Goal: Task Accomplishment & Management: Manage account settings

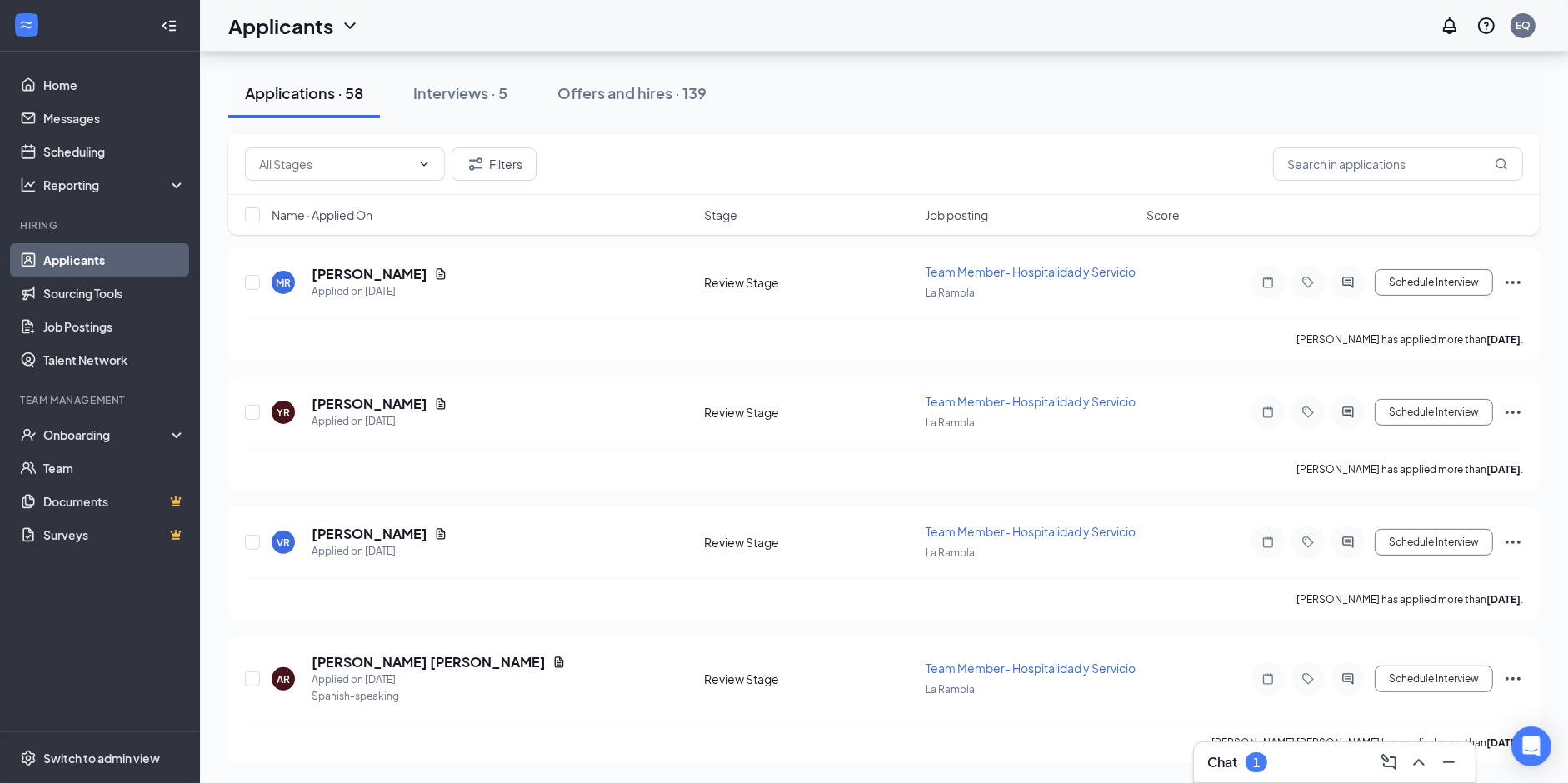
scroll to position [7986, 0]
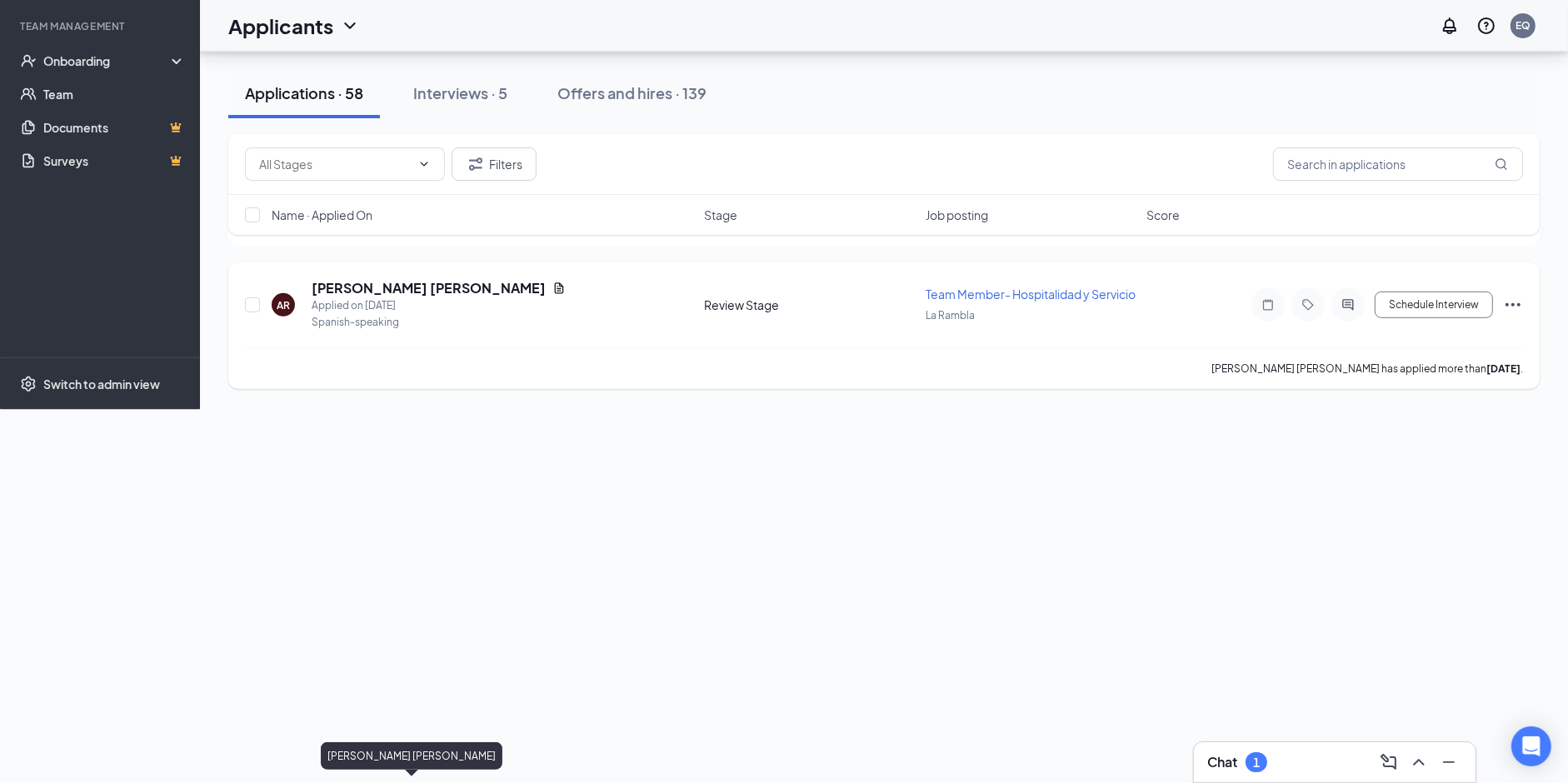
click at [350, 297] on h5 "[PERSON_NAME] [PERSON_NAME]" at bounding box center [429, 288] width 234 height 18
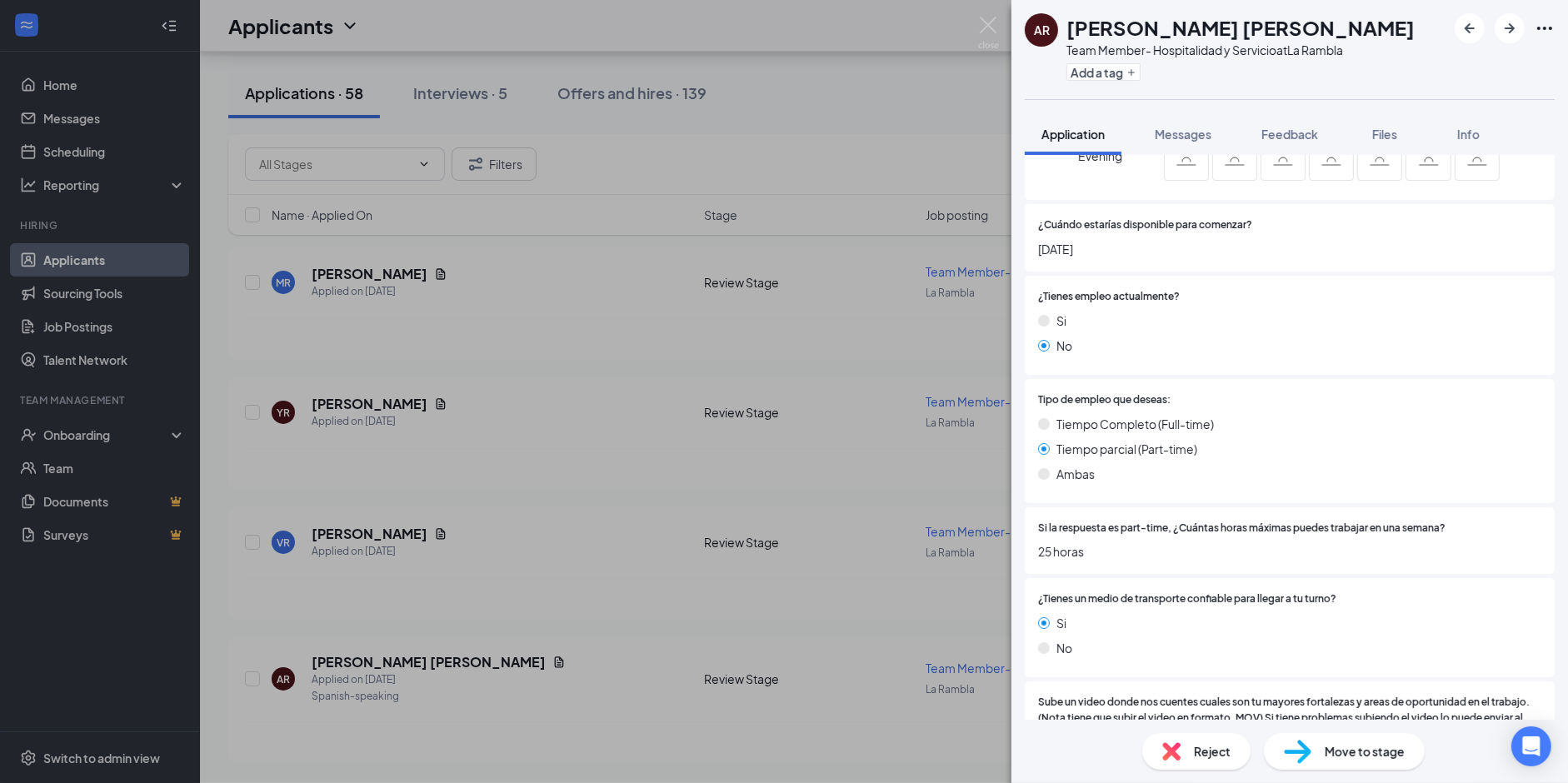
scroll to position [1293, 0]
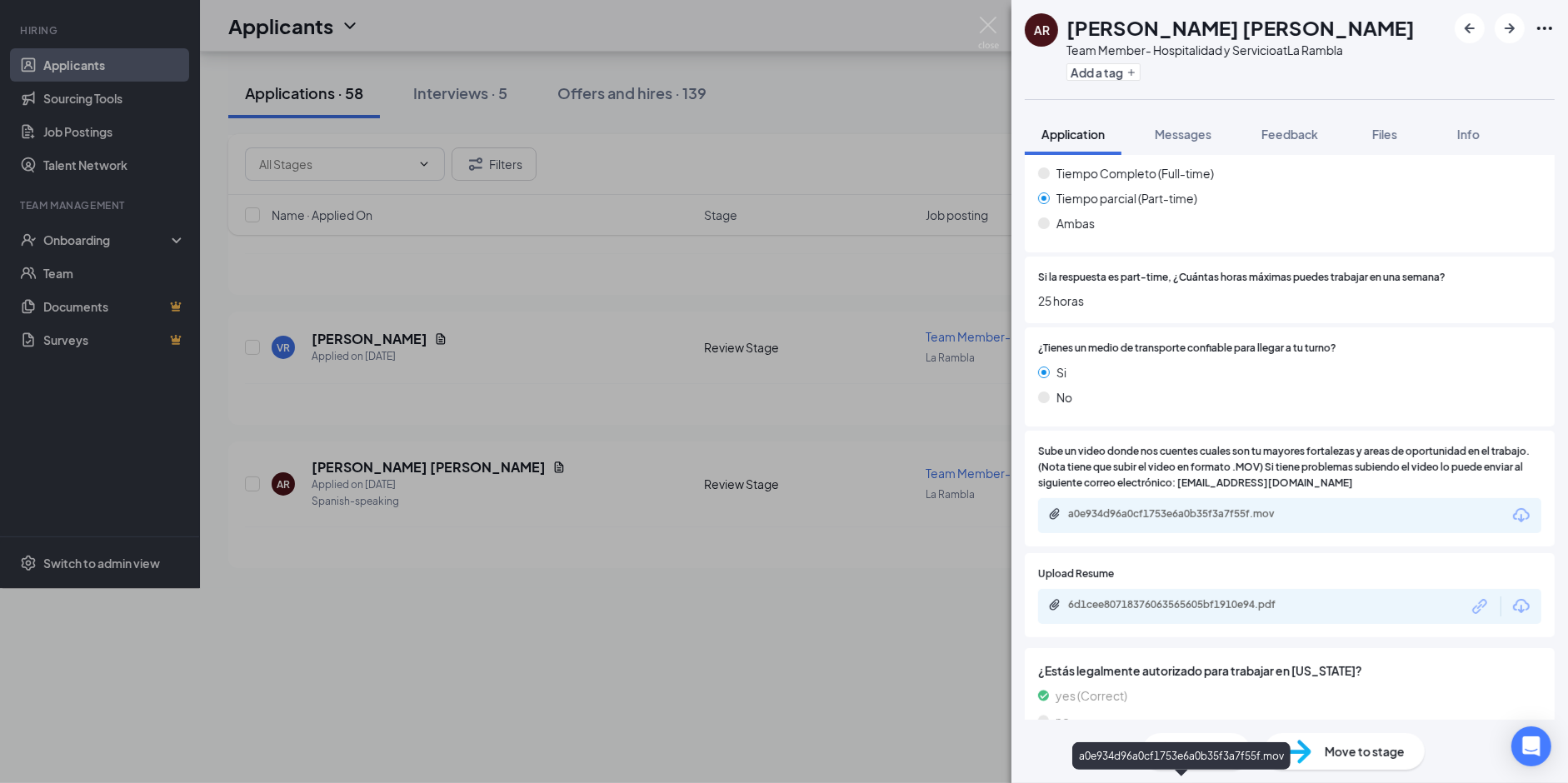
click at [1133, 508] on div "a0e934d96a0cf1753e6a0b35f3a7f55f.mov" at bounding box center [1184, 514] width 233 height 14
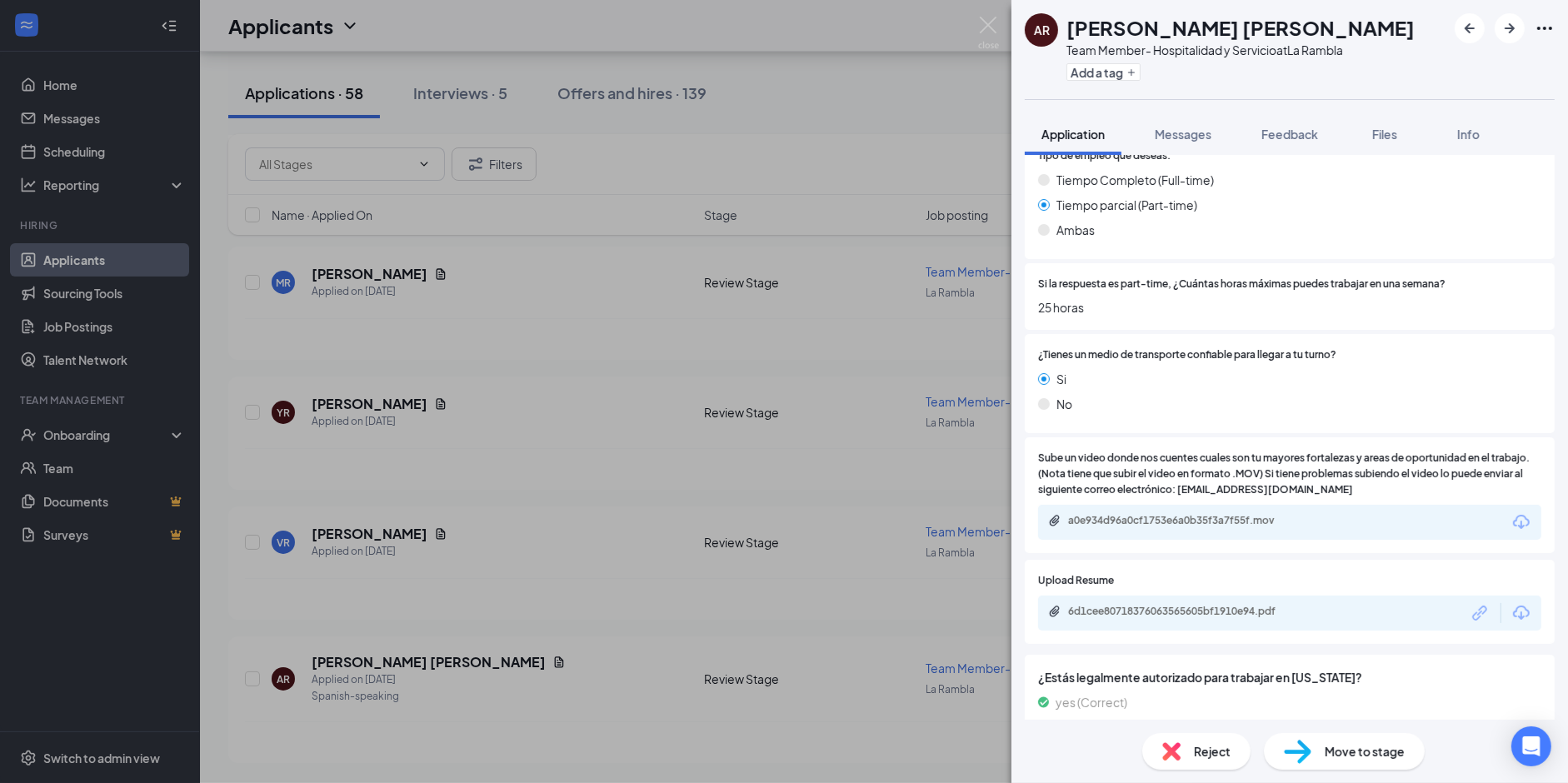
click at [352, 334] on div "AR [PERSON_NAME] [PERSON_NAME] Team Member- Hospitalidad y Servicio at La Rambl…" at bounding box center [784, 392] width 1568 height 783
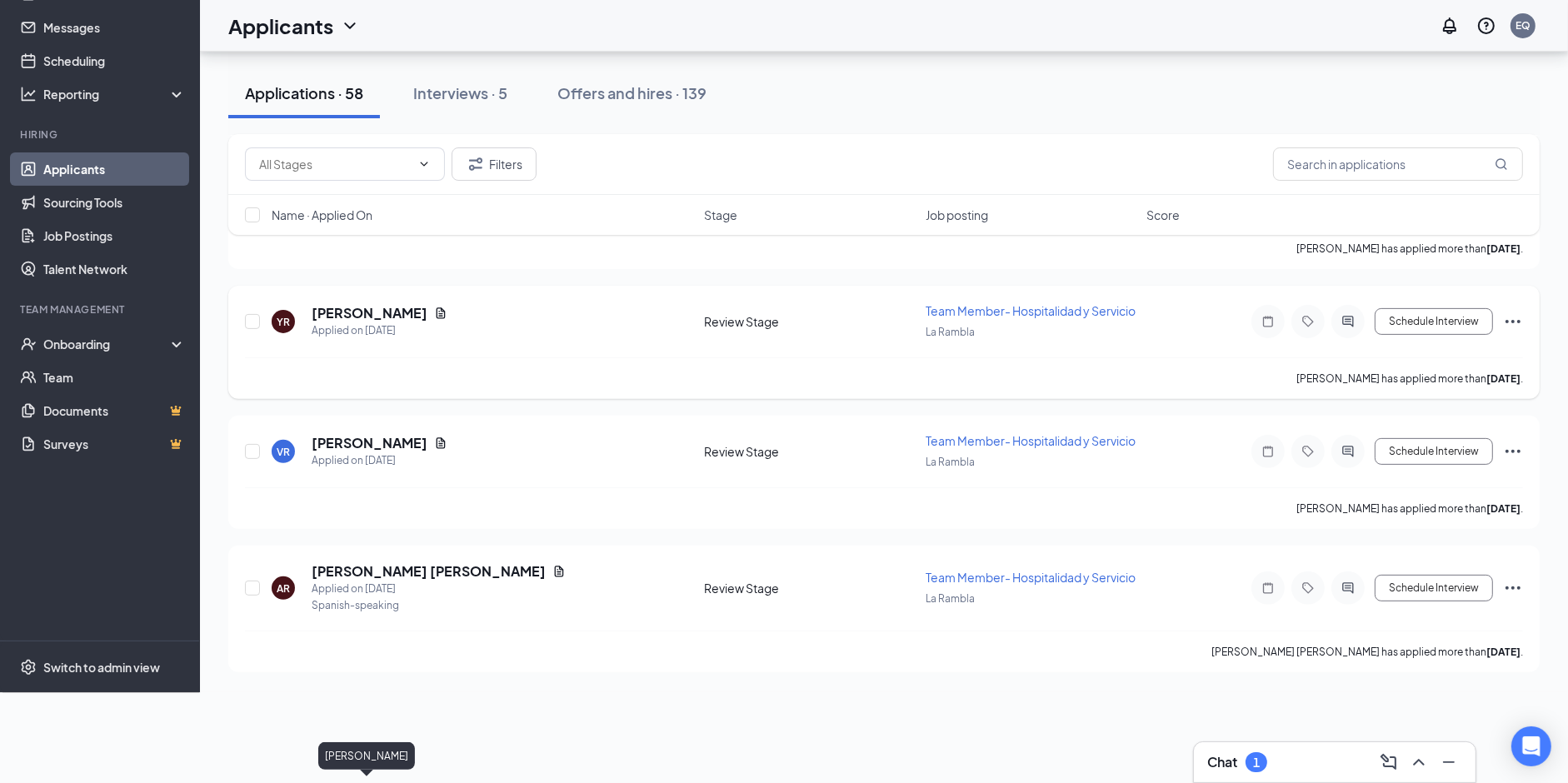
click at [331, 323] on h5 "[PERSON_NAME]" at bounding box center [370, 313] width 116 height 18
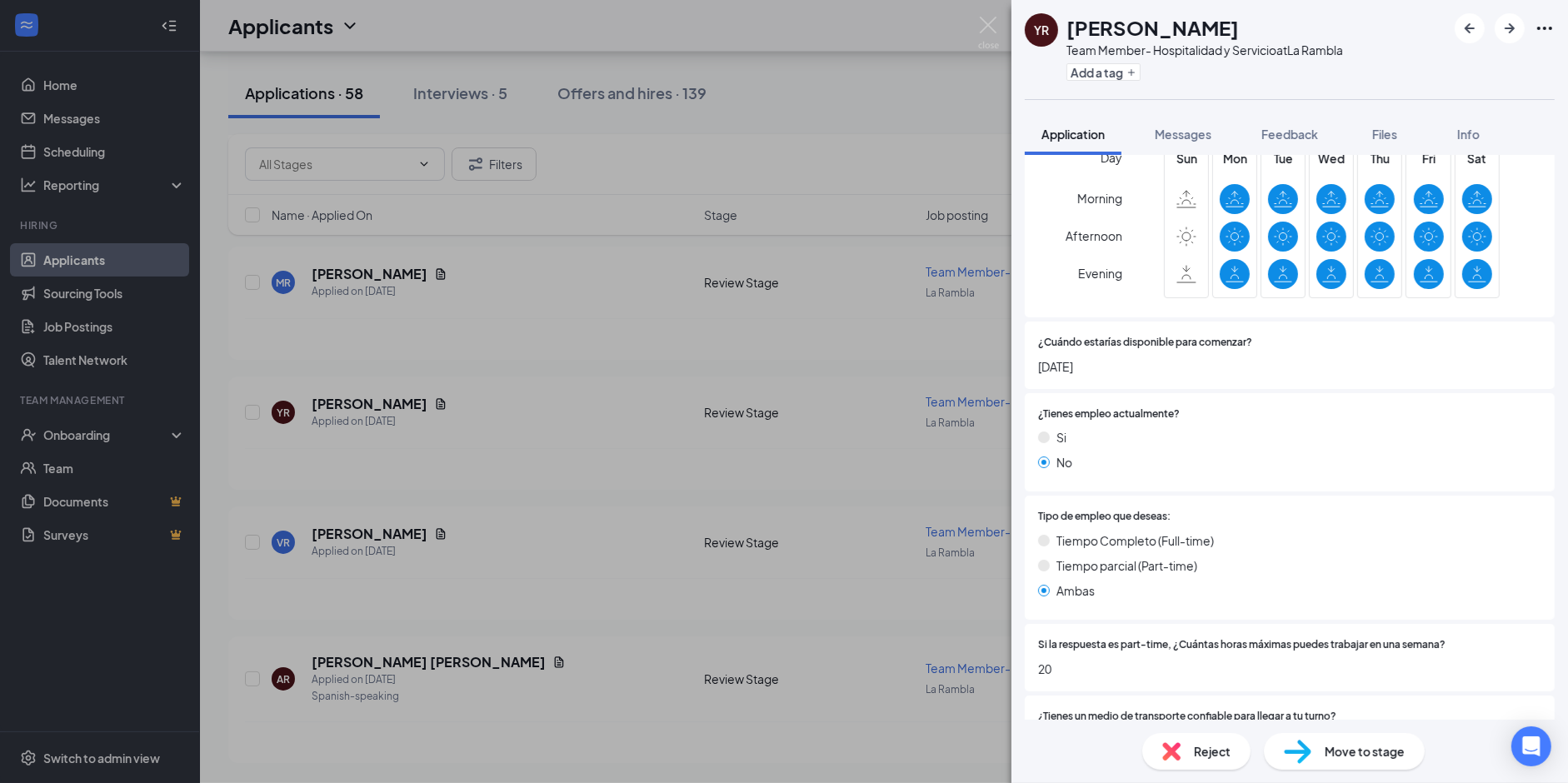
scroll to position [1275, 0]
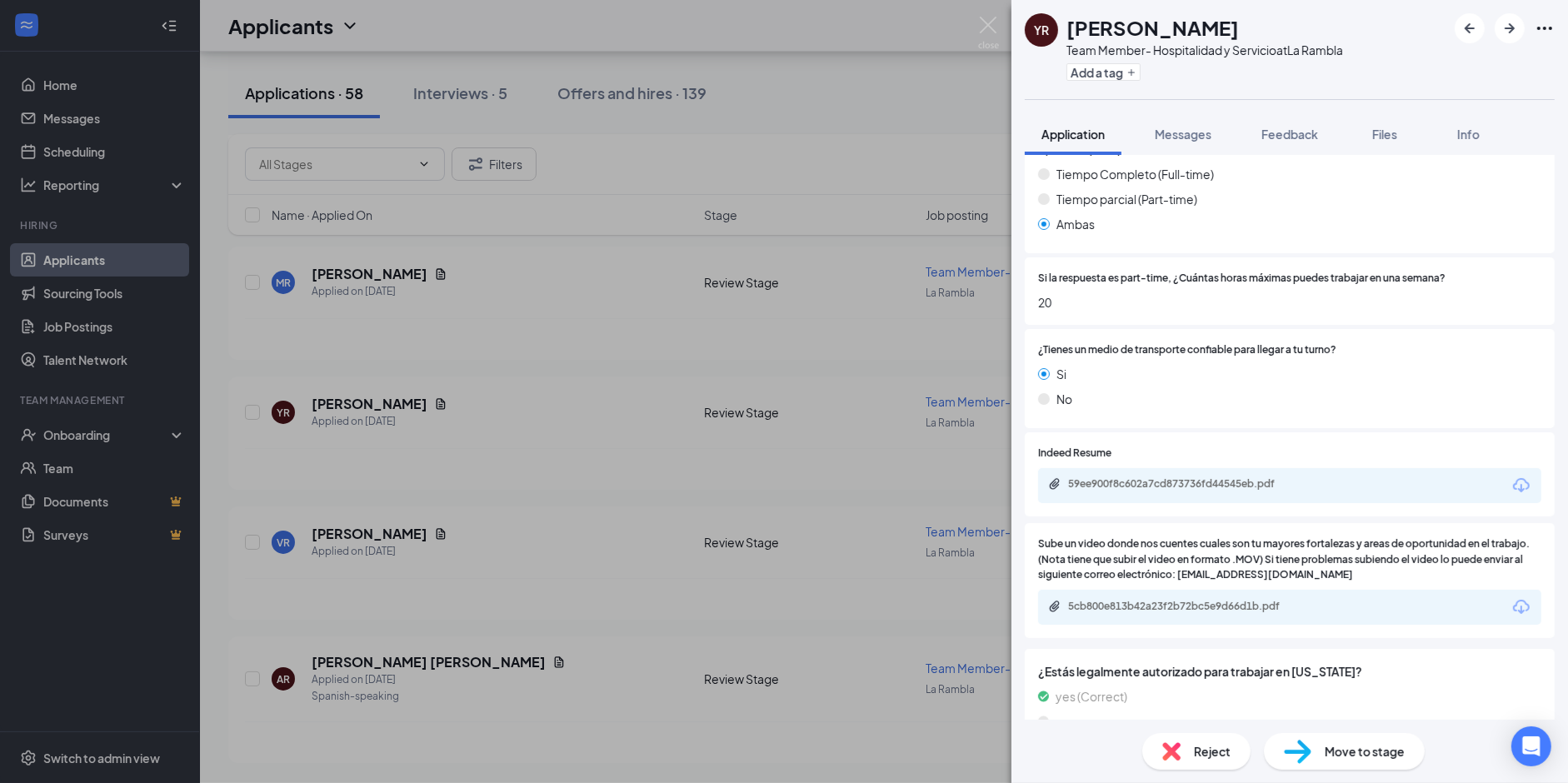
click at [616, 469] on div "YR [PERSON_NAME] Team Member- Hospitalidad y Servicio at La Rambla Add a tag Ap…" at bounding box center [784, 392] width 1568 height 783
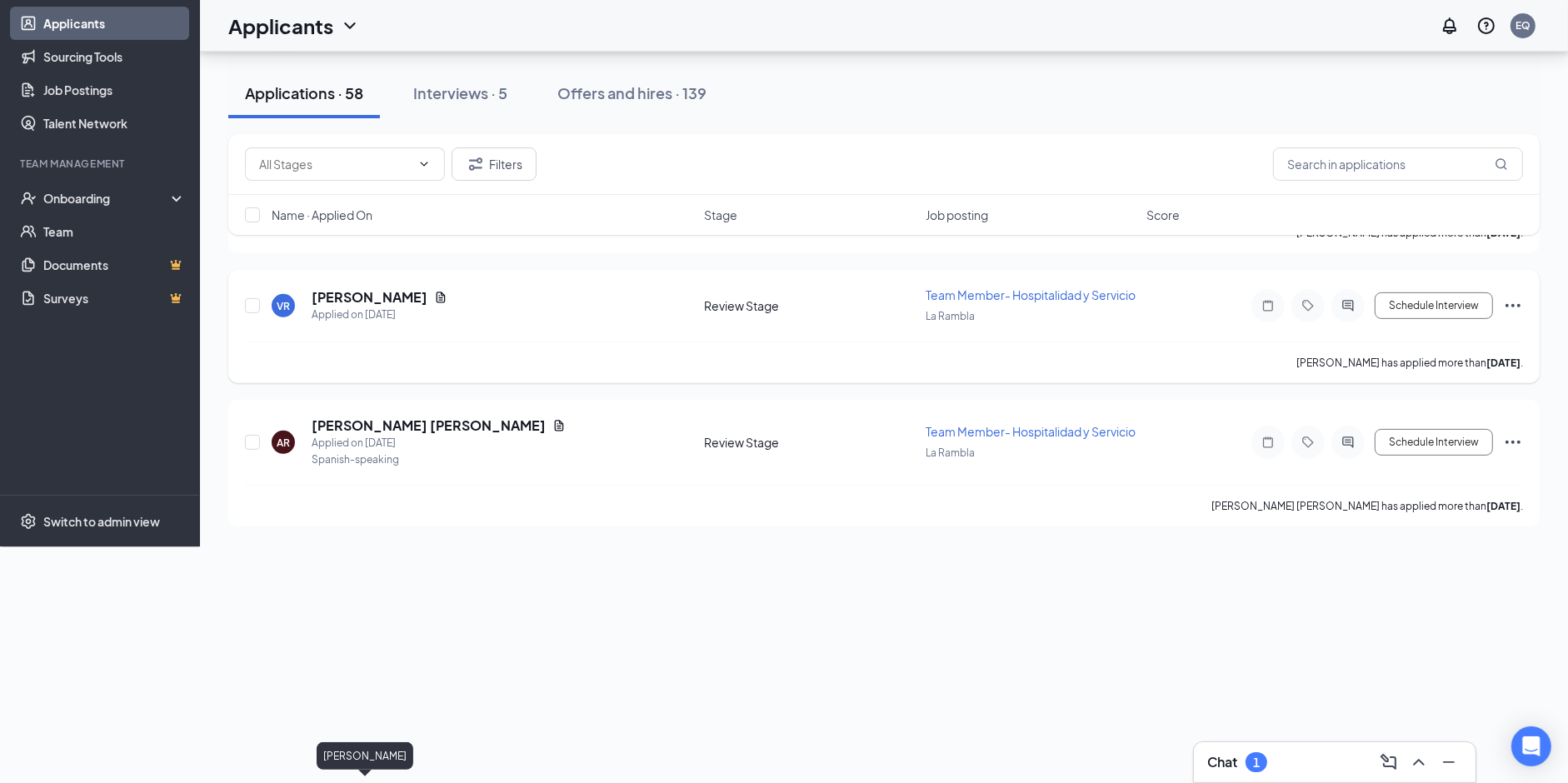
click at [353, 306] on h5 "[PERSON_NAME]" at bounding box center [370, 297] width 116 height 18
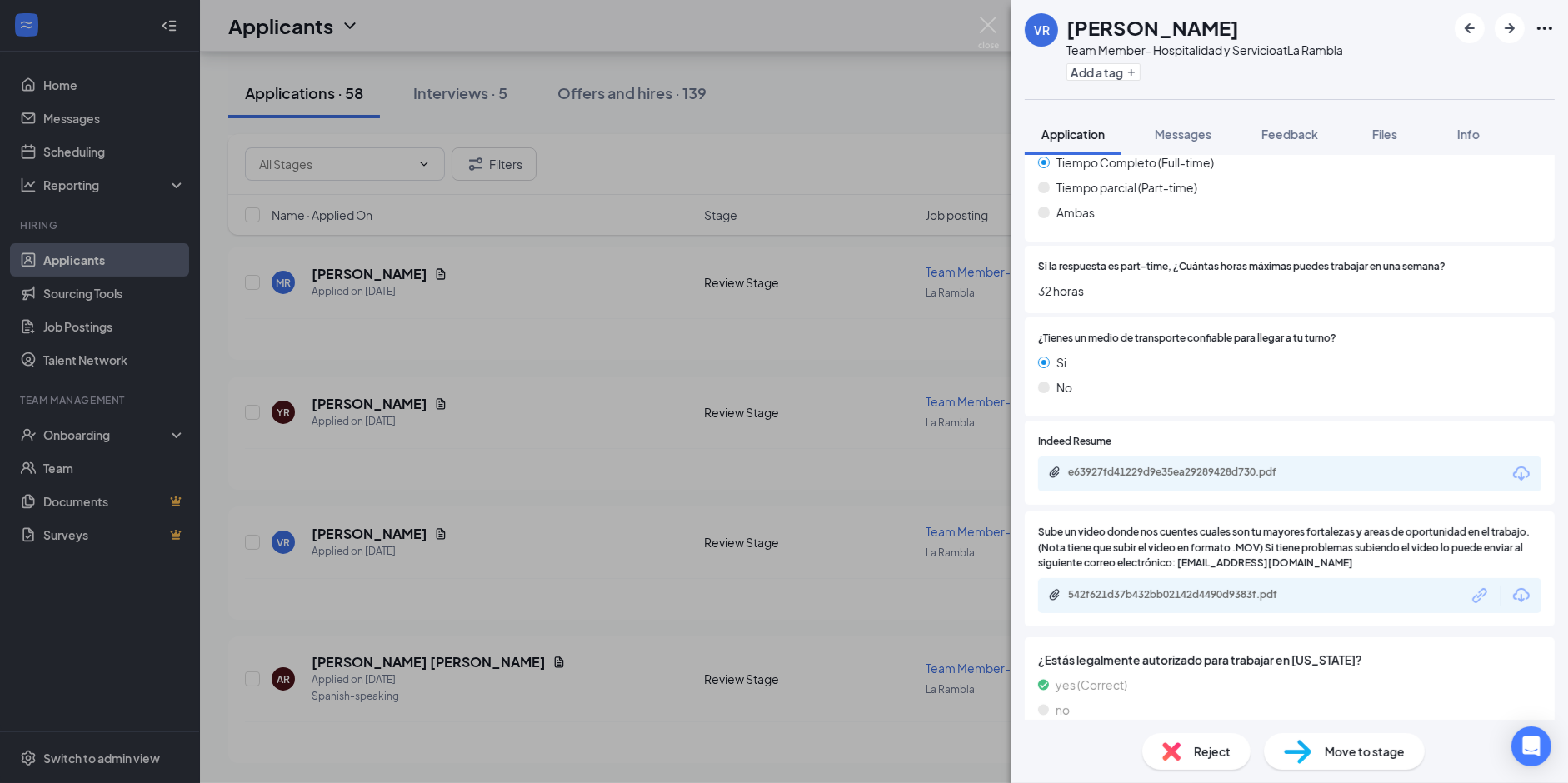
scroll to position [1257, 0]
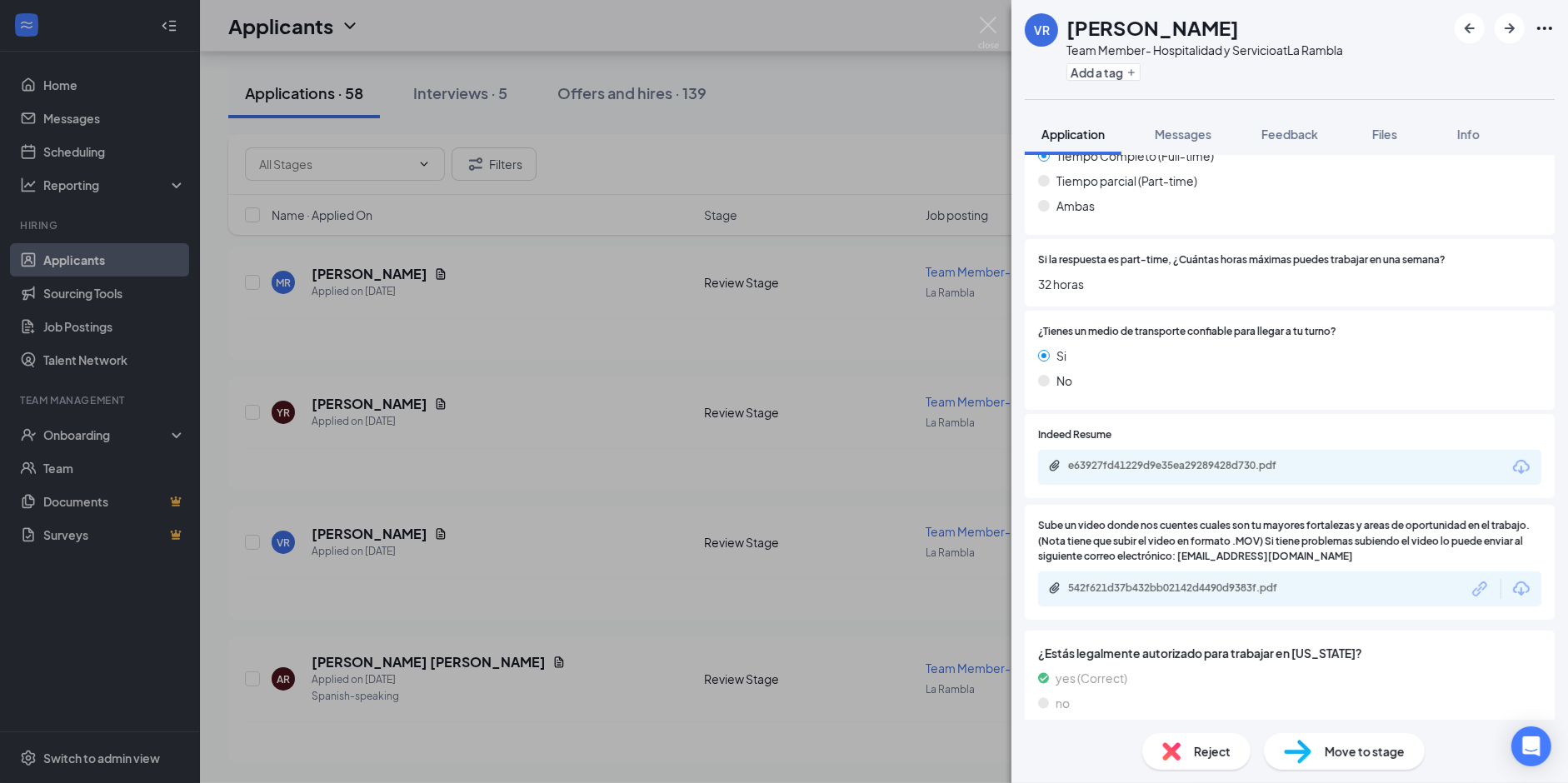
click at [559, 507] on div "VR [PERSON_NAME] Team Member- Hospitalidad y Servicio at [GEOGRAPHIC_DATA] Add …" at bounding box center [784, 392] width 1568 height 783
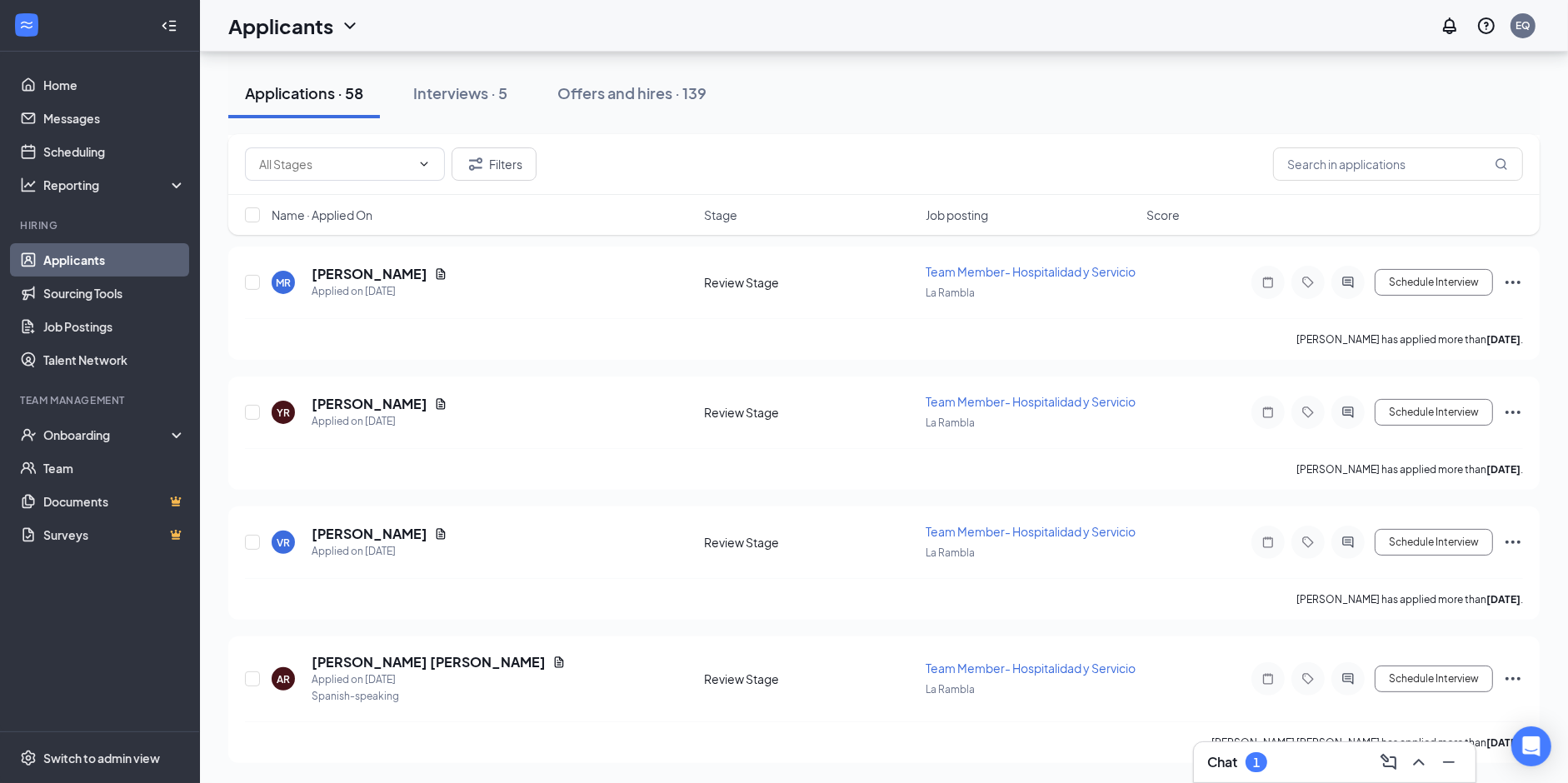
scroll to position [7865, 0]
click at [353, 283] on h5 "[PERSON_NAME]" at bounding box center [370, 274] width 116 height 18
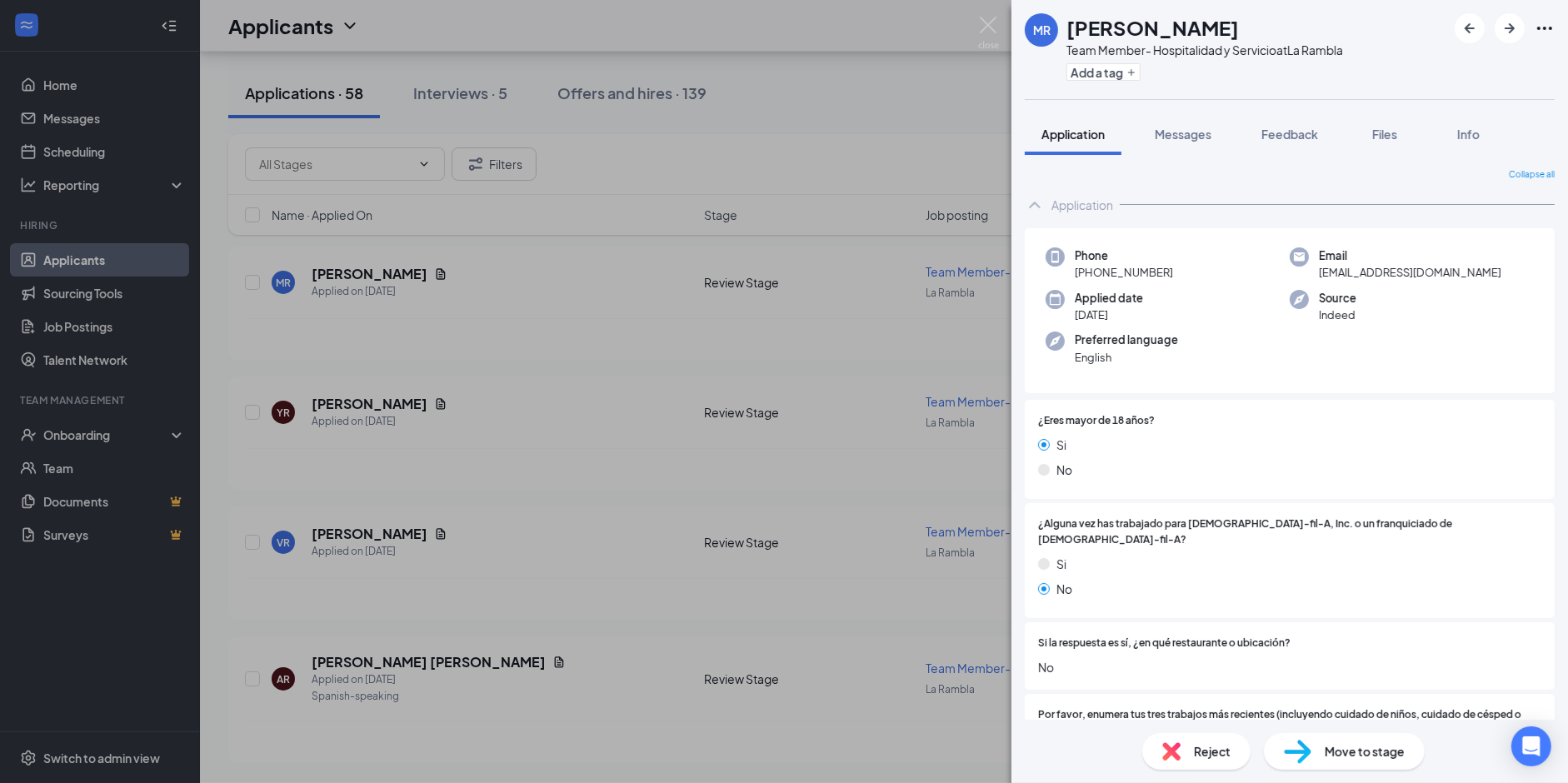
scroll to position [1257, 0]
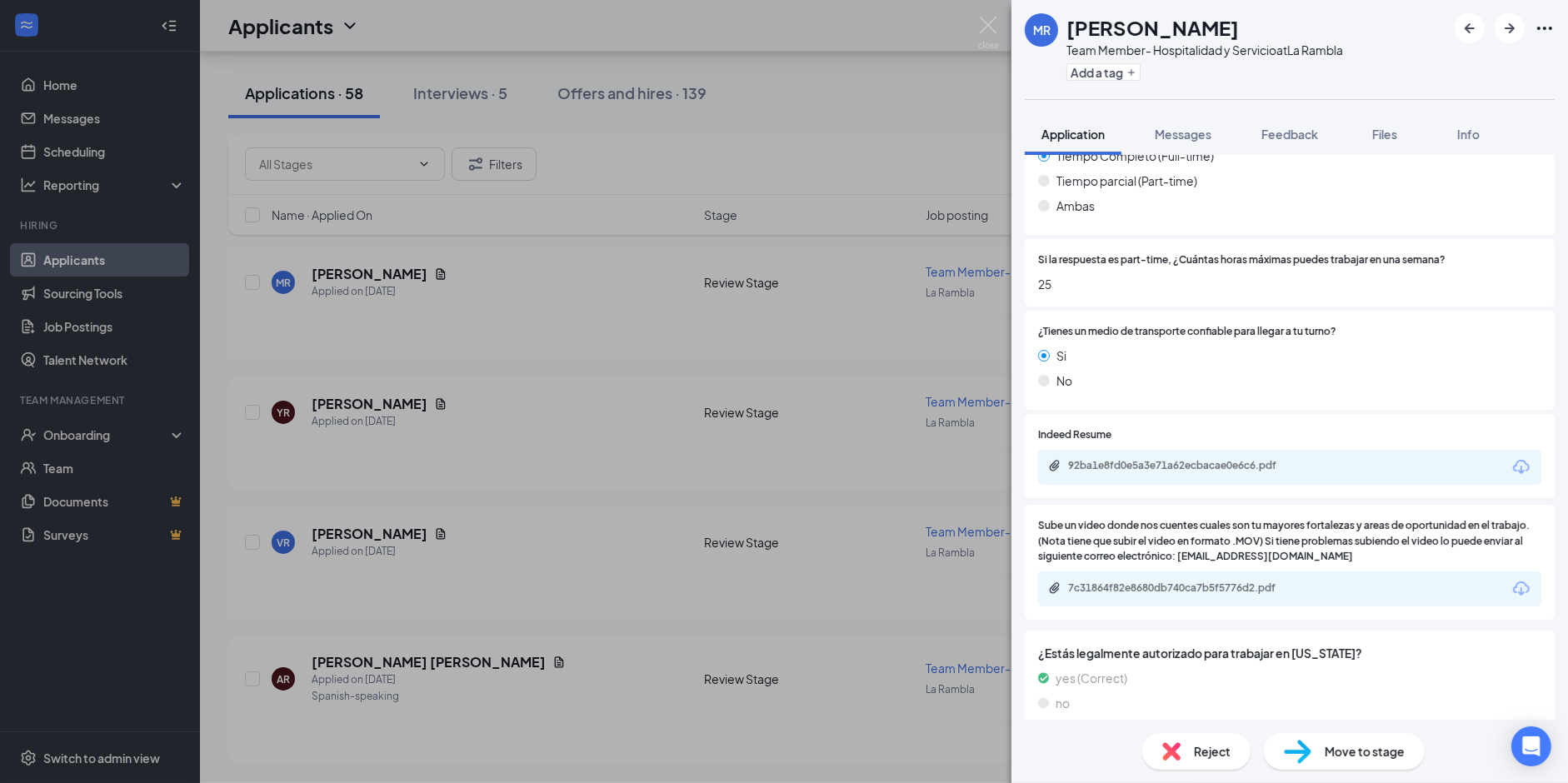
click at [554, 436] on div "[PERSON_NAME] Team Member- Hospitalidad y Servicio at La Rambla Add a tag Appli…" at bounding box center [784, 392] width 1568 height 783
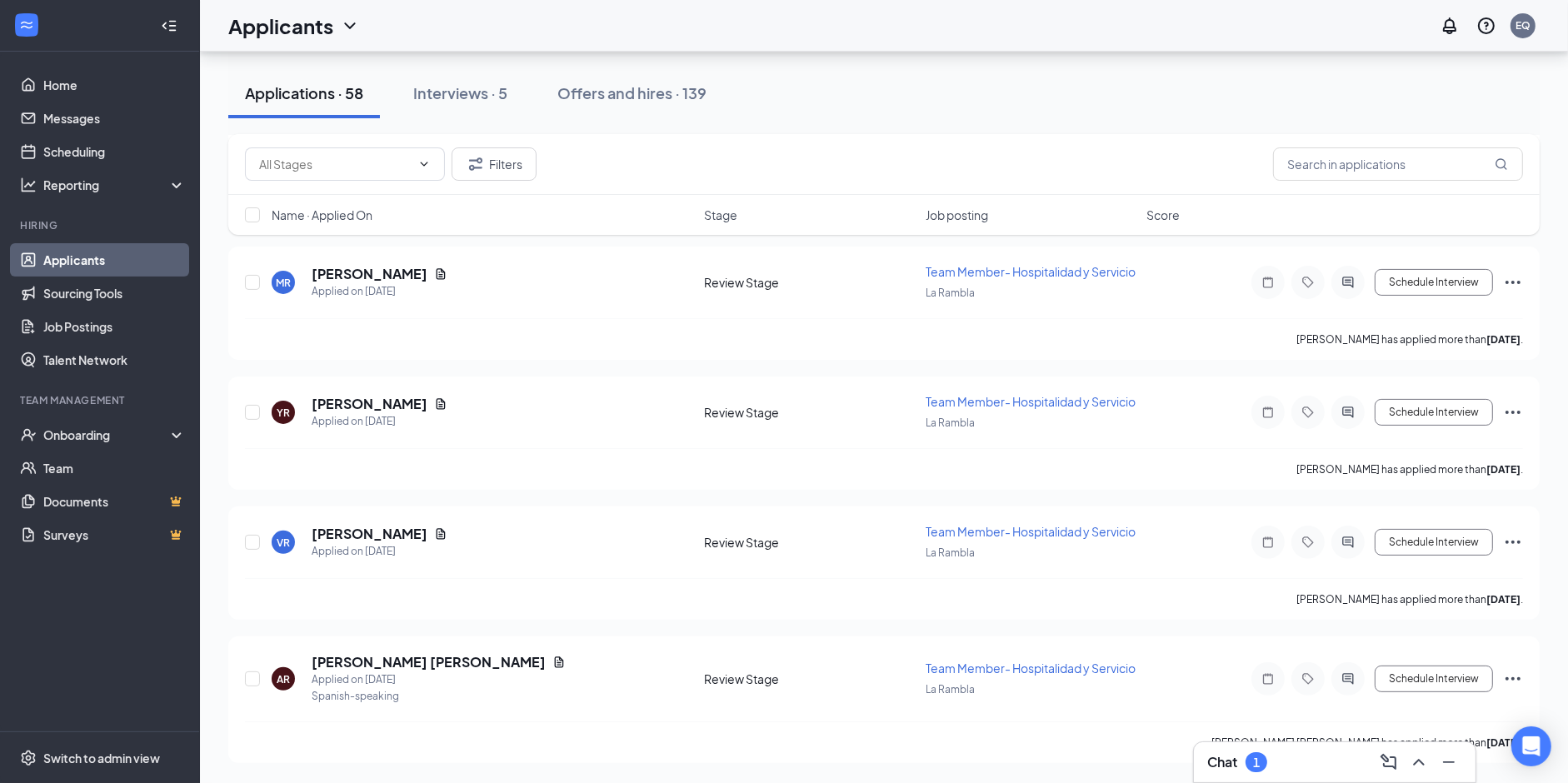
scroll to position [7756, 0]
click at [382, 139] on h5 "[PERSON_NAME]" at bounding box center [370, 129] width 116 height 18
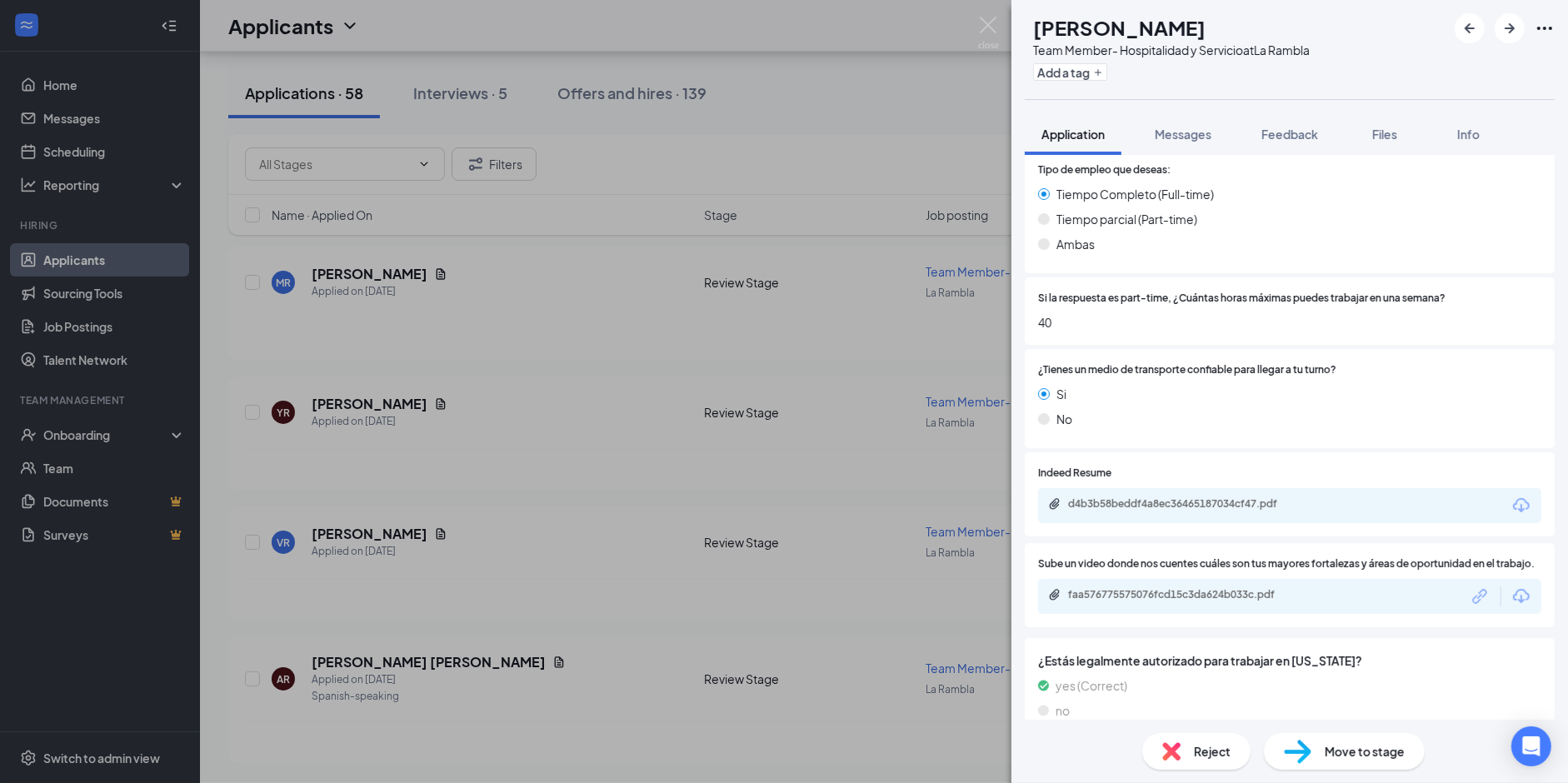
scroll to position [1226, 0]
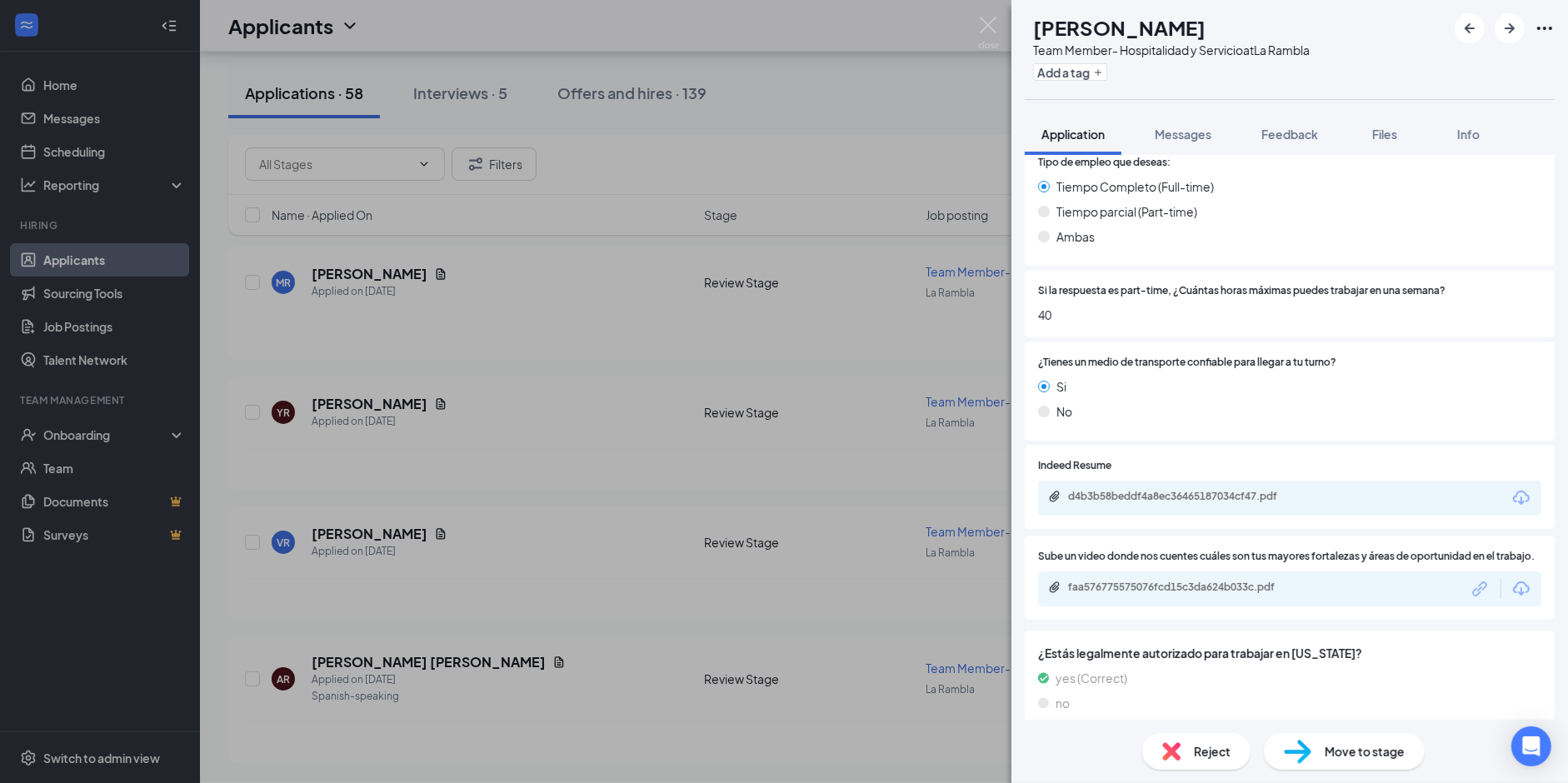
click at [553, 417] on div "LR [PERSON_NAME] Team Member- Hospitalidad y Servicio at [GEOGRAPHIC_DATA] Add …" at bounding box center [784, 392] width 1568 height 783
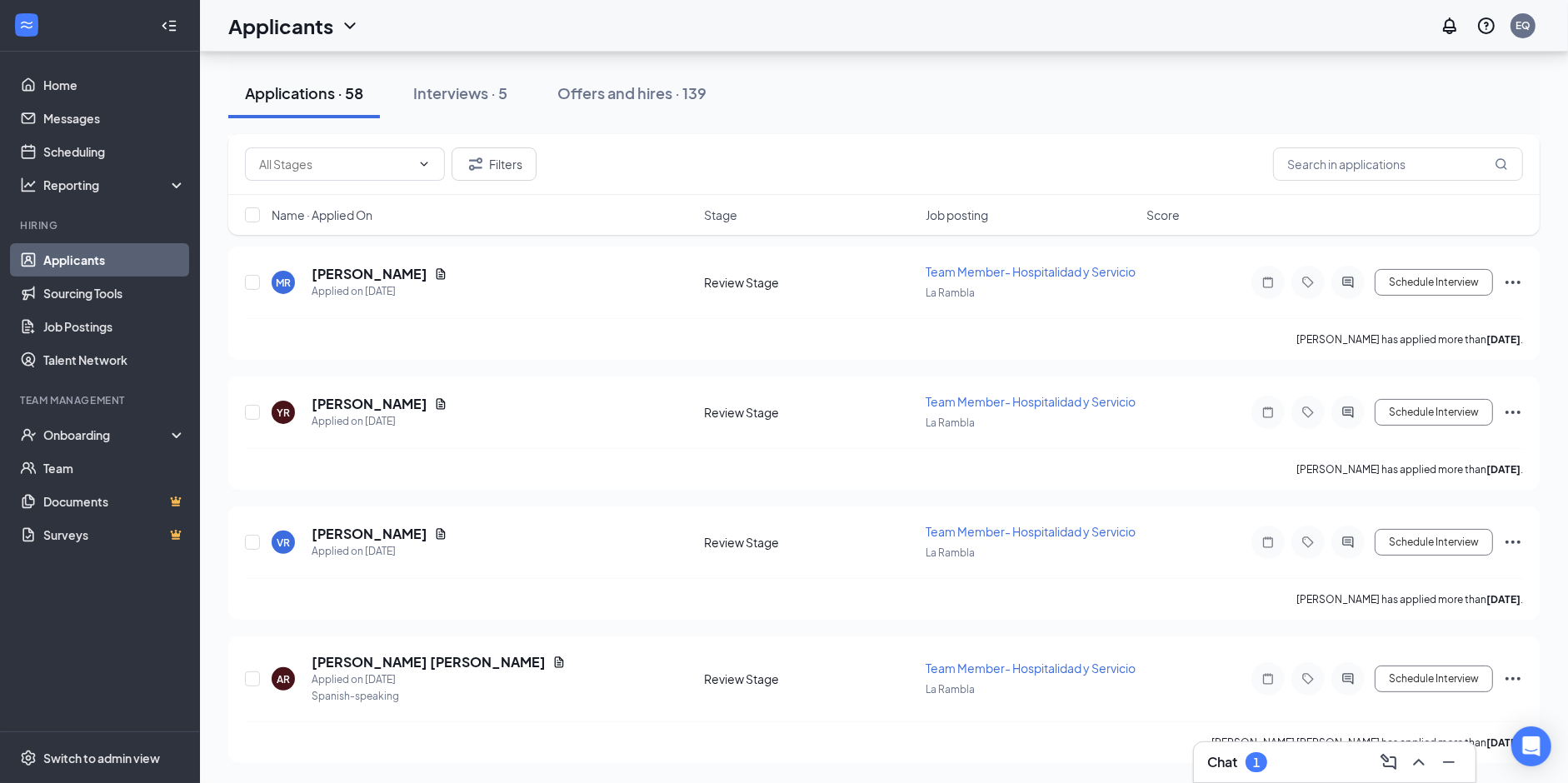
scroll to position [7662, 0]
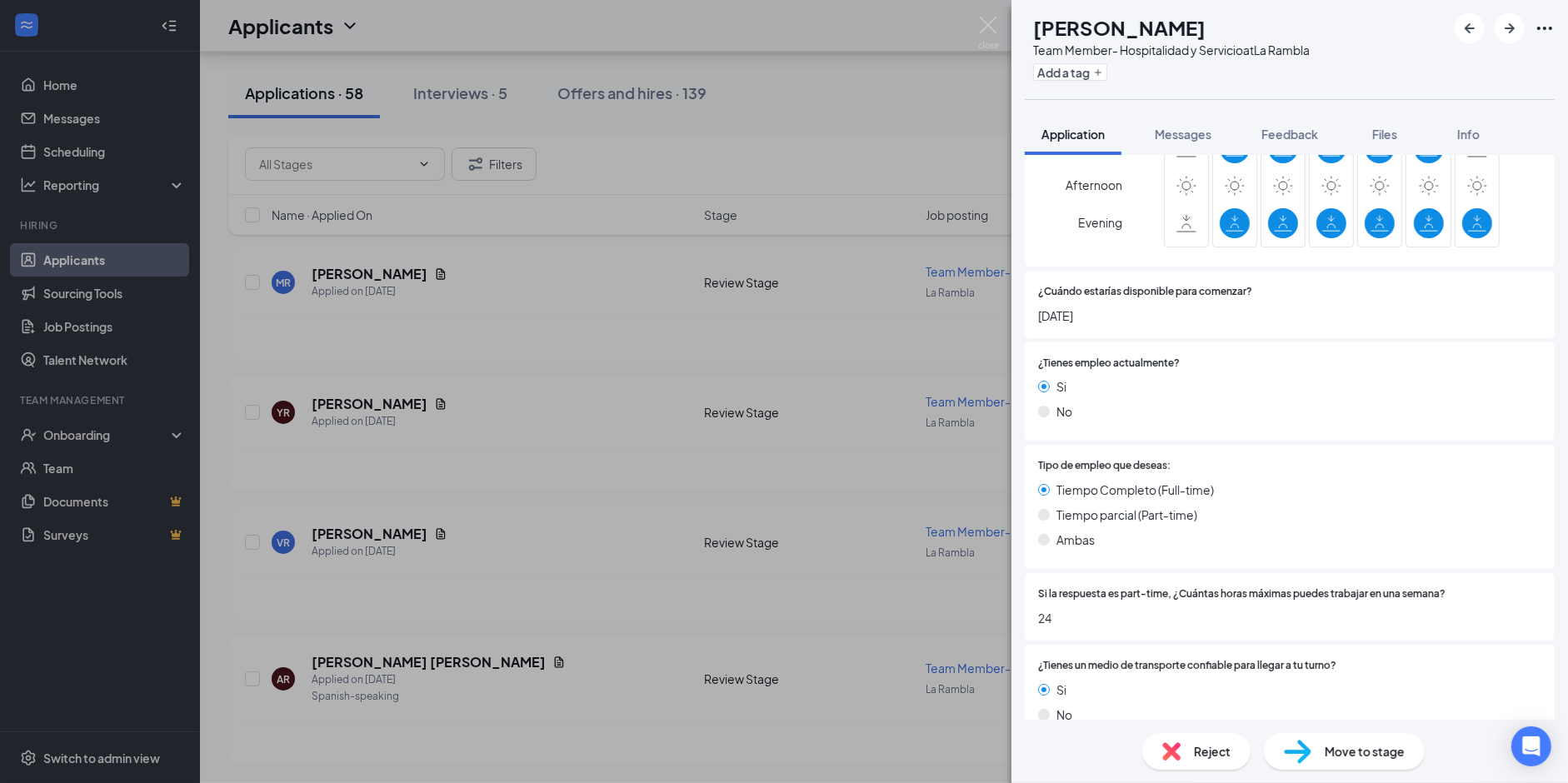
scroll to position [1226, 0]
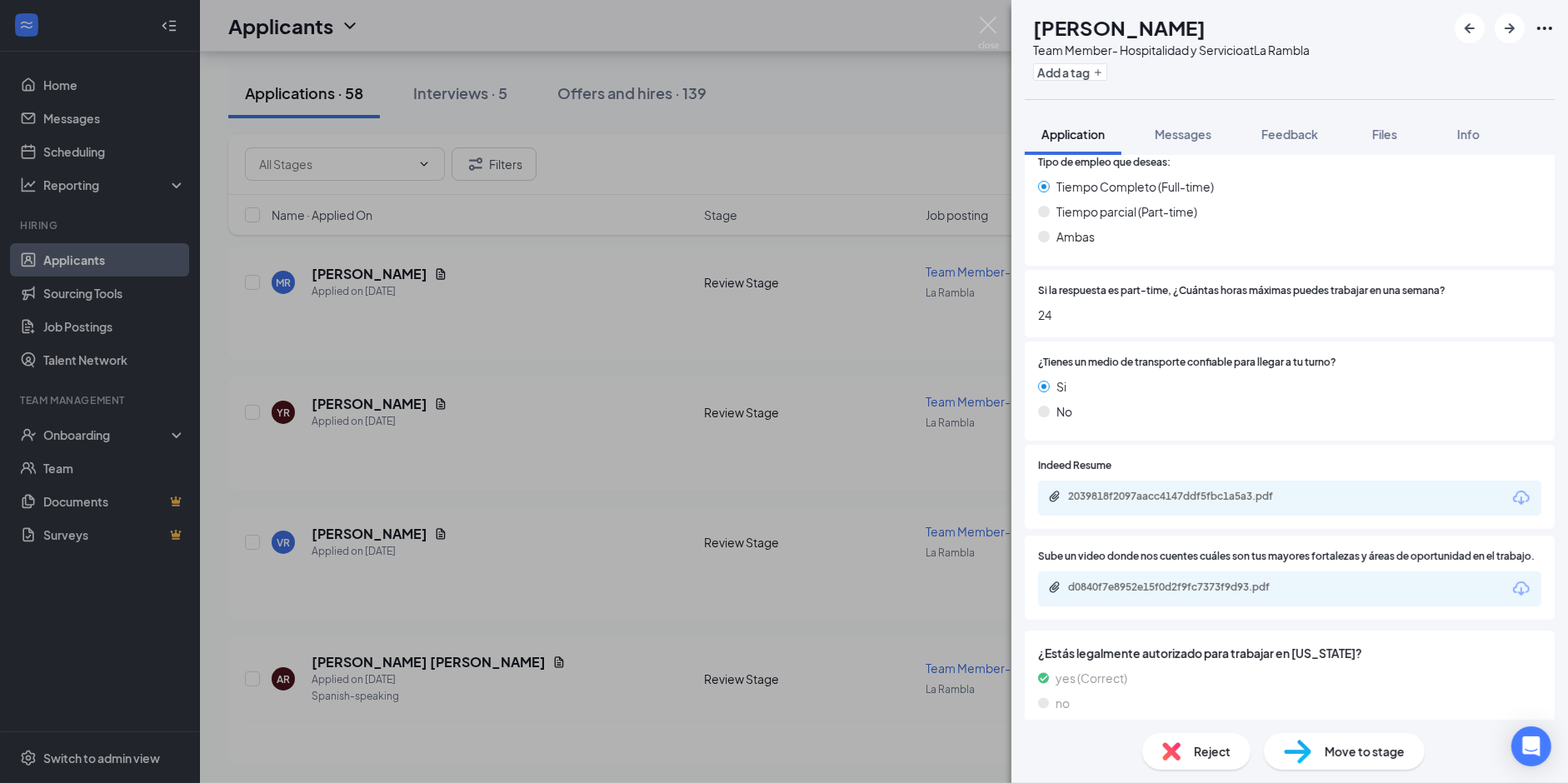
click at [555, 410] on div "MD [PERSON_NAME] Team Member- Hospitalidad y Servicio at [GEOGRAPHIC_DATA] Add …" at bounding box center [784, 392] width 1568 height 783
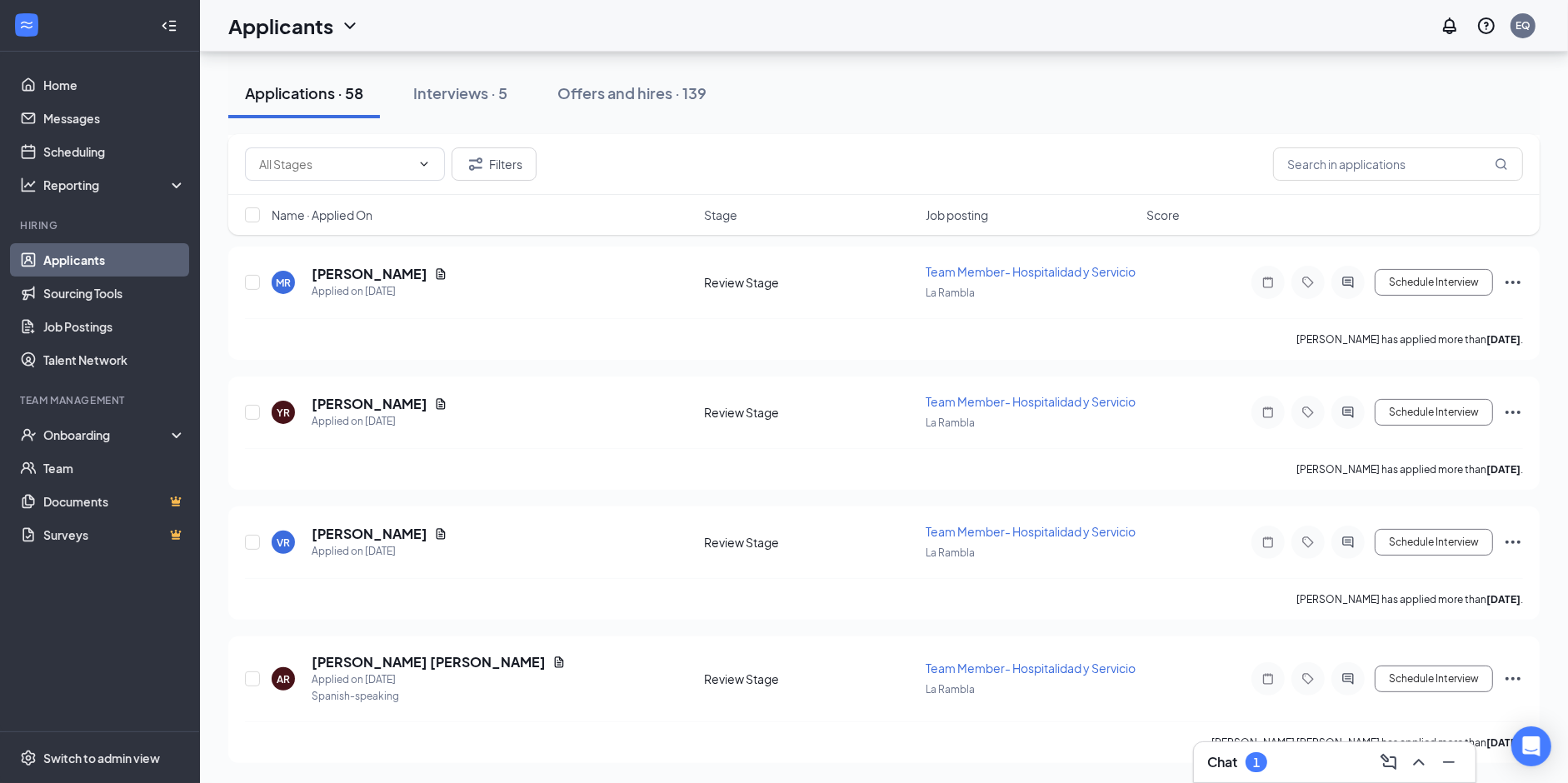
scroll to position [7535, 0]
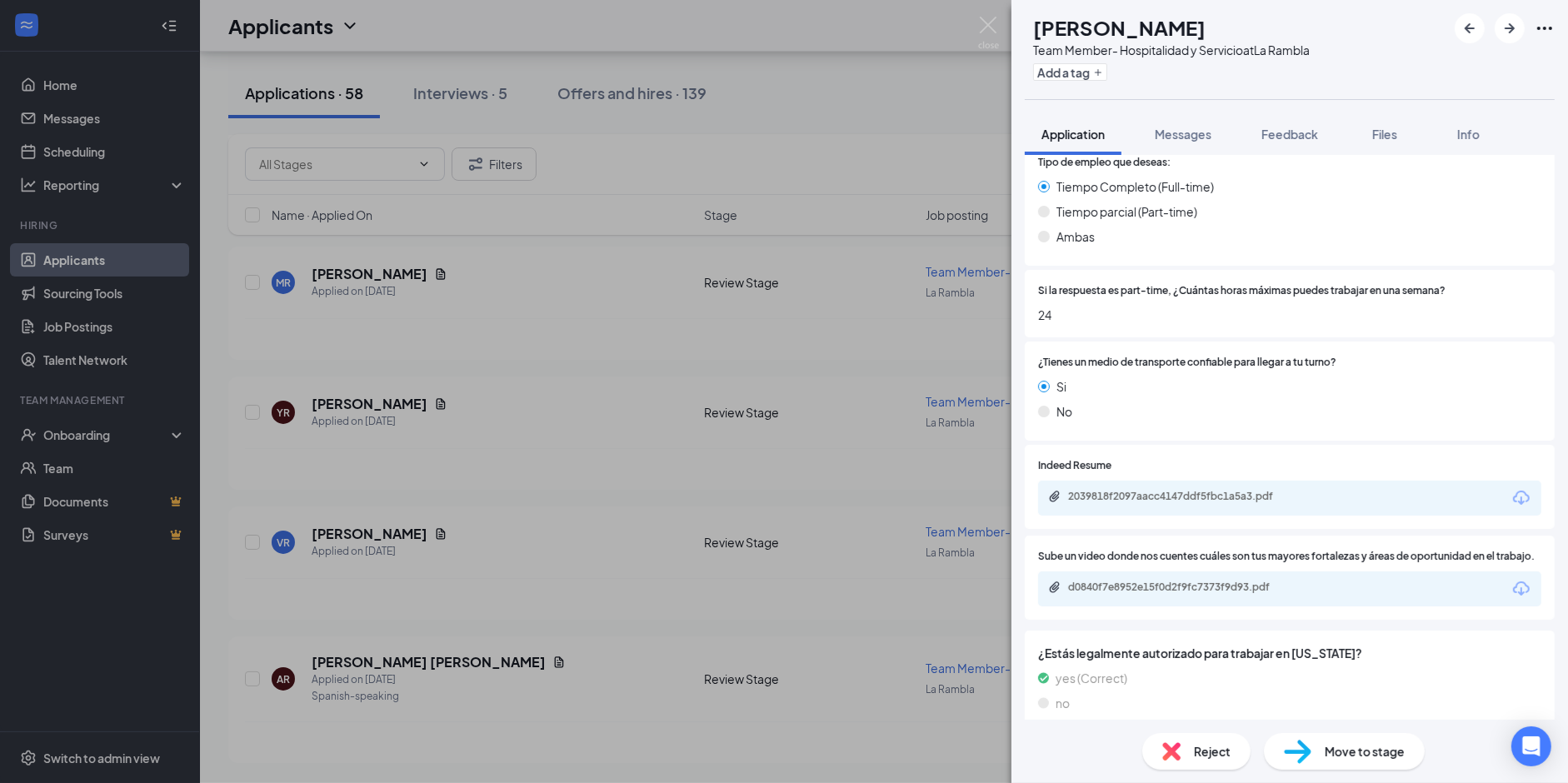
scroll to position [1220, 0]
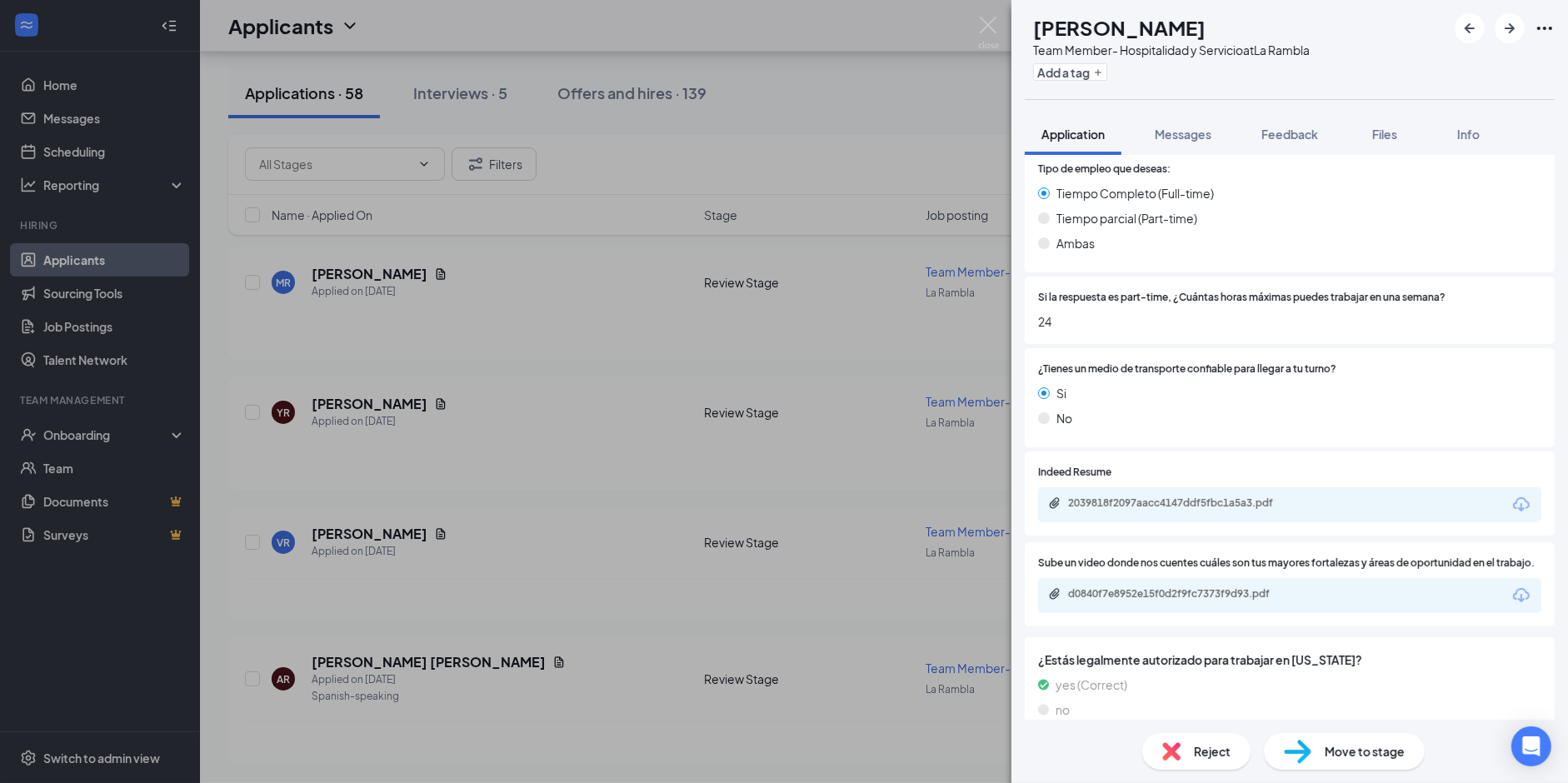
click at [398, 378] on div "MD [PERSON_NAME] Team Member- Hospitalidad y Servicio at [GEOGRAPHIC_DATA] Add …" at bounding box center [784, 392] width 1568 height 783
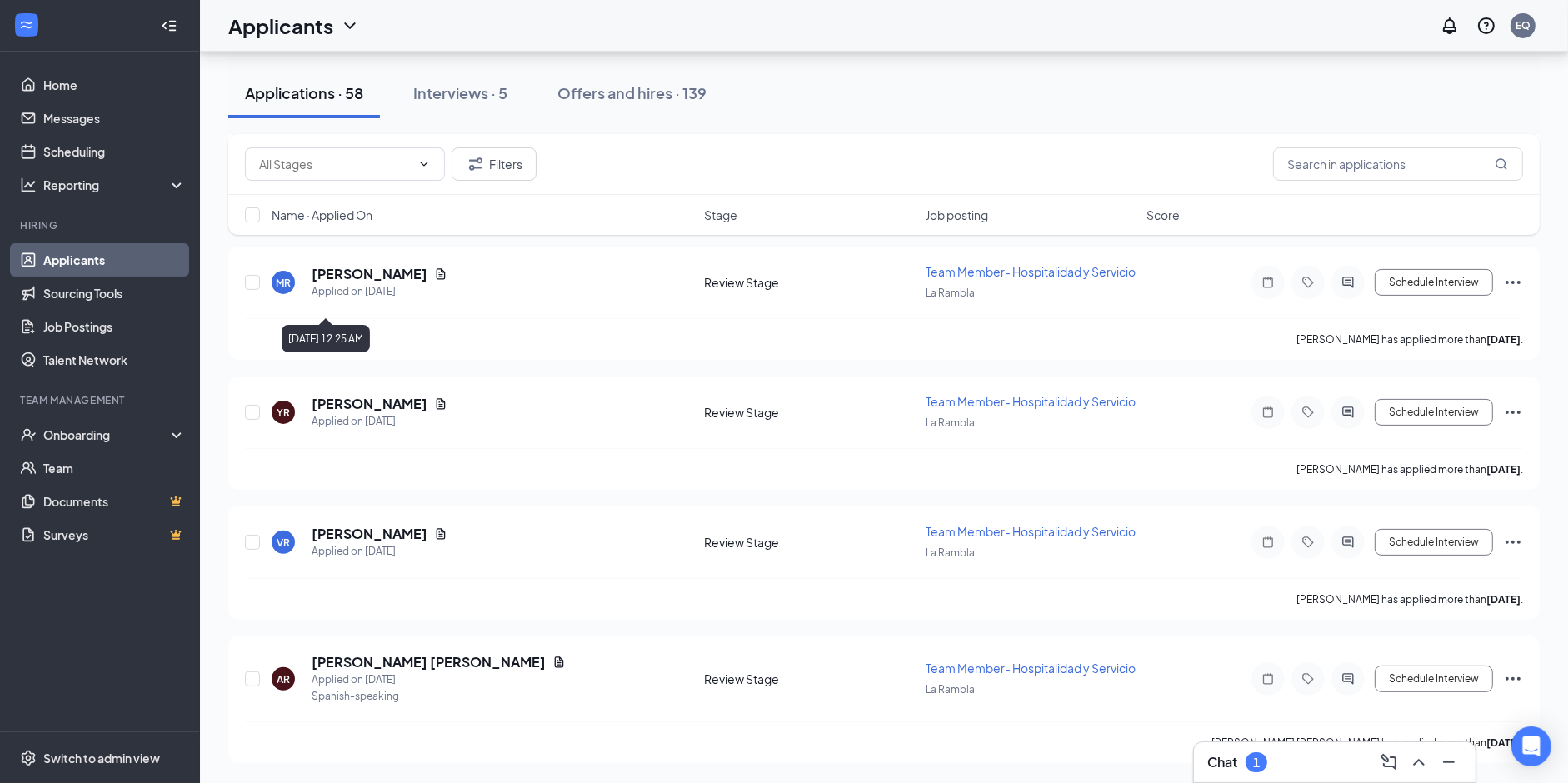
scroll to position [7492, 0]
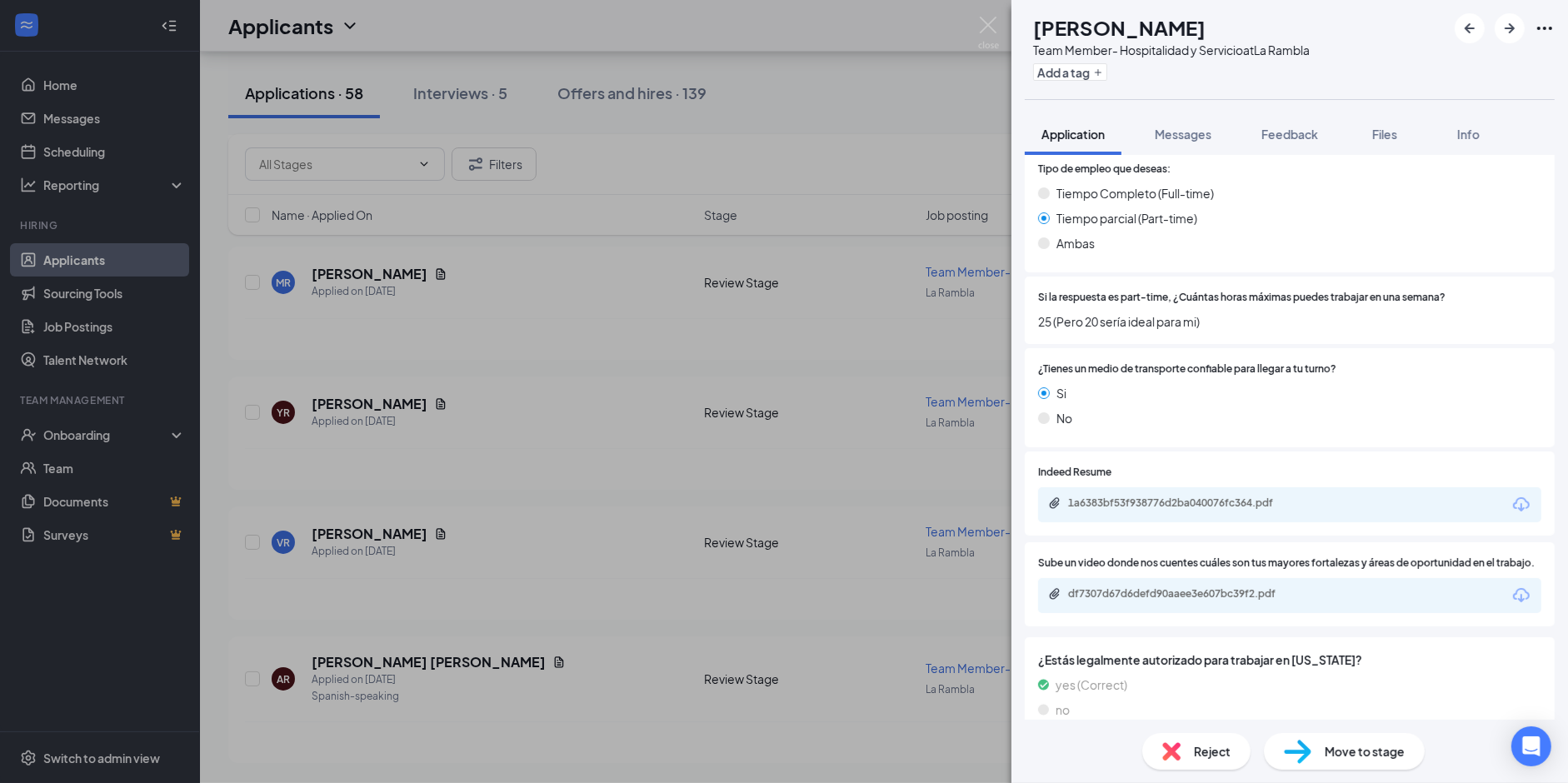
scroll to position [1372, 0]
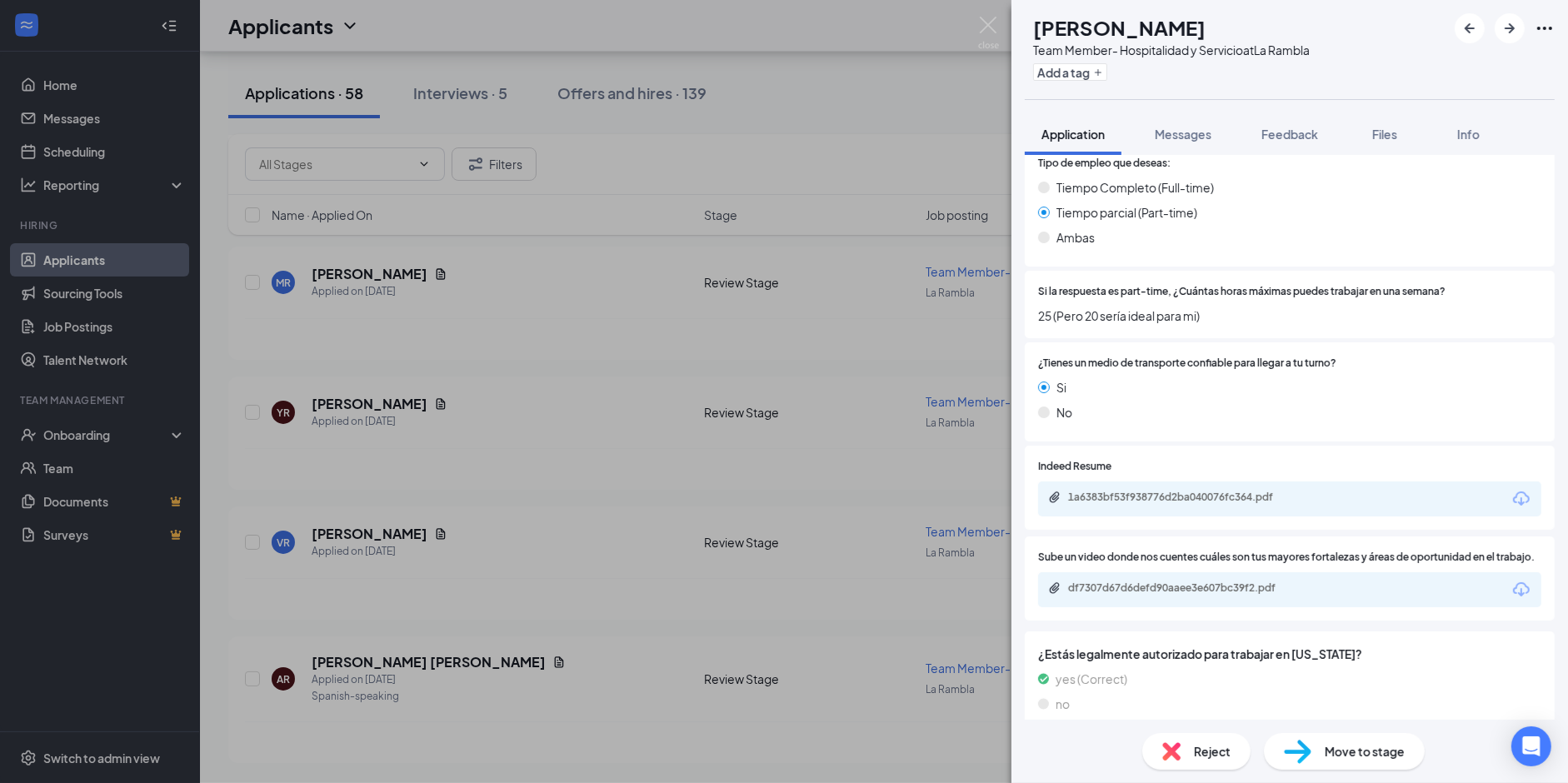
click at [454, 469] on div "SA [PERSON_NAME] Team Member- Hospitalidad y Servicio at [GEOGRAPHIC_DATA] Add …" at bounding box center [784, 392] width 1568 height 783
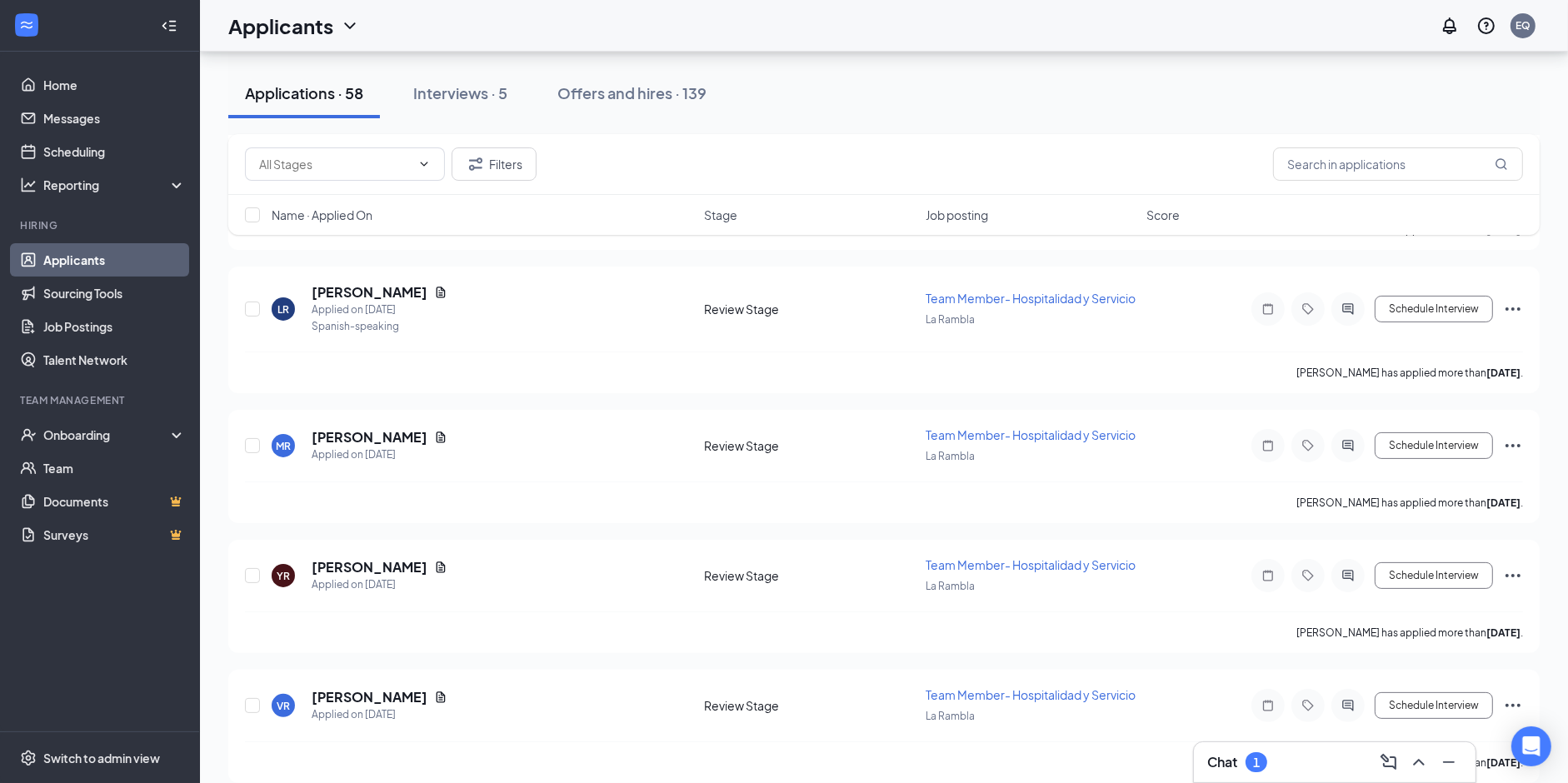
scroll to position [7205, 0]
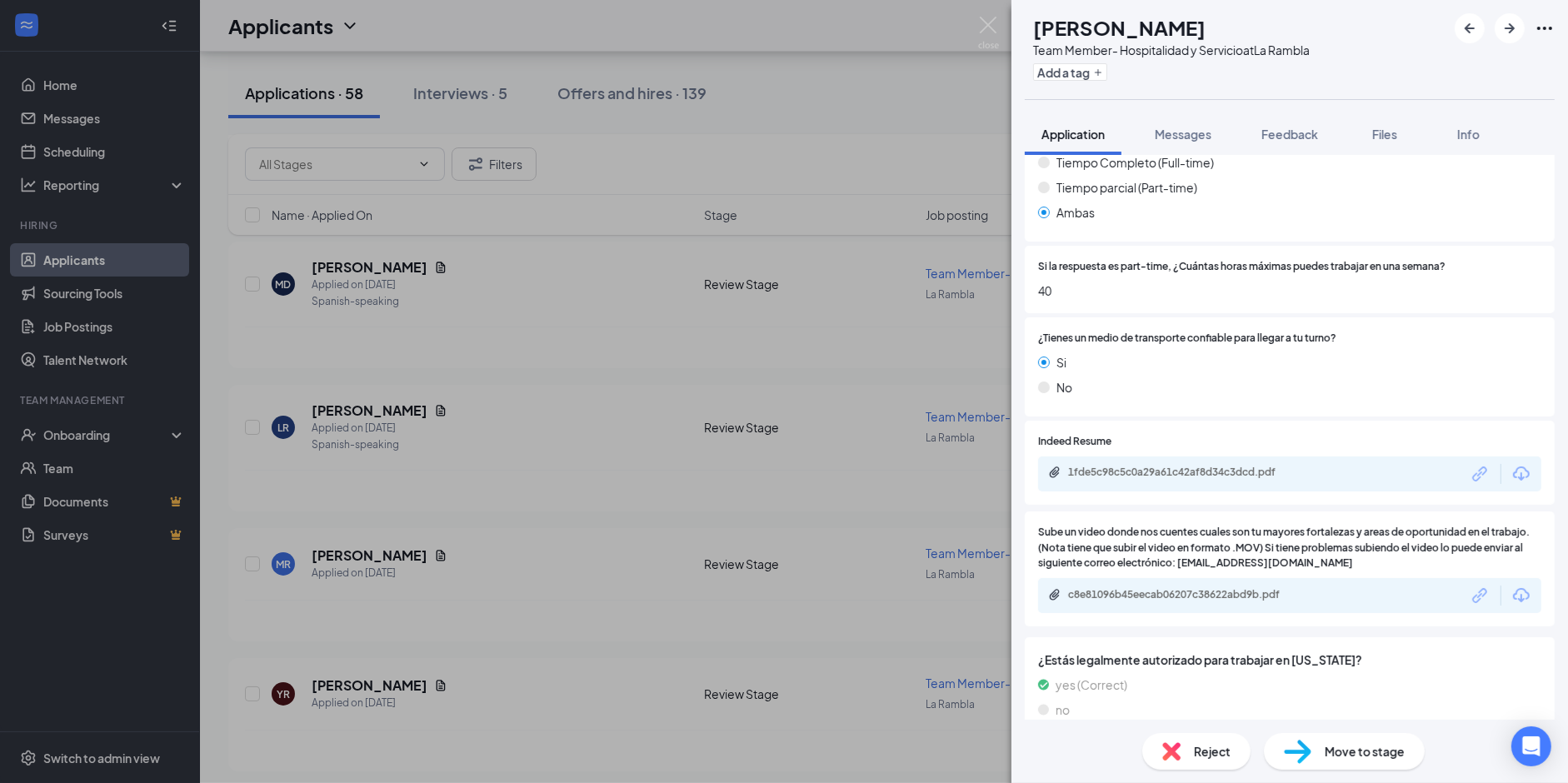
scroll to position [1239, 0]
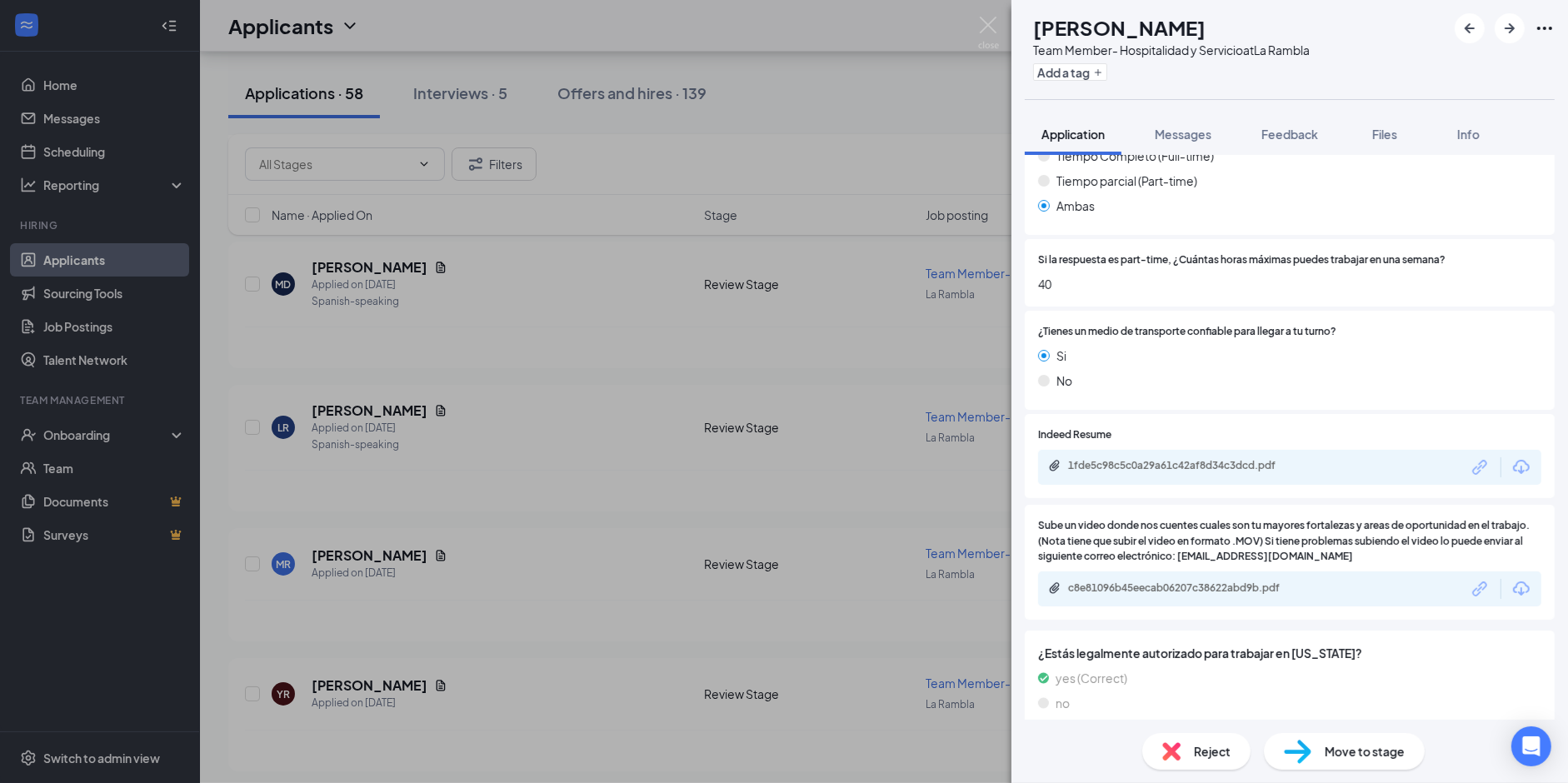
click at [474, 401] on div "SI [PERSON_NAME] Team Member- Hospitalidad y Servicio at La Rambla Add a tag Ap…" at bounding box center [784, 392] width 1568 height 783
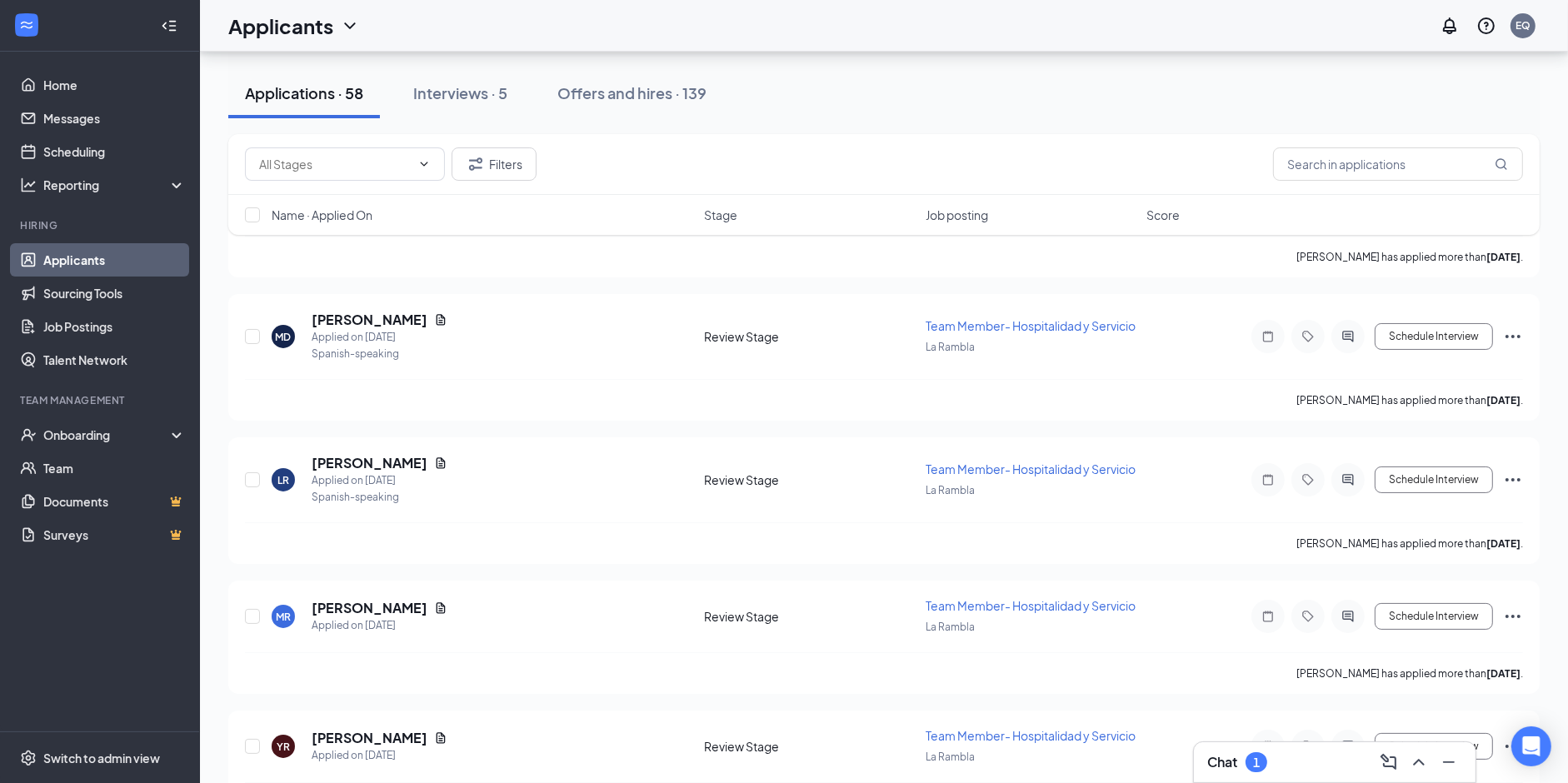
scroll to position [7112, 0]
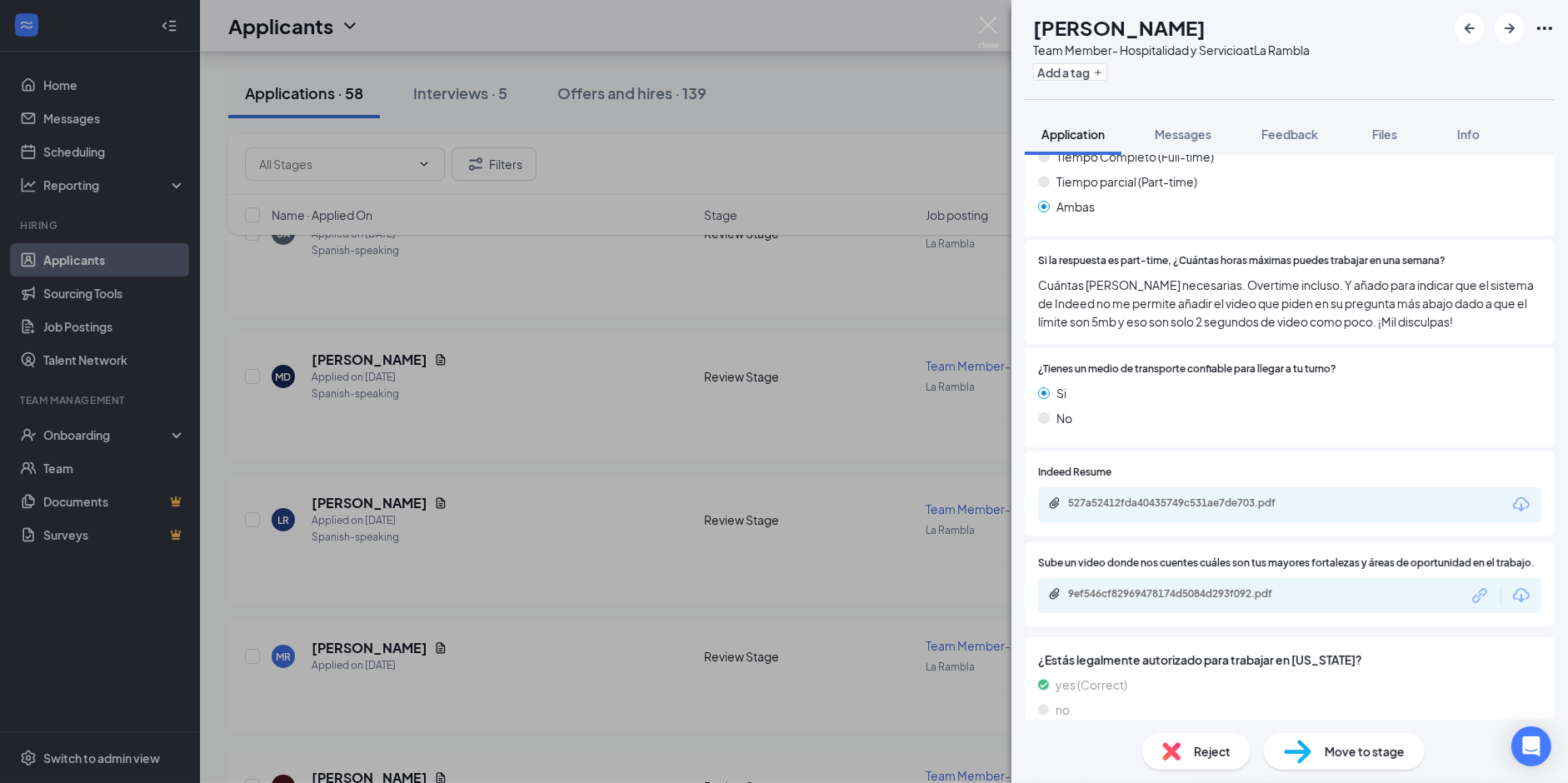
scroll to position [1300, 0]
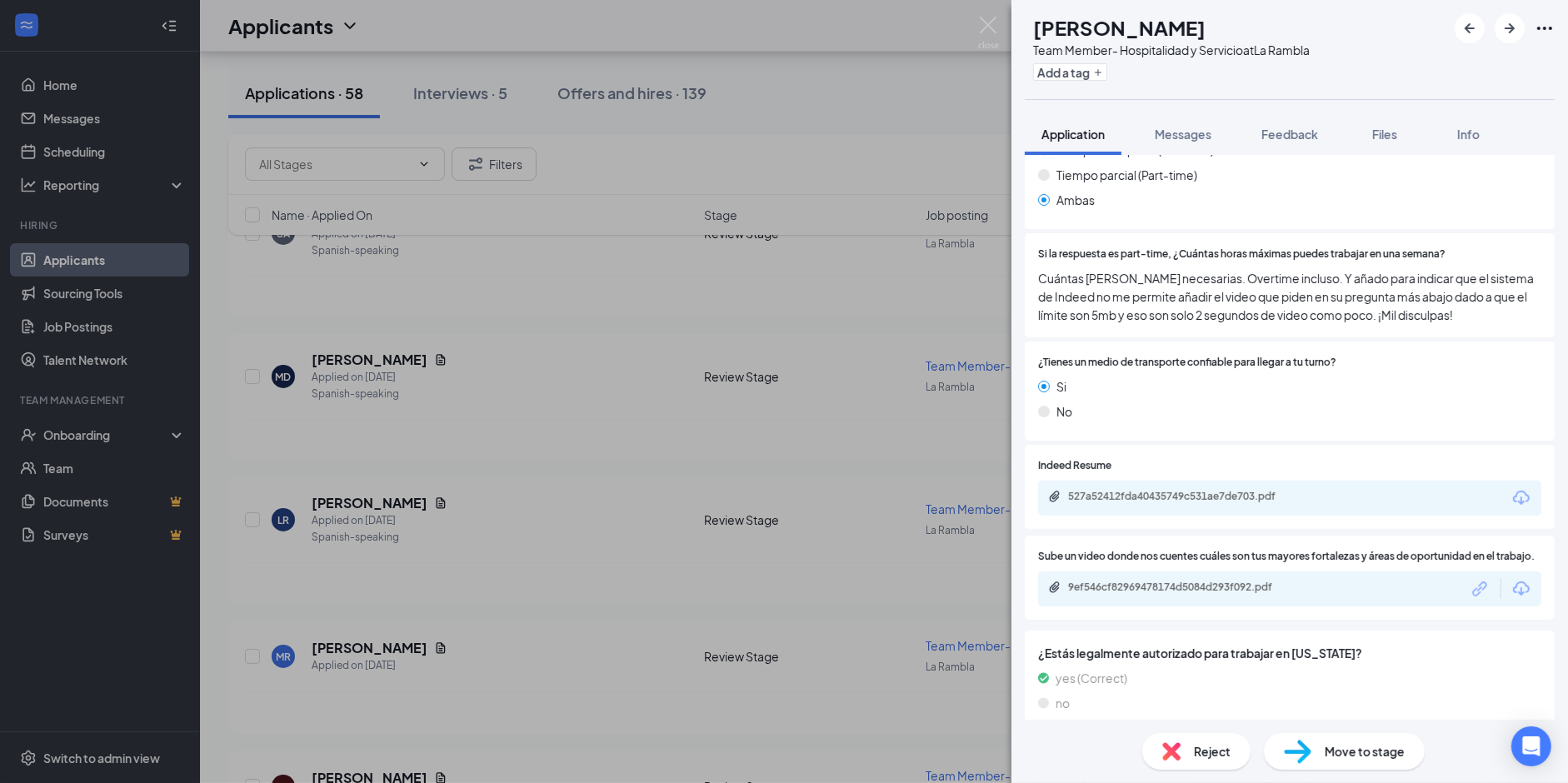
click at [571, 373] on div "RG [PERSON_NAME] Team Member- Hospitalidad y Servicio at [GEOGRAPHIC_DATA] Add …" at bounding box center [784, 392] width 1568 height 783
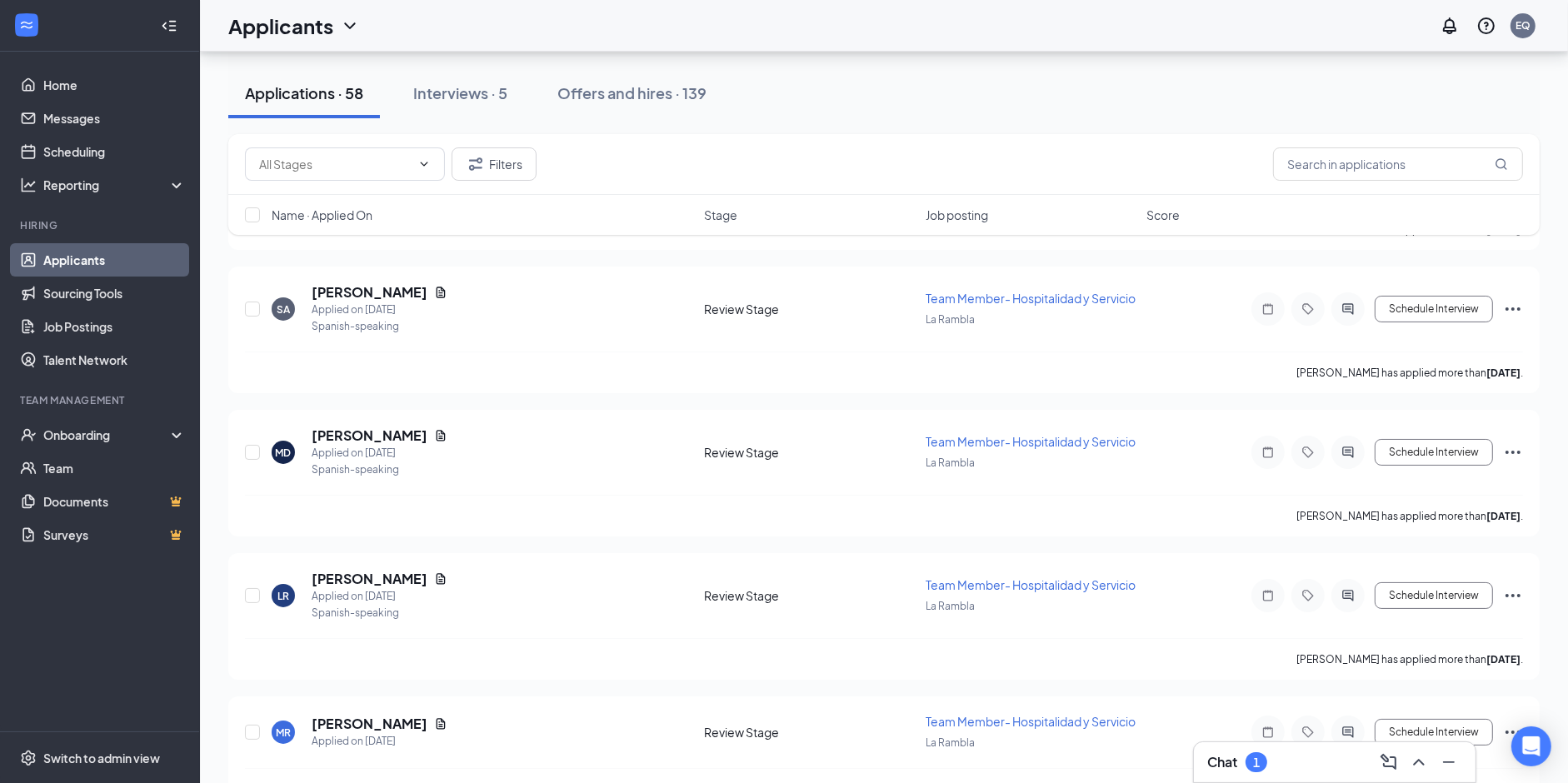
scroll to position [7003, 0]
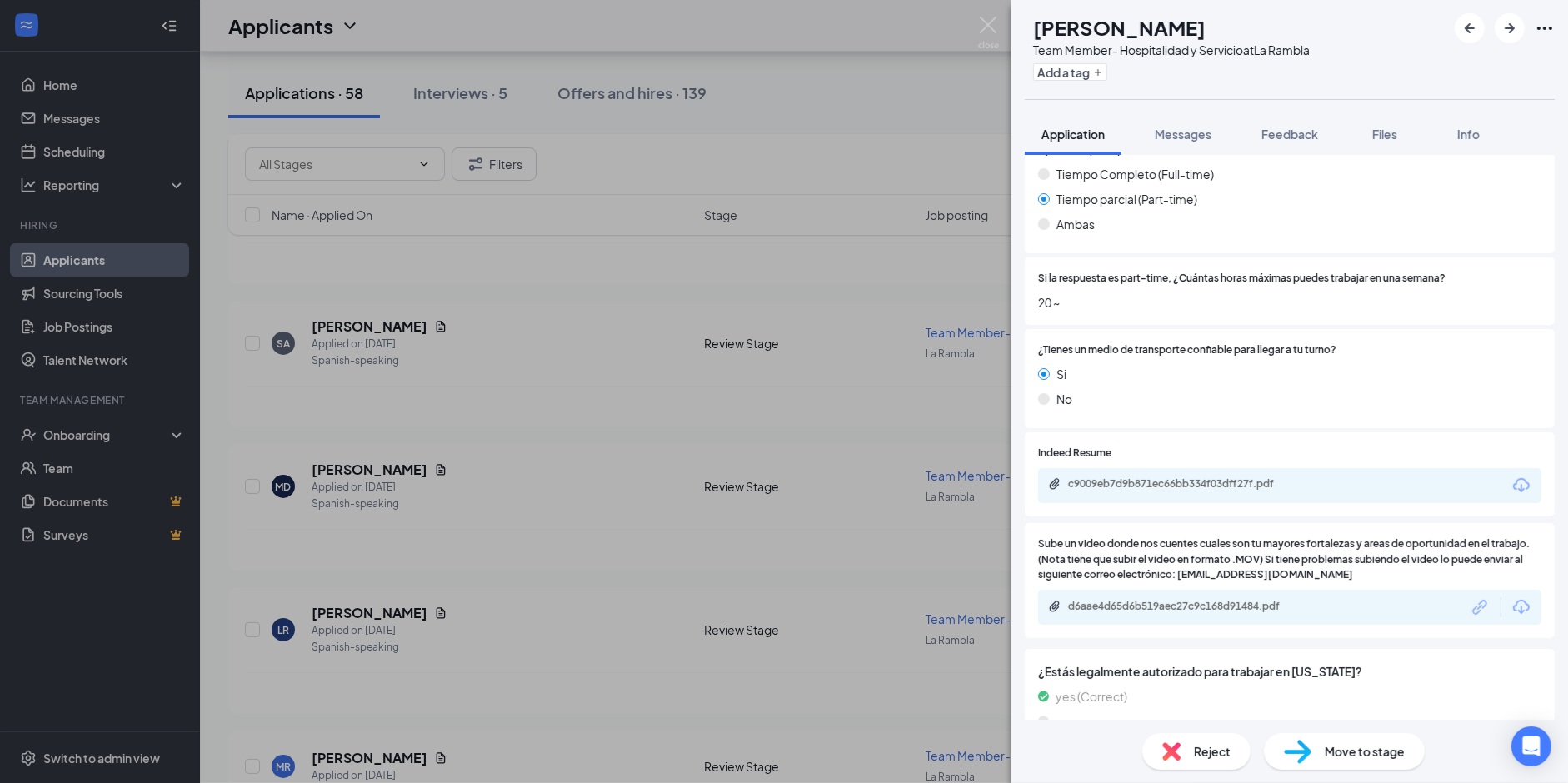
scroll to position [1323, 0]
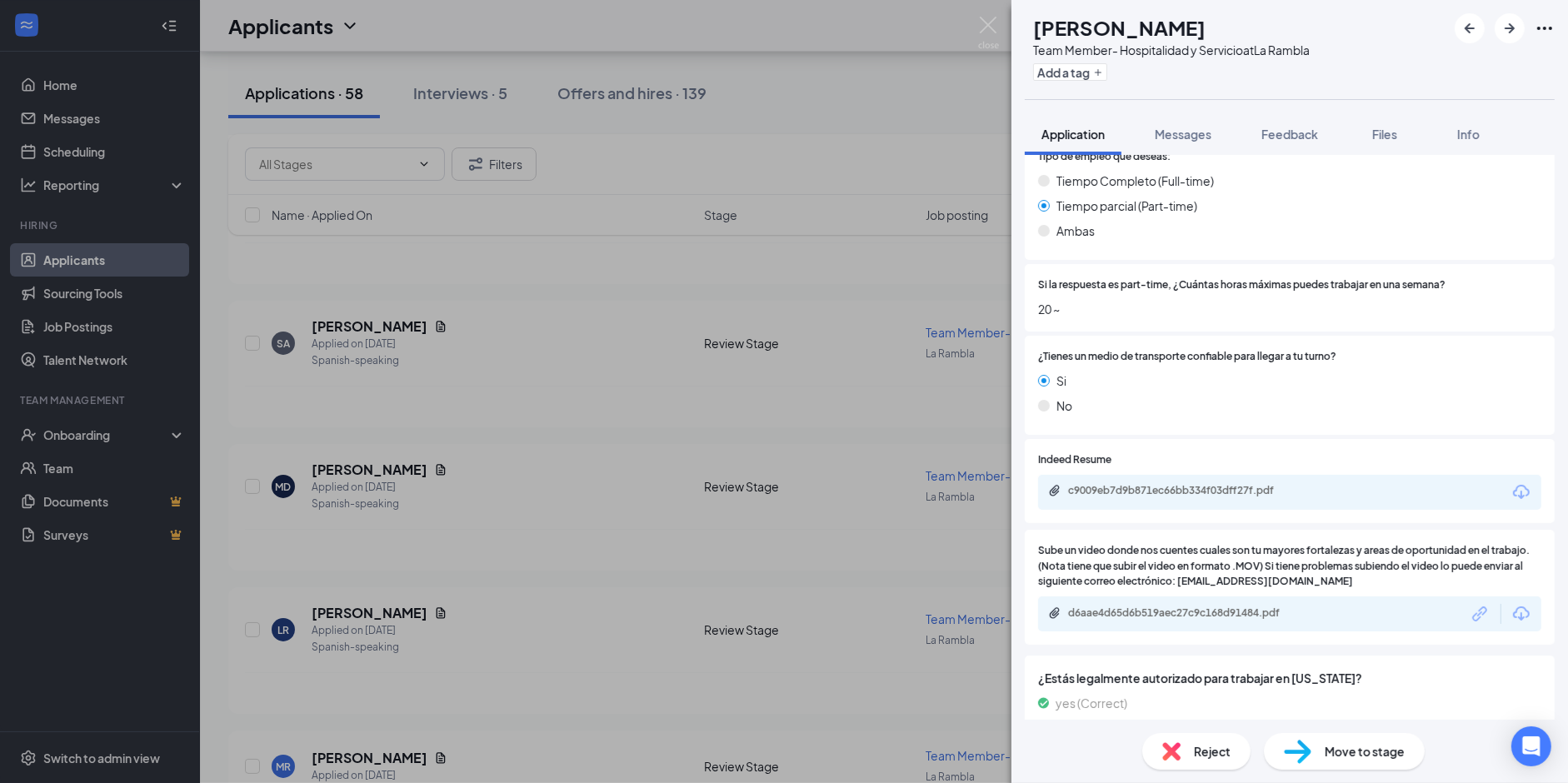
click at [419, 401] on div "SV SUHEILLY VALENTÍN Team Member- Hospitalidad y Servicio at [GEOGRAPHIC_DATA] …" at bounding box center [784, 392] width 1568 height 783
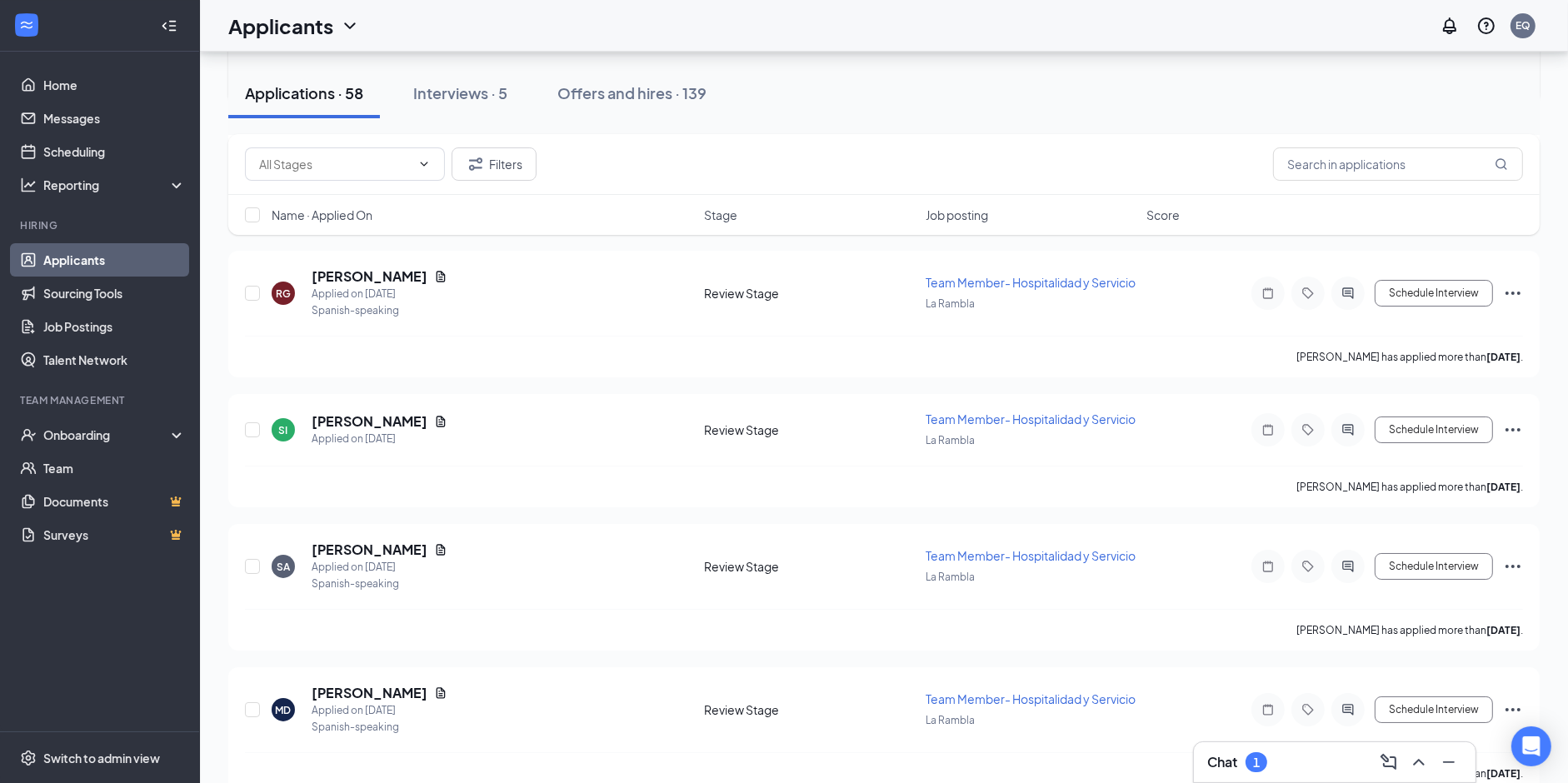
scroll to position [6746, 0]
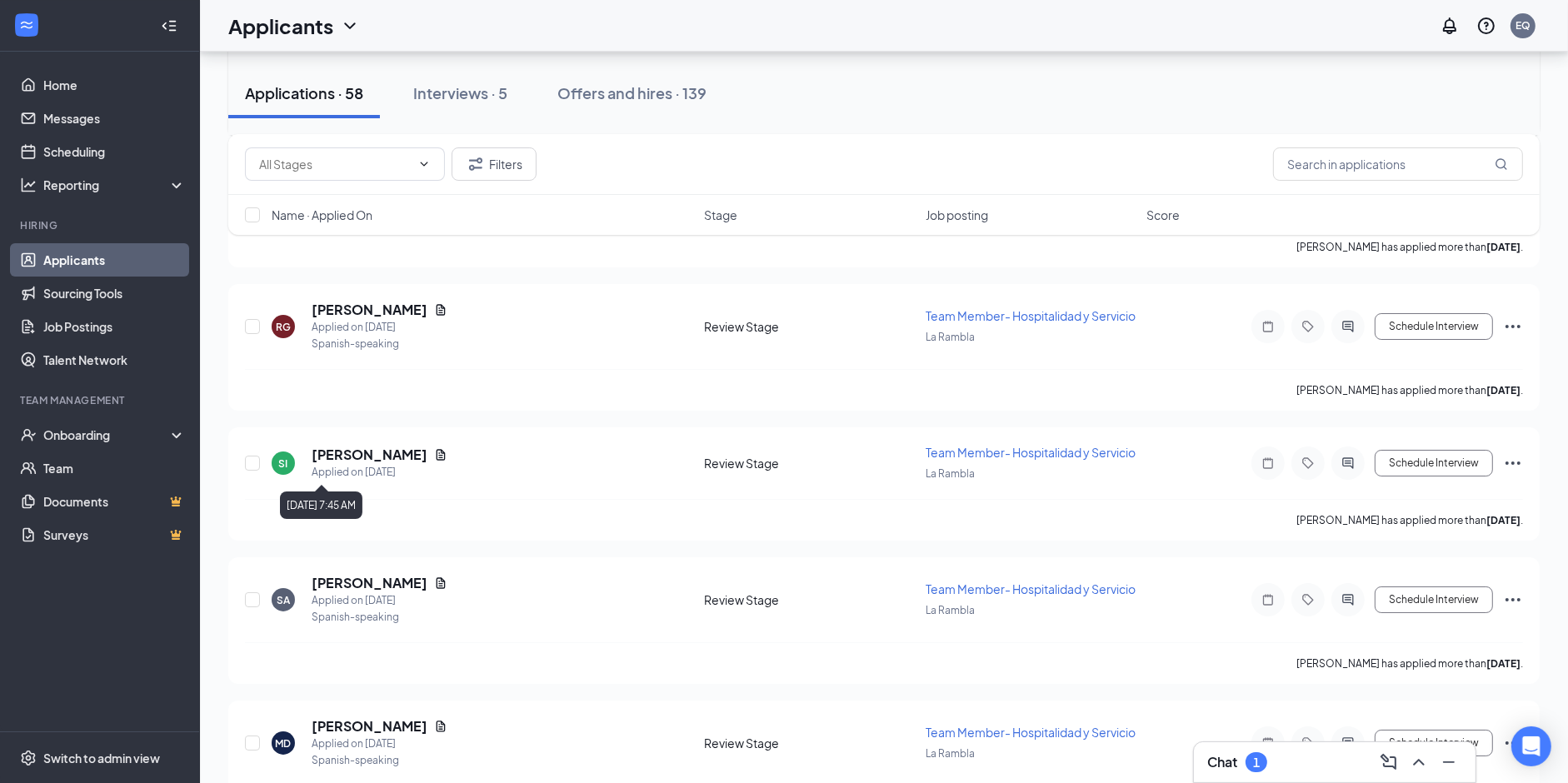
click at [338, 77] on div "Applied on [DATE]" at bounding box center [380, 69] width 136 height 16
click at [337, 61] on h5 "[PERSON_NAME]" at bounding box center [370, 52] width 116 height 18
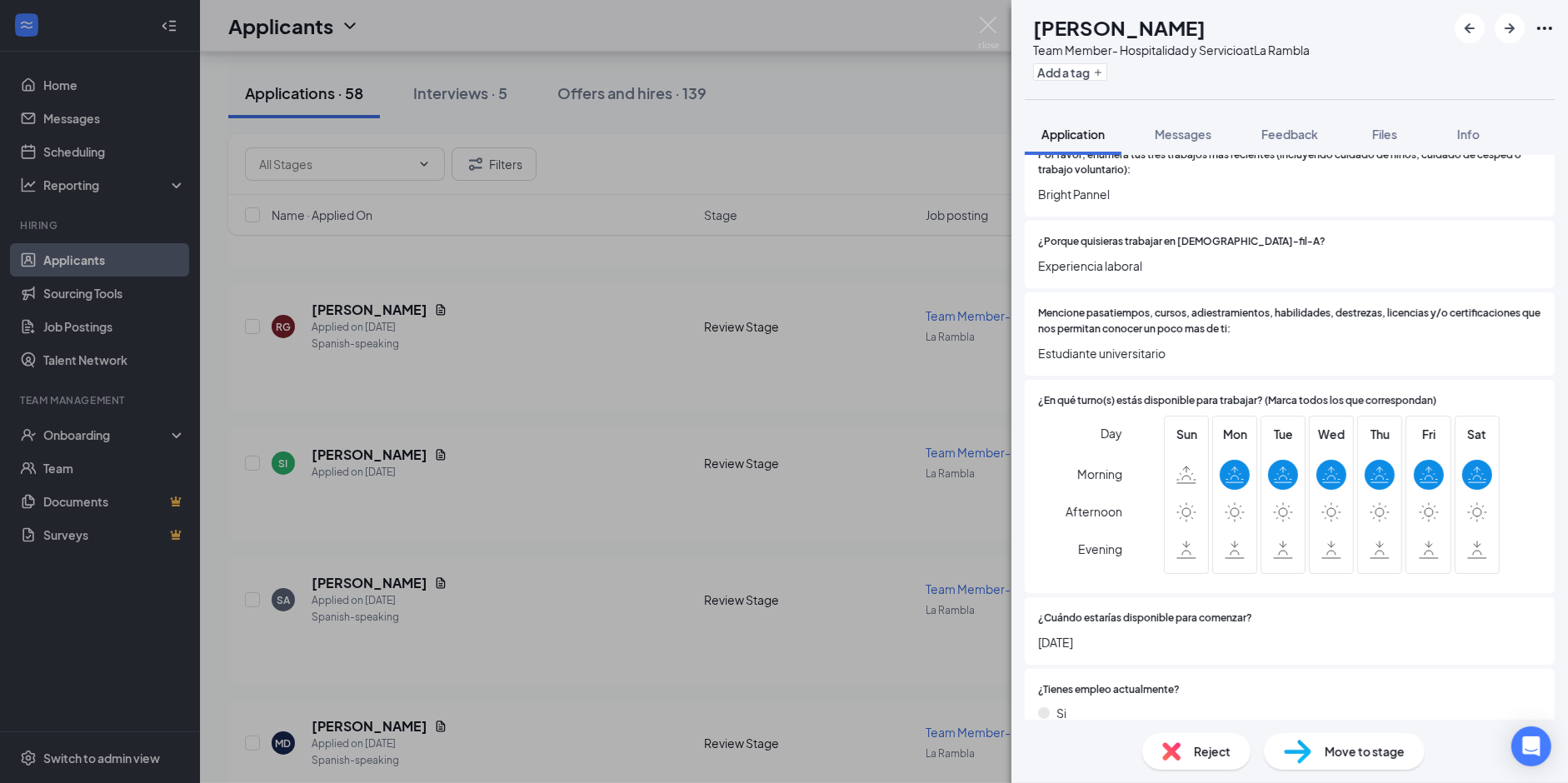
scroll to position [521, 0]
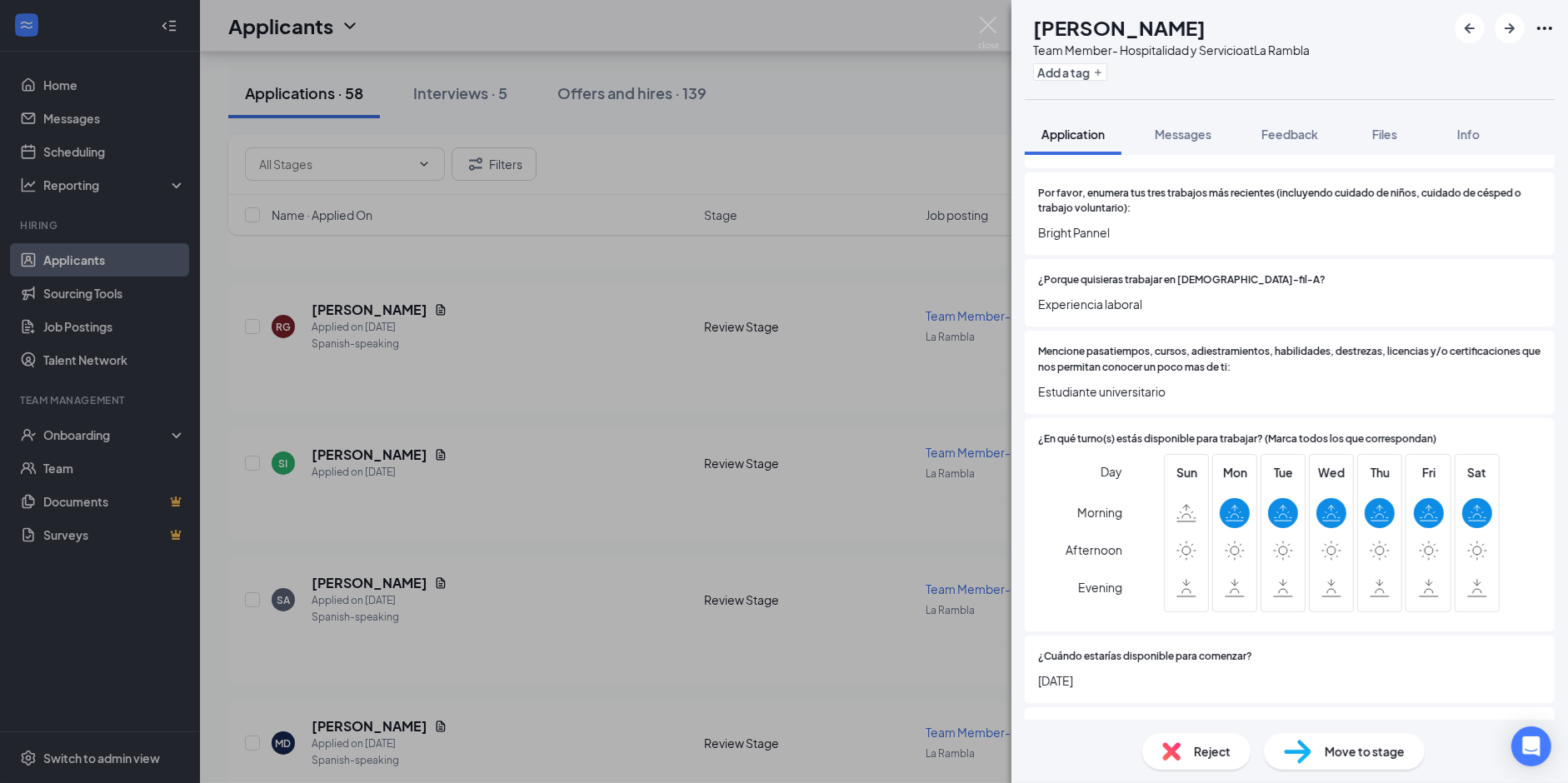
click at [1071, 295] on span "Experiencia laboral" at bounding box center [1289, 304] width 503 height 18
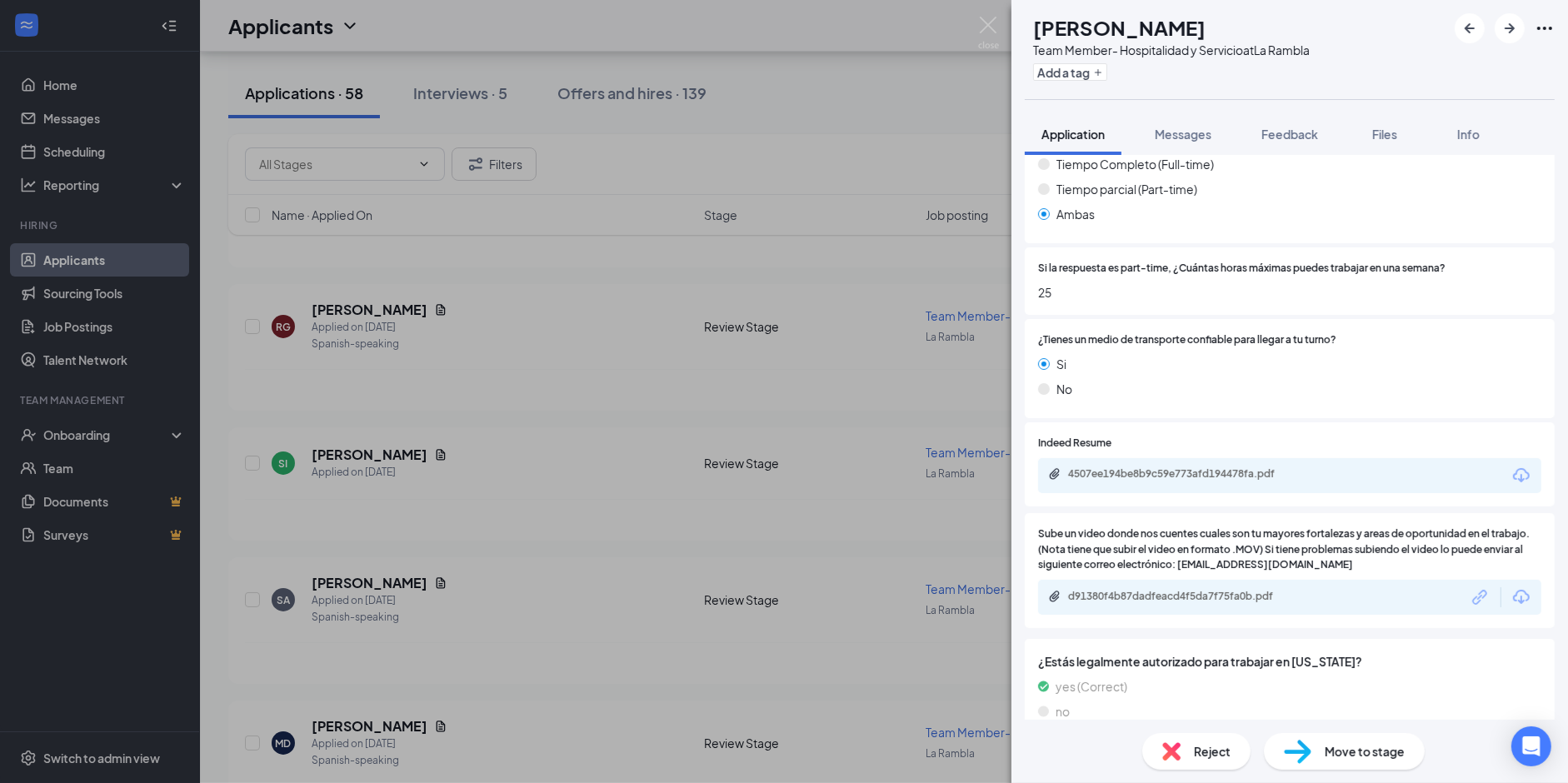
scroll to position [1221, 0]
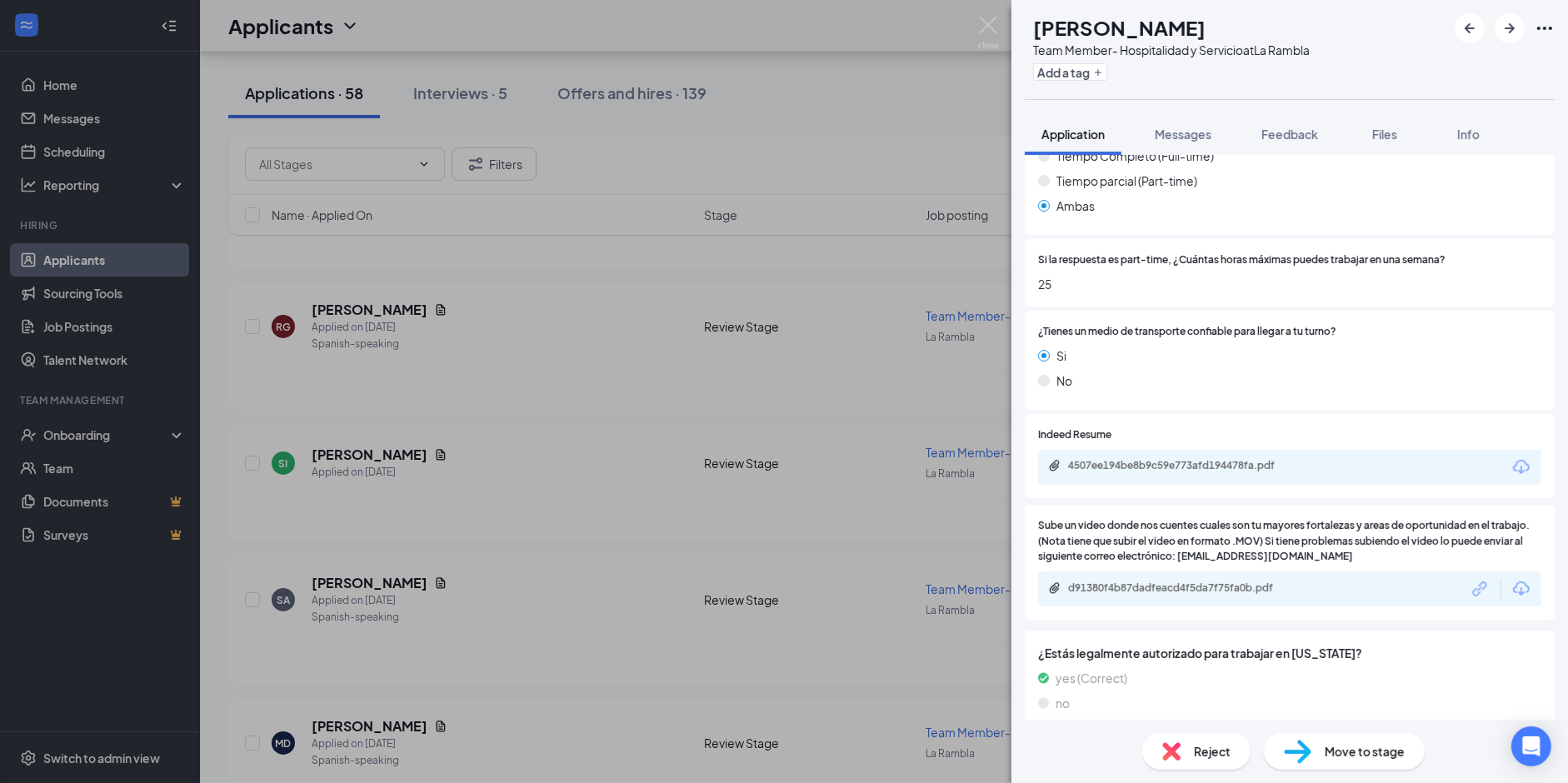
click at [1204, 757] on span "Reject" at bounding box center [1212, 751] width 36 height 18
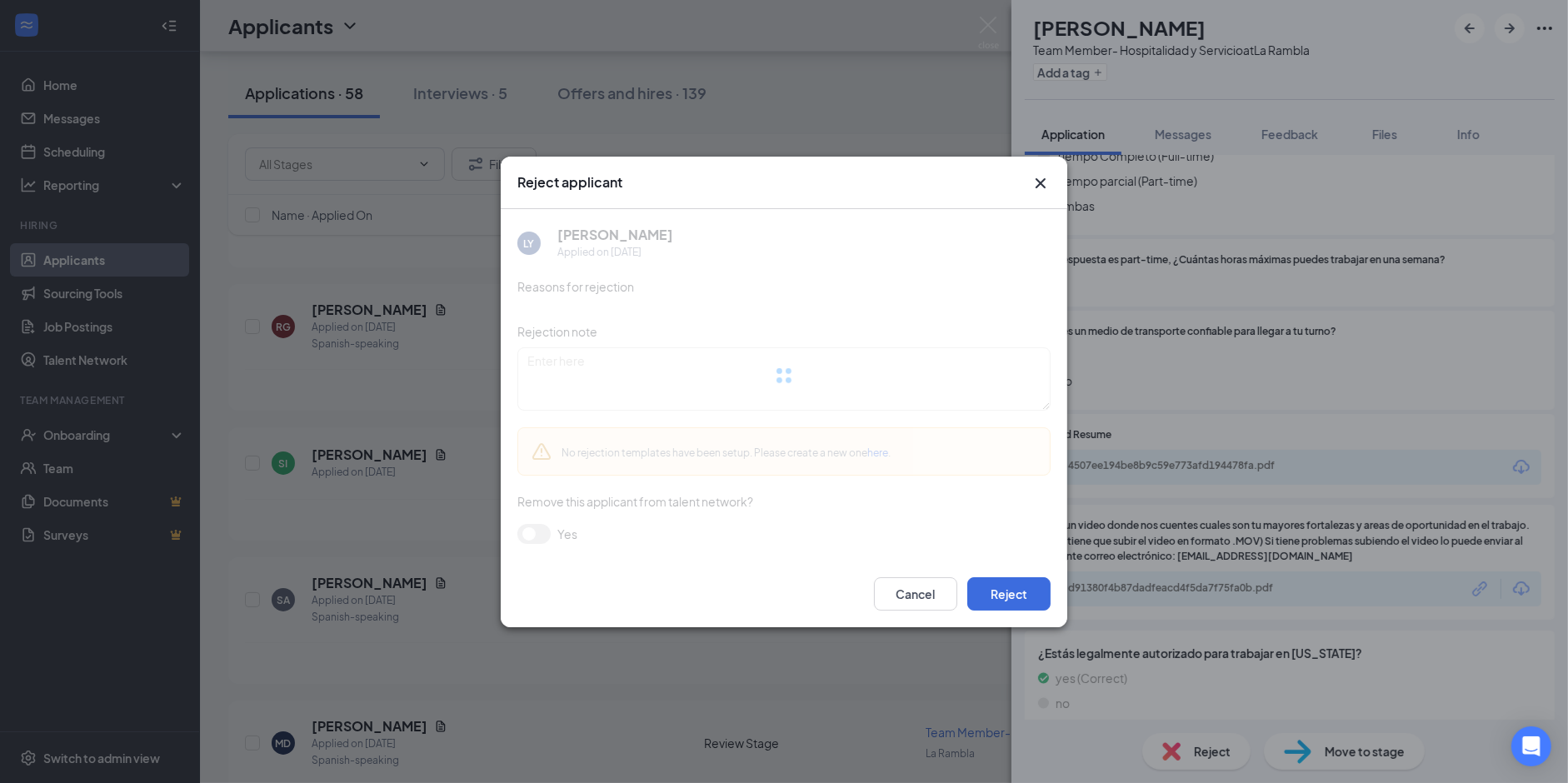
scroll to position [1213, 0]
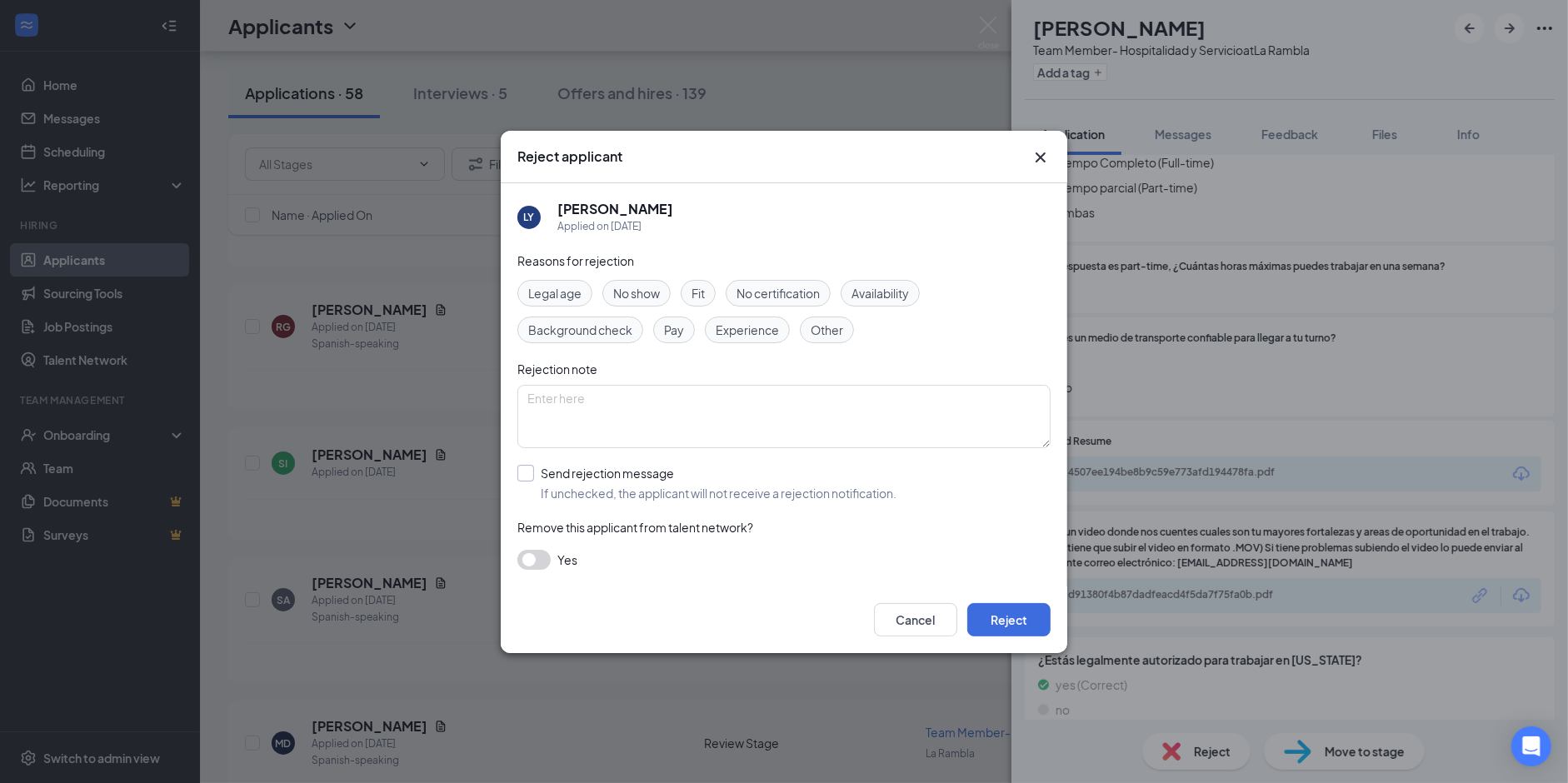
click at [531, 469] on input "Send rejection message If unchecked, the applicant will not receive a rejection…" at bounding box center [707, 483] width 379 height 36
checkbox input "true"
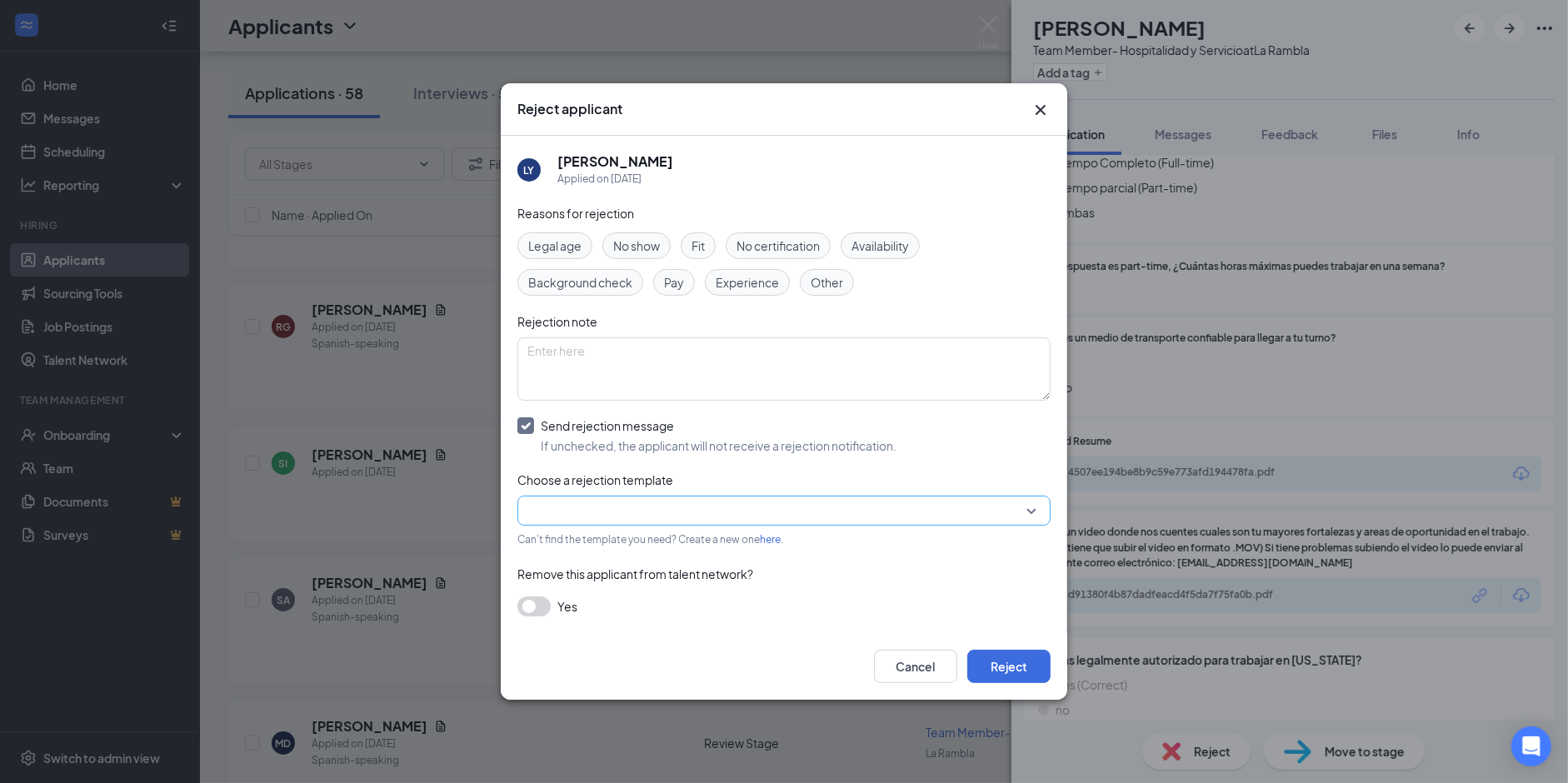
click at [581, 517] on input "search" at bounding box center [778, 510] width 501 height 28
click at [562, 390] on span "Main Rejection Template" at bounding box center [594, 381] width 133 height 18
click at [1020, 661] on button "Reject" at bounding box center [1009, 666] width 83 height 34
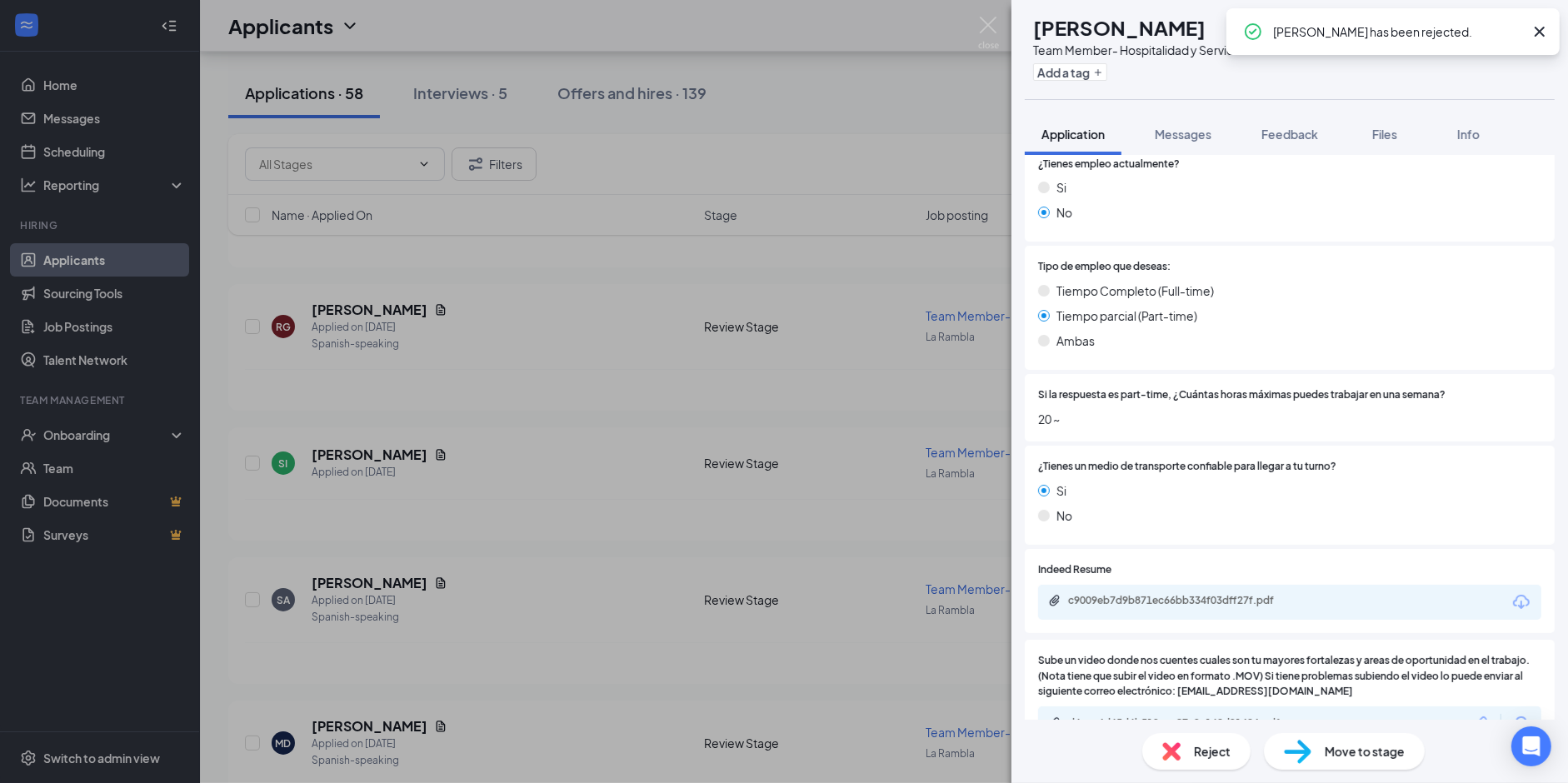
click at [525, 450] on div "SV SUHEILLY VALENTÍN Team Member- Hospitalidad y Servicio at [GEOGRAPHIC_DATA] …" at bounding box center [784, 392] width 1568 height 783
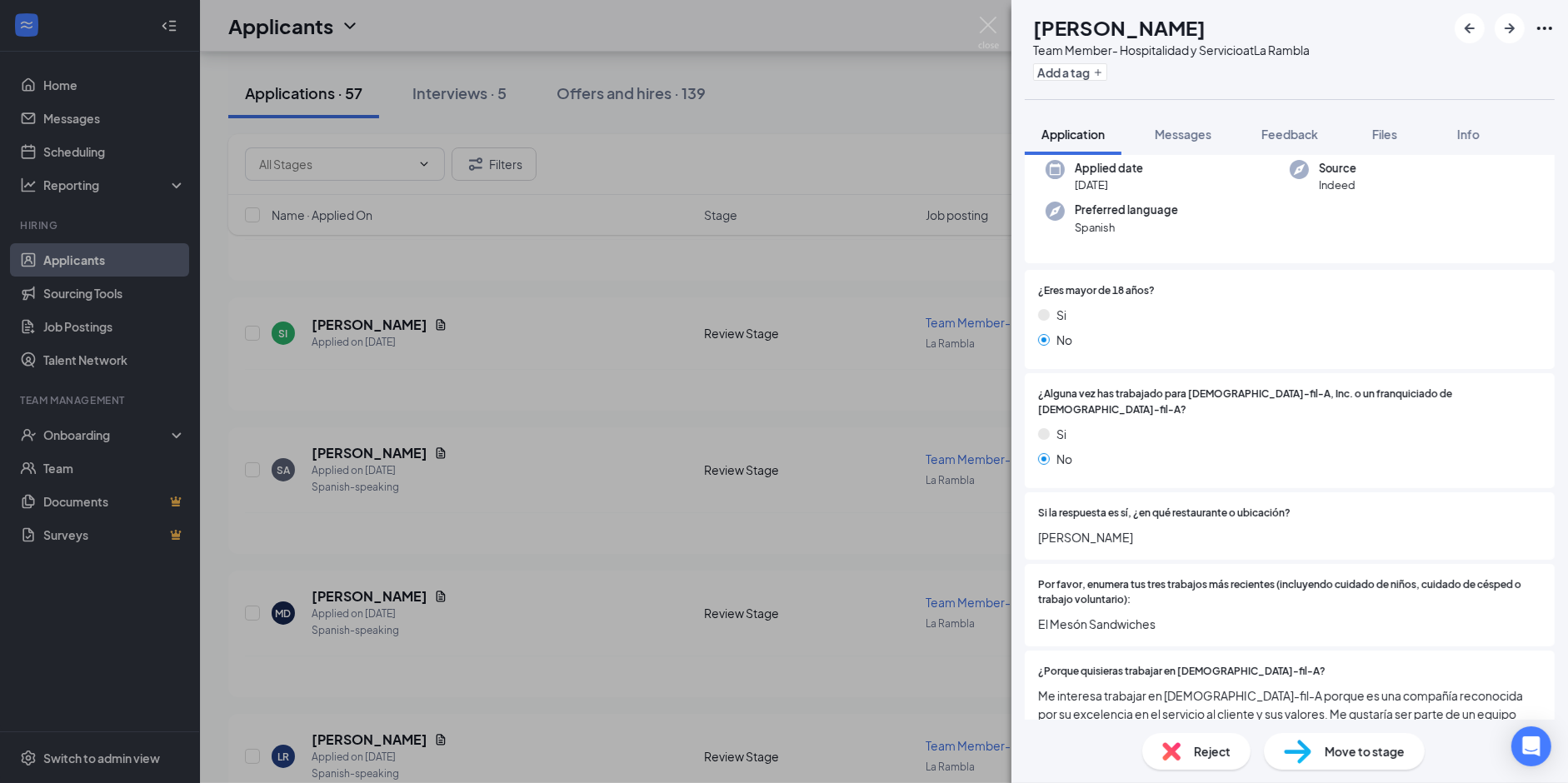
scroll to position [142, 0]
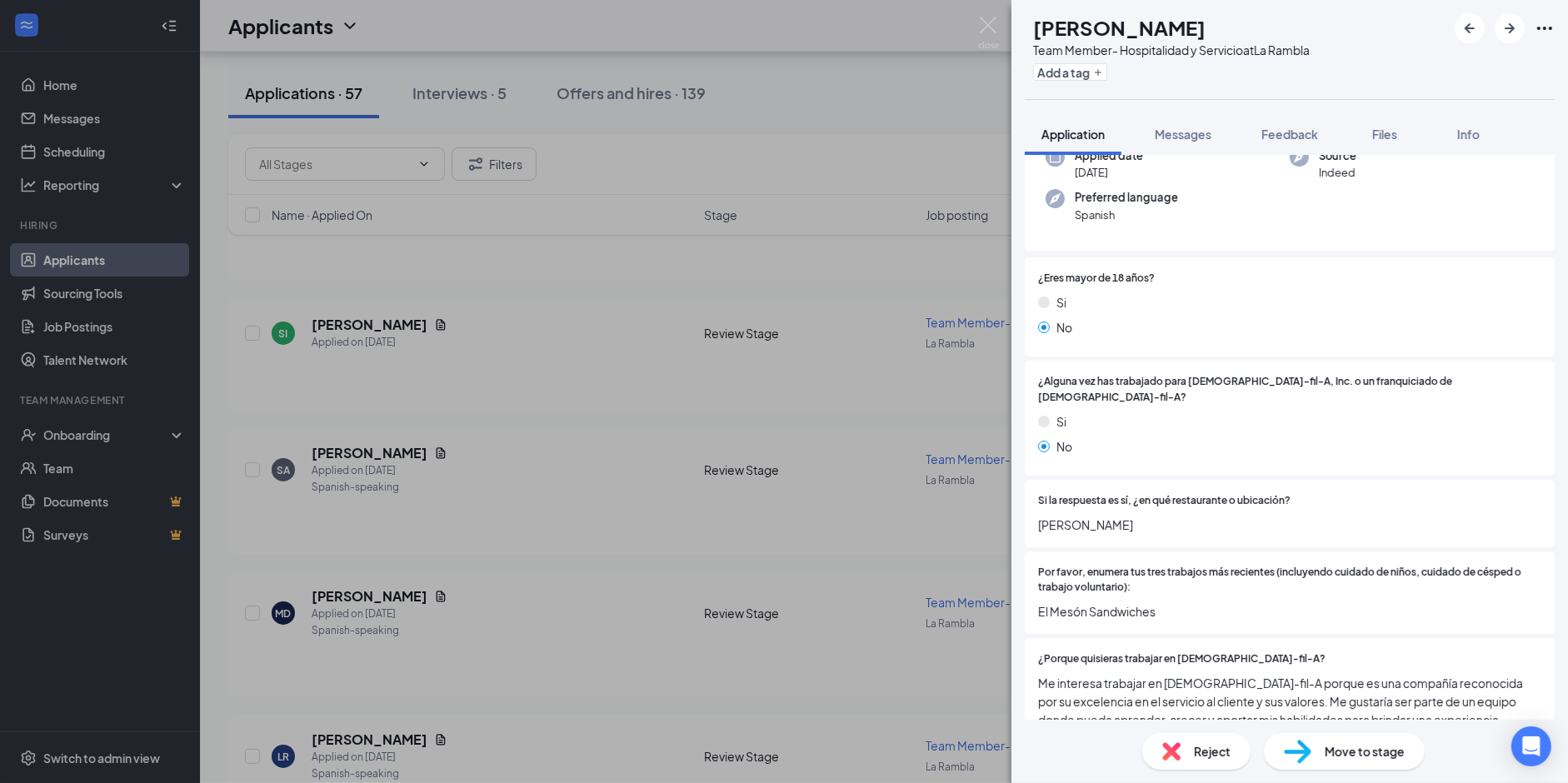
click at [1092, 516] on span "[PERSON_NAME]" at bounding box center [1289, 525] width 503 height 18
click at [1161, 517] on span "[PERSON_NAME]" at bounding box center [1289, 525] width 503 height 18
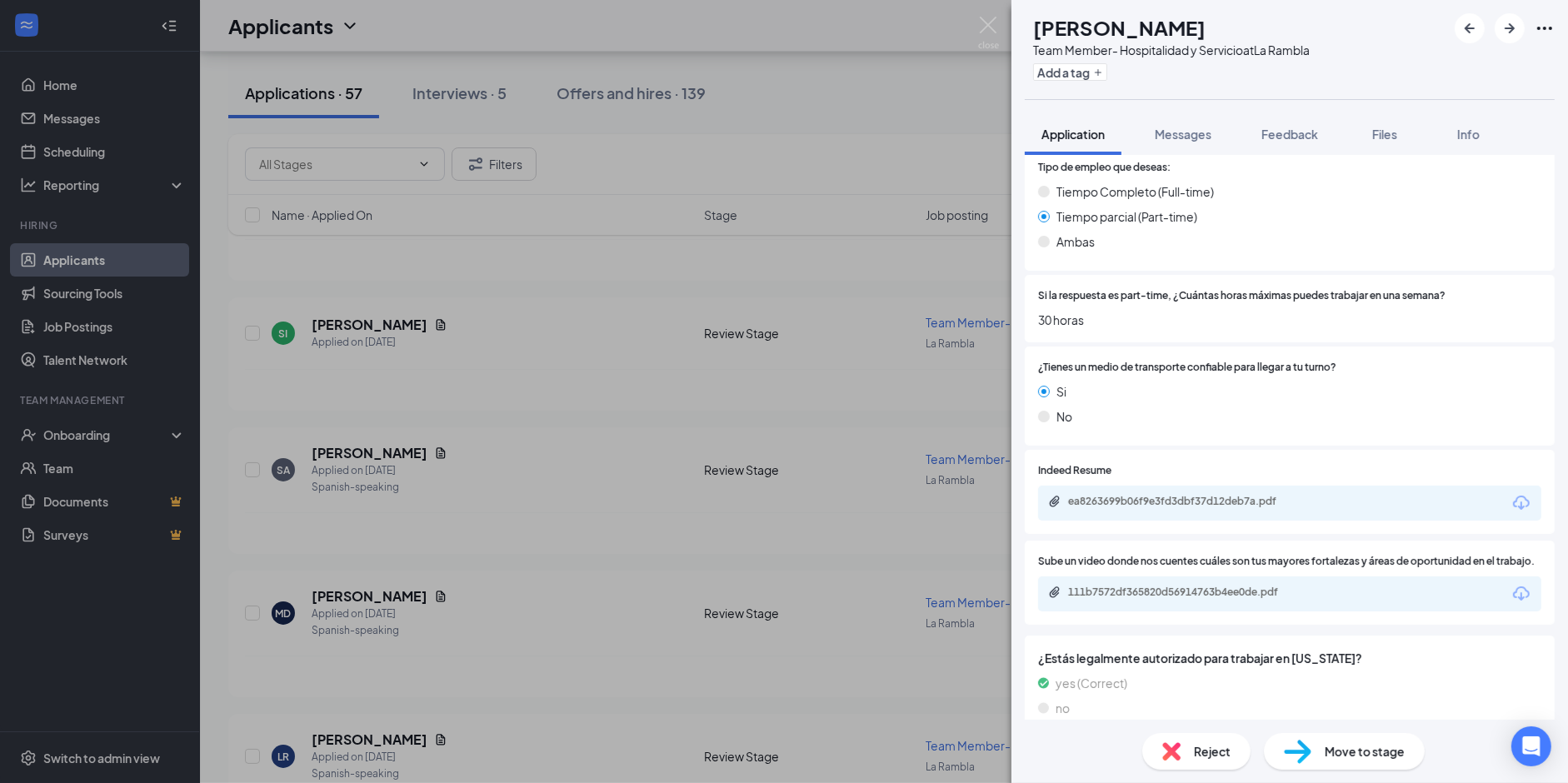
scroll to position [1335, 0]
click at [1180, 756] on div "Reject" at bounding box center [1195, 751] width 108 height 36
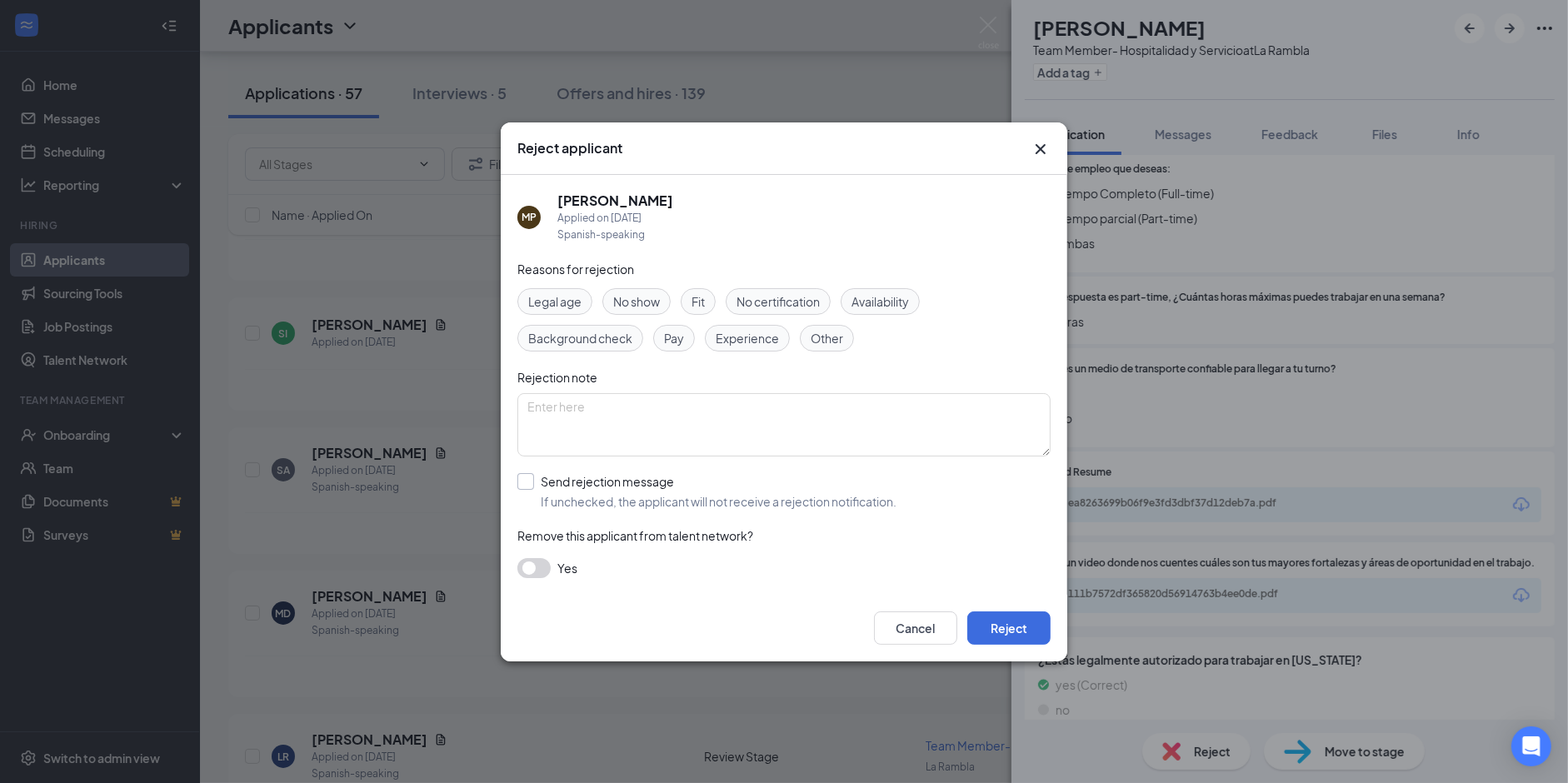
click at [537, 479] on input "Send rejection message If unchecked, the applicant will not receive a rejection…" at bounding box center [707, 491] width 379 height 36
checkbox input "true"
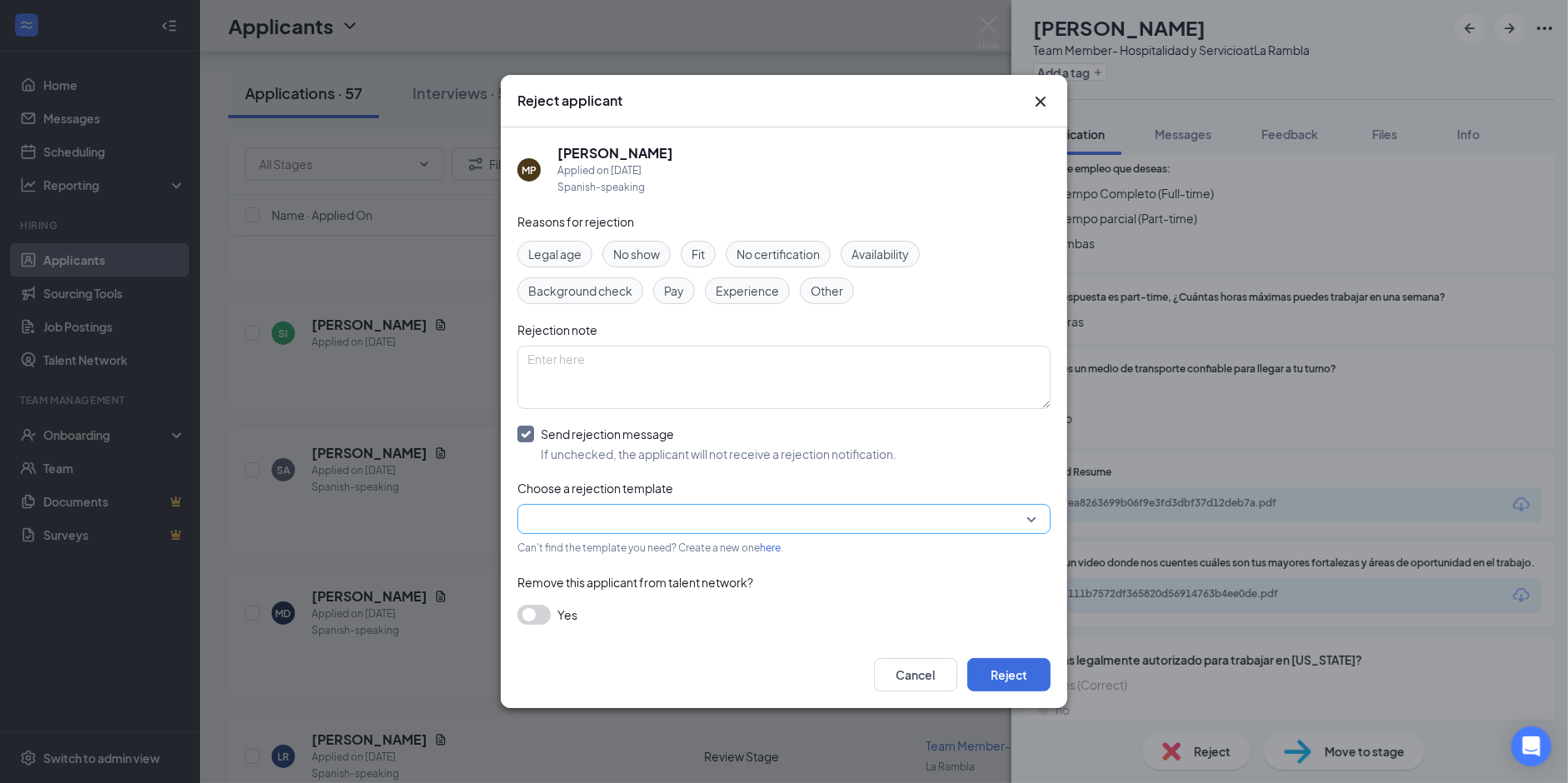
click at [563, 529] on input "search" at bounding box center [778, 518] width 501 height 28
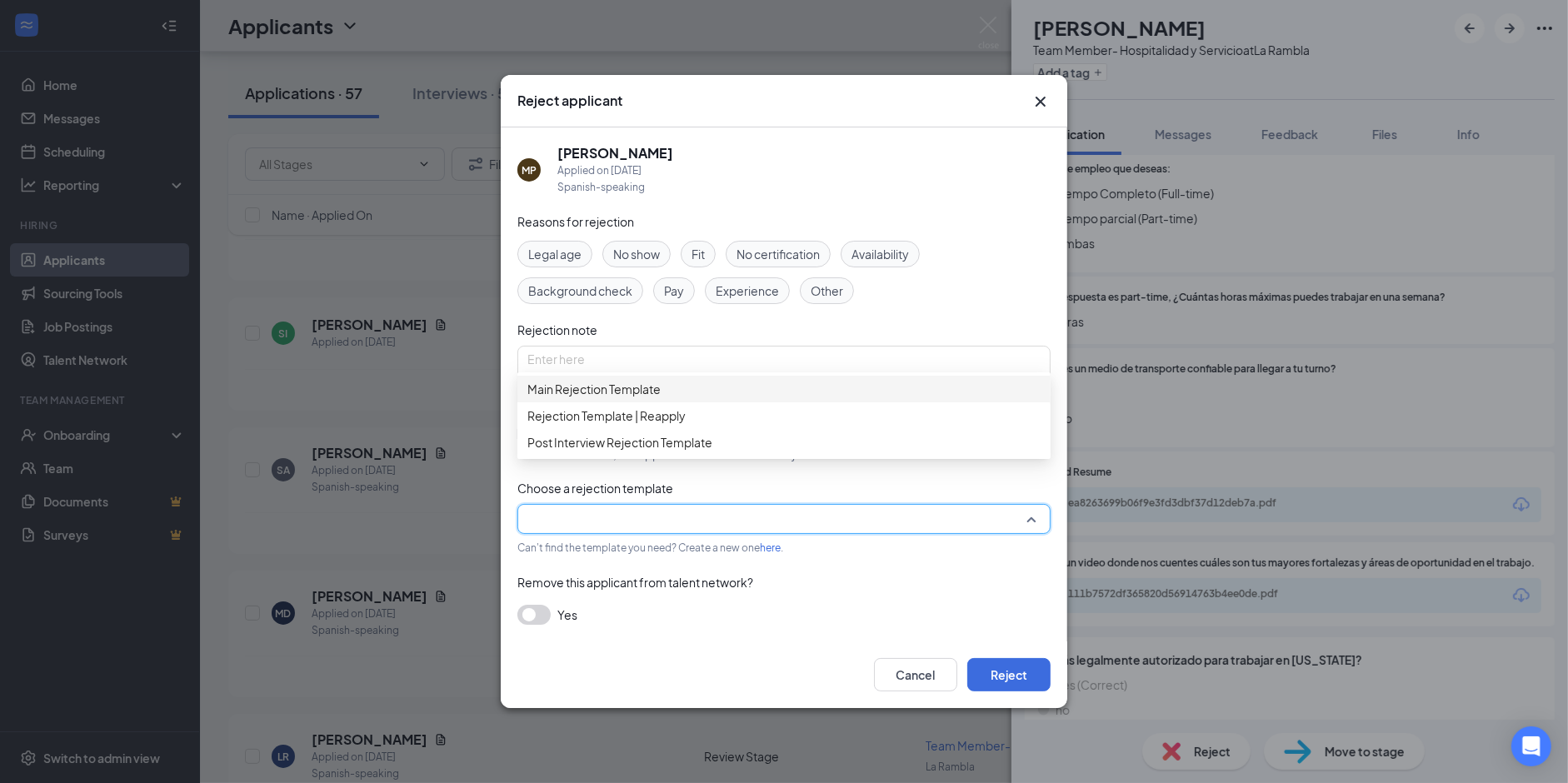
click at [554, 391] on span "Main Rejection Template" at bounding box center [594, 389] width 133 height 18
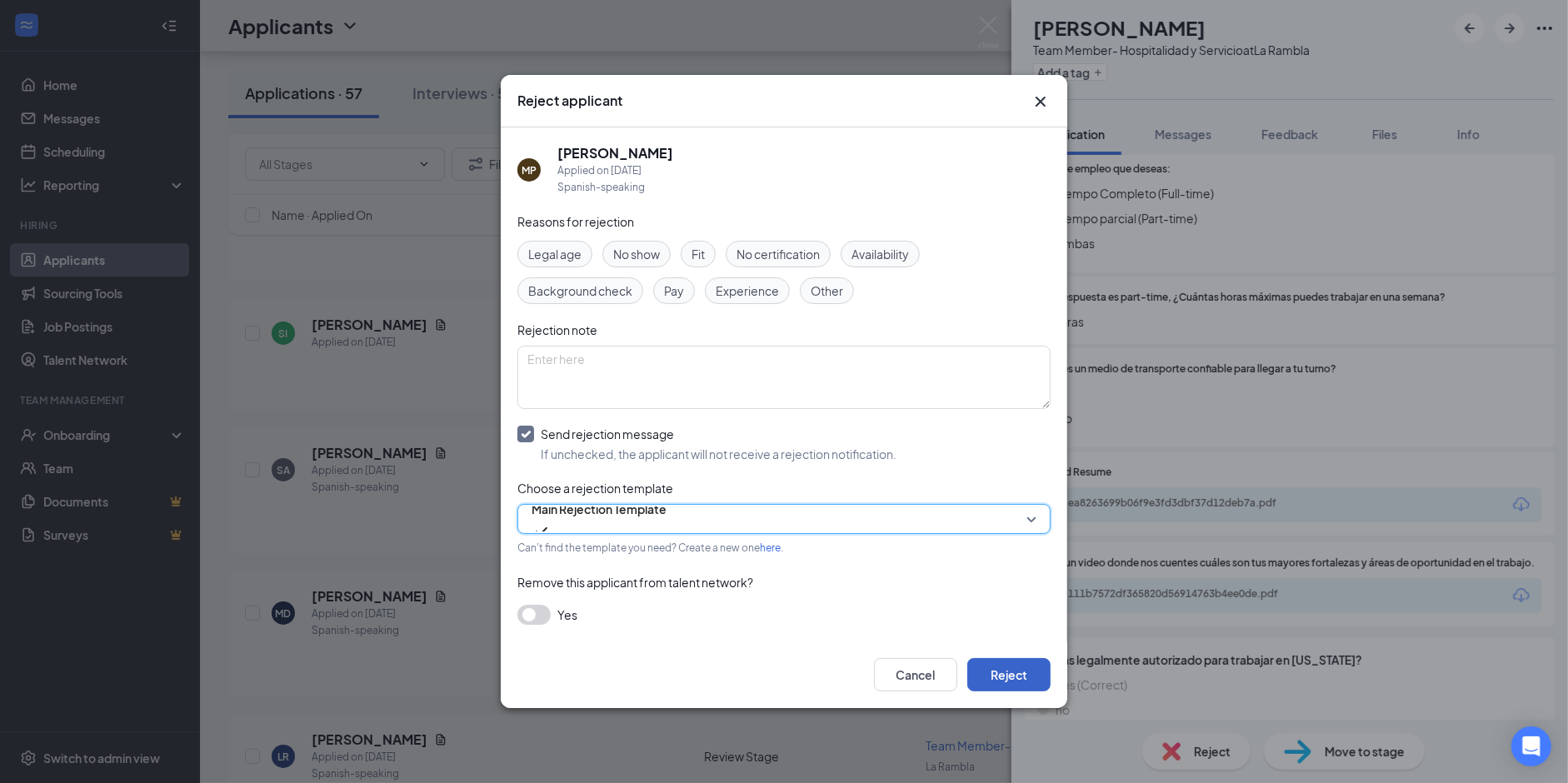
click at [996, 672] on button "Reject" at bounding box center [1009, 674] width 83 height 34
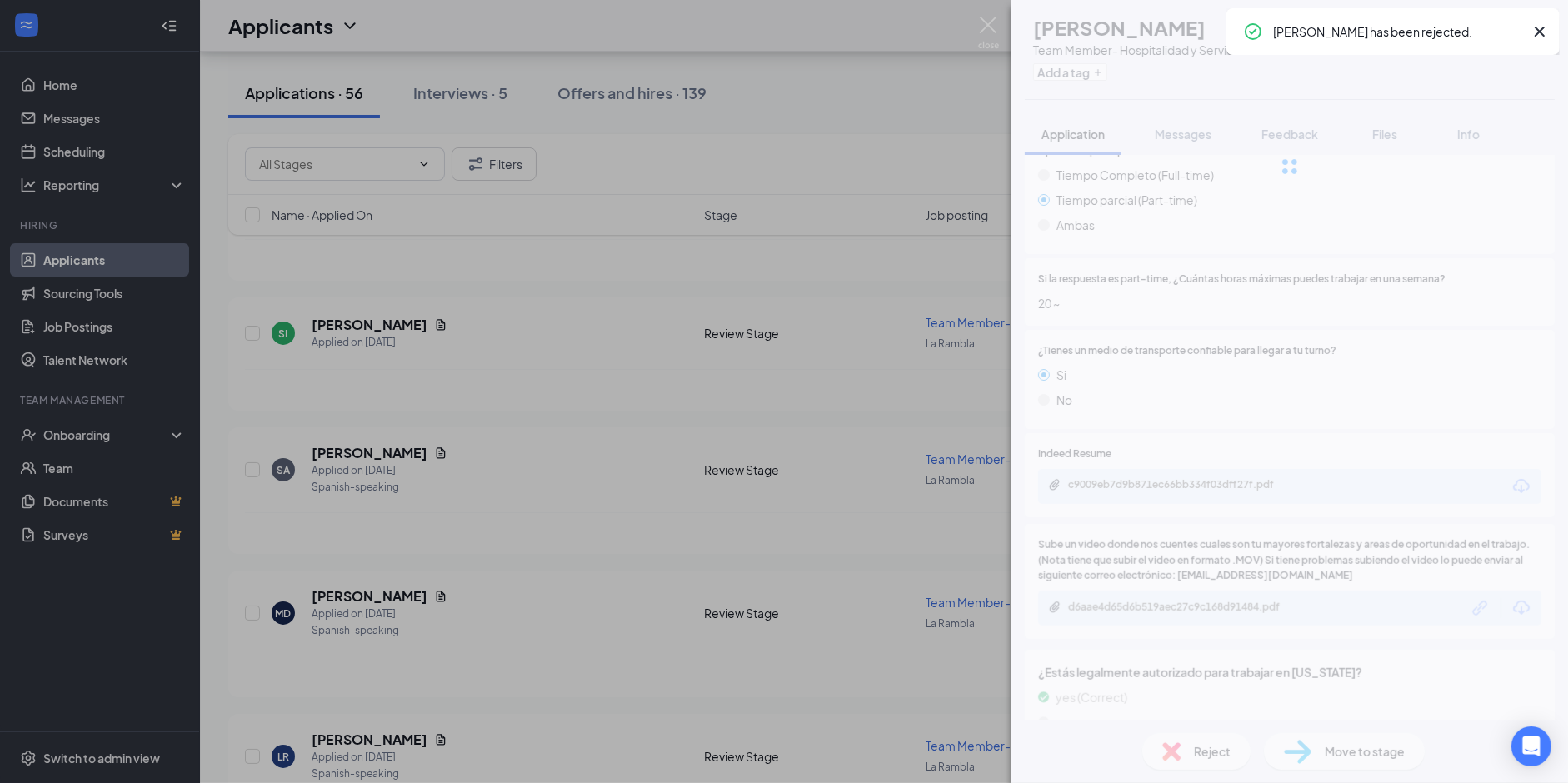
scroll to position [1292, 0]
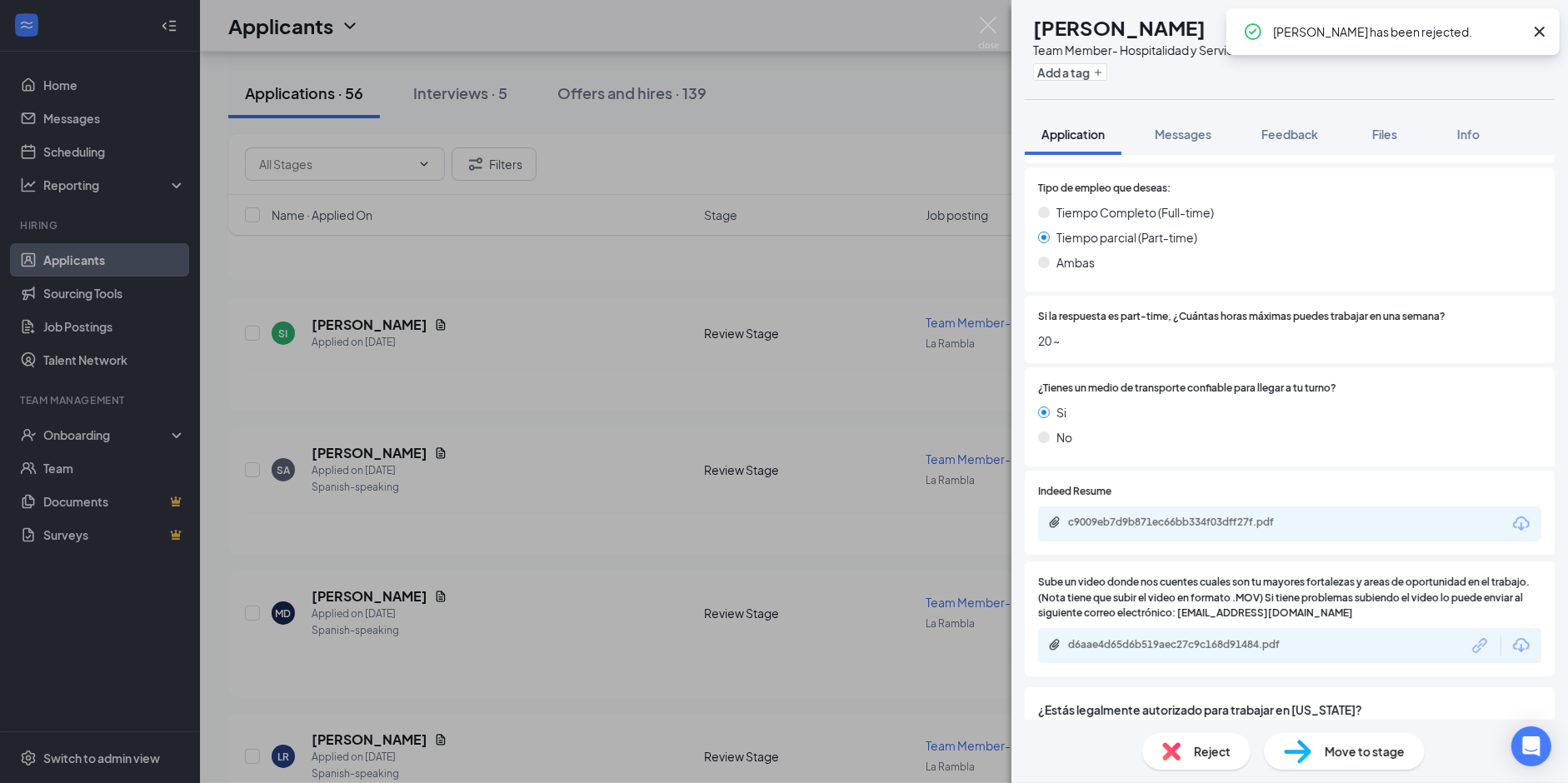
click at [714, 500] on div "SV SUHEILLY VALENTÍN Team Member- Hospitalidad y Servicio at [GEOGRAPHIC_DATA] …" at bounding box center [784, 392] width 1568 height 783
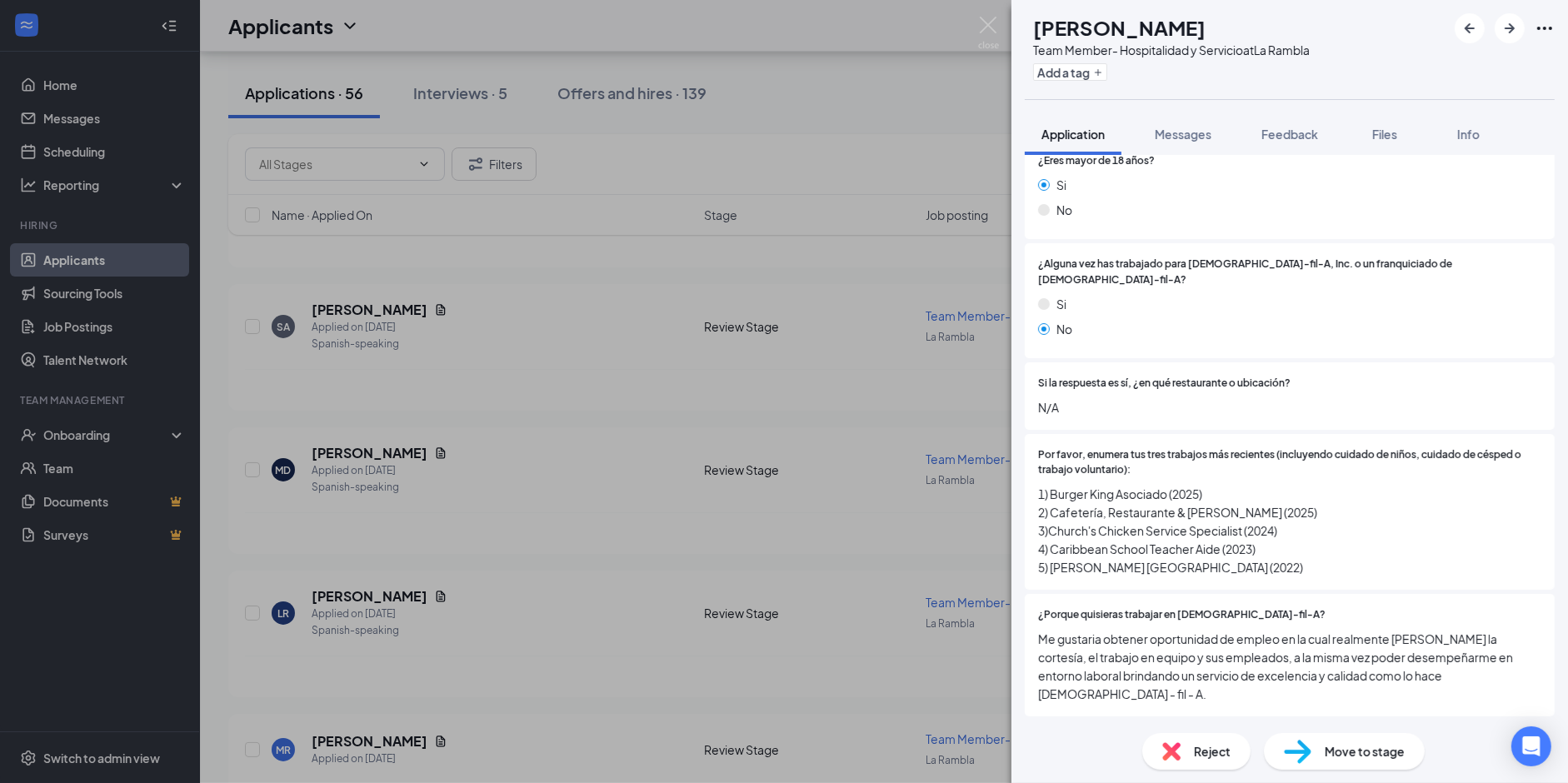
scroll to position [264, 0]
click at [1070, 448] on span "Por favor, enumera tus tres trabajos más recientes (incluyendo cuidado de niños…" at bounding box center [1289, 459] width 503 height 32
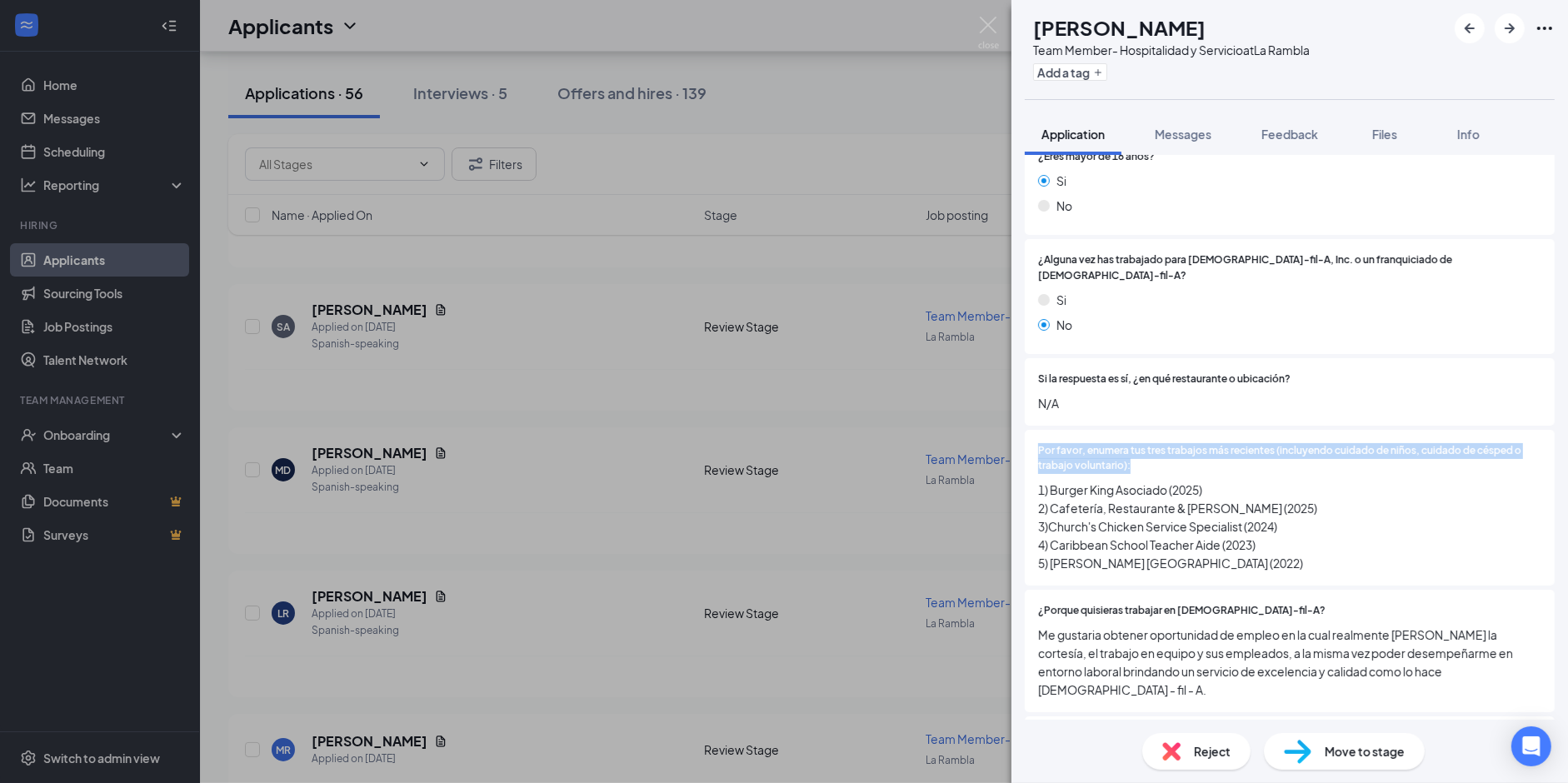
click at [1070, 448] on span "Por favor, enumera tus tres trabajos más recientes (incluyendo cuidado de niños…" at bounding box center [1289, 459] width 503 height 32
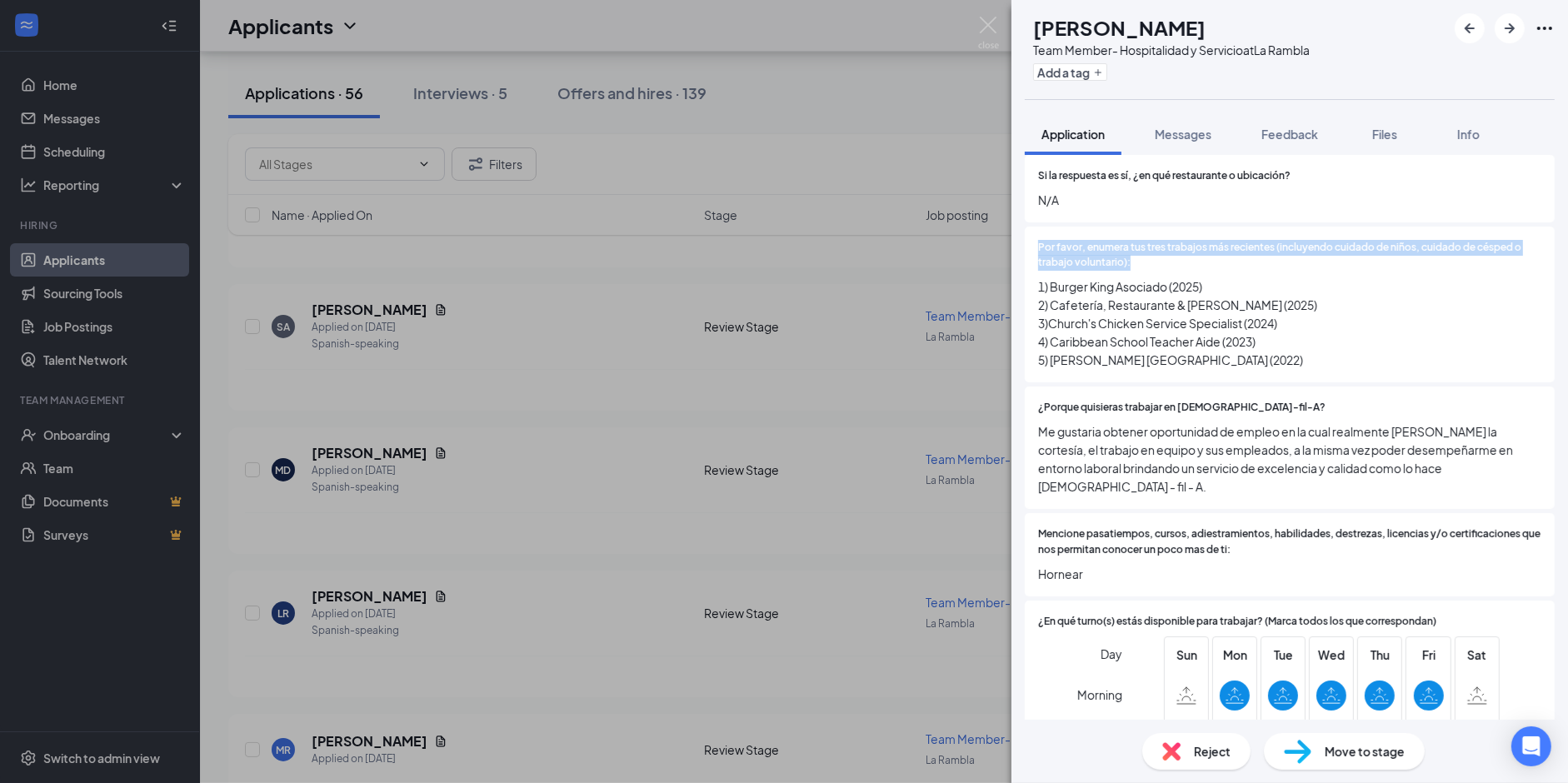
scroll to position [469, 0]
click at [1158, 438] on span "Me gustaria obtener oportunidad de empleo en la cual realmente [PERSON_NAME] la…" at bounding box center [1289, 458] width 503 height 73
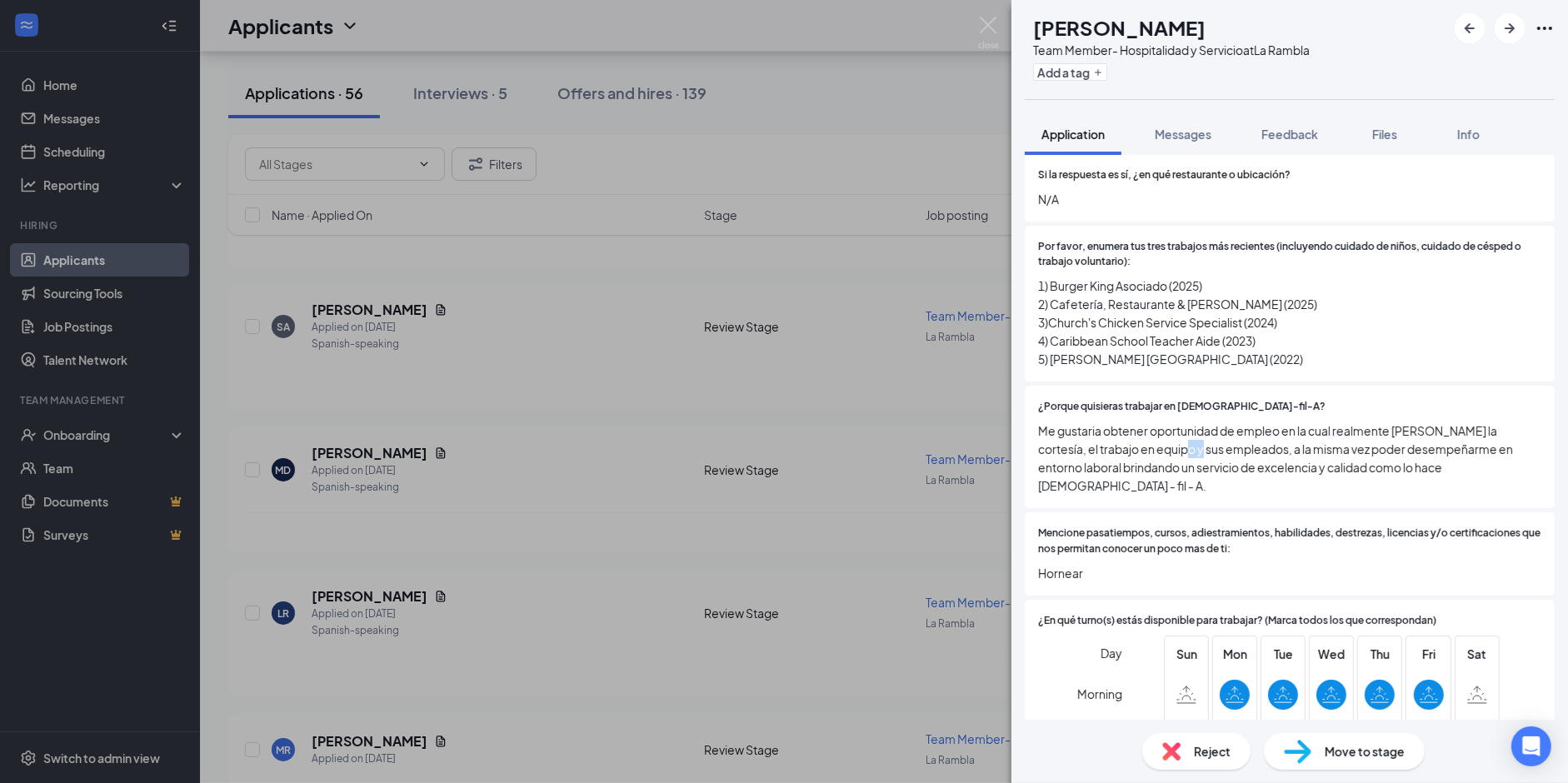
click at [1158, 438] on span "Me gustaria obtener oportunidad de empleo en la cual realmente [PERSON_NAME] la…" at bounding box center [1289, 458] width 503 height 73
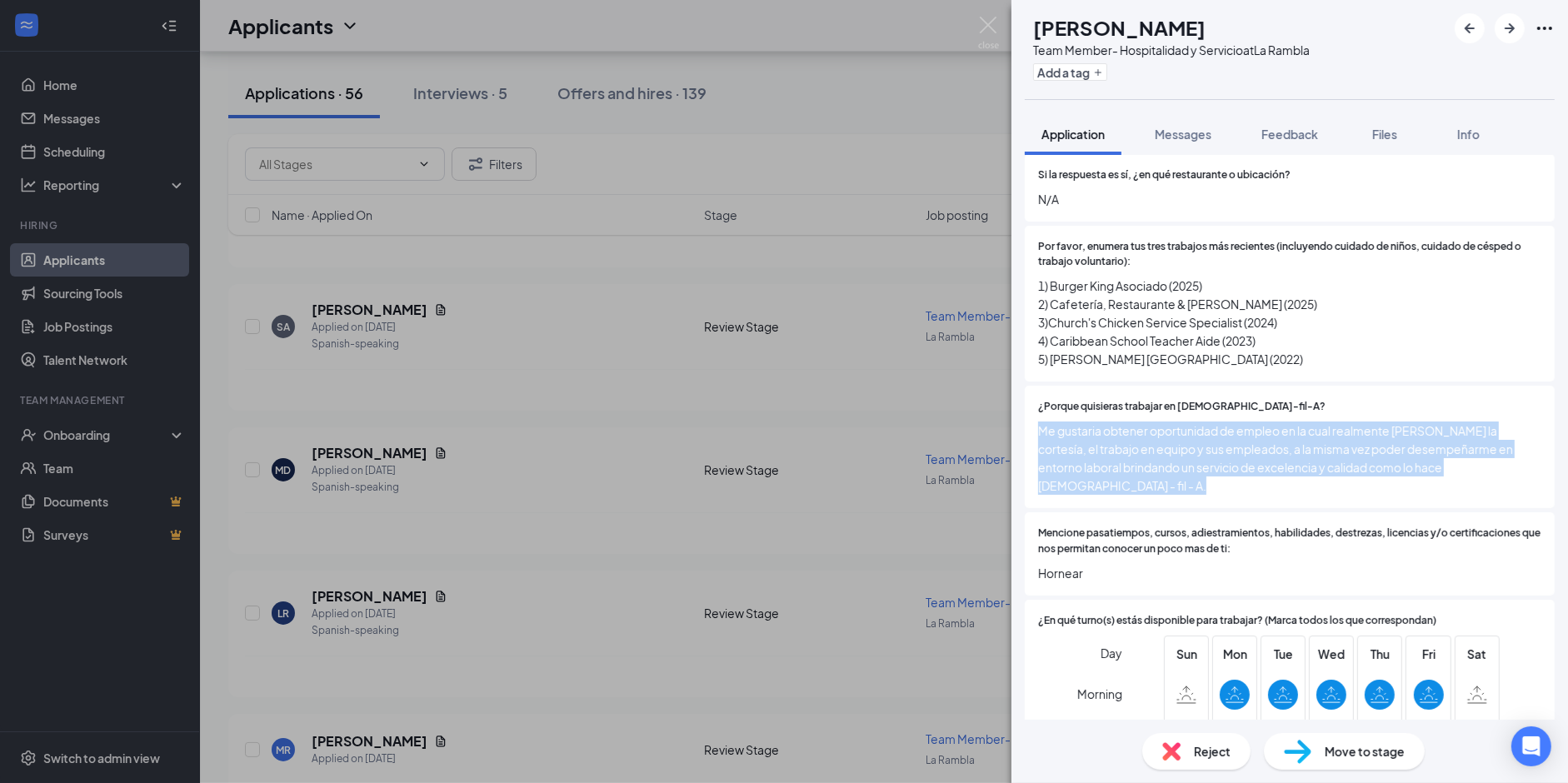
click at [1158, 438] on span "Me gustaria obtener oportunidad de empleo en la cual realmente [PERSON_NAME] la…" at bounding box center [1289, 458] width 503 height 73
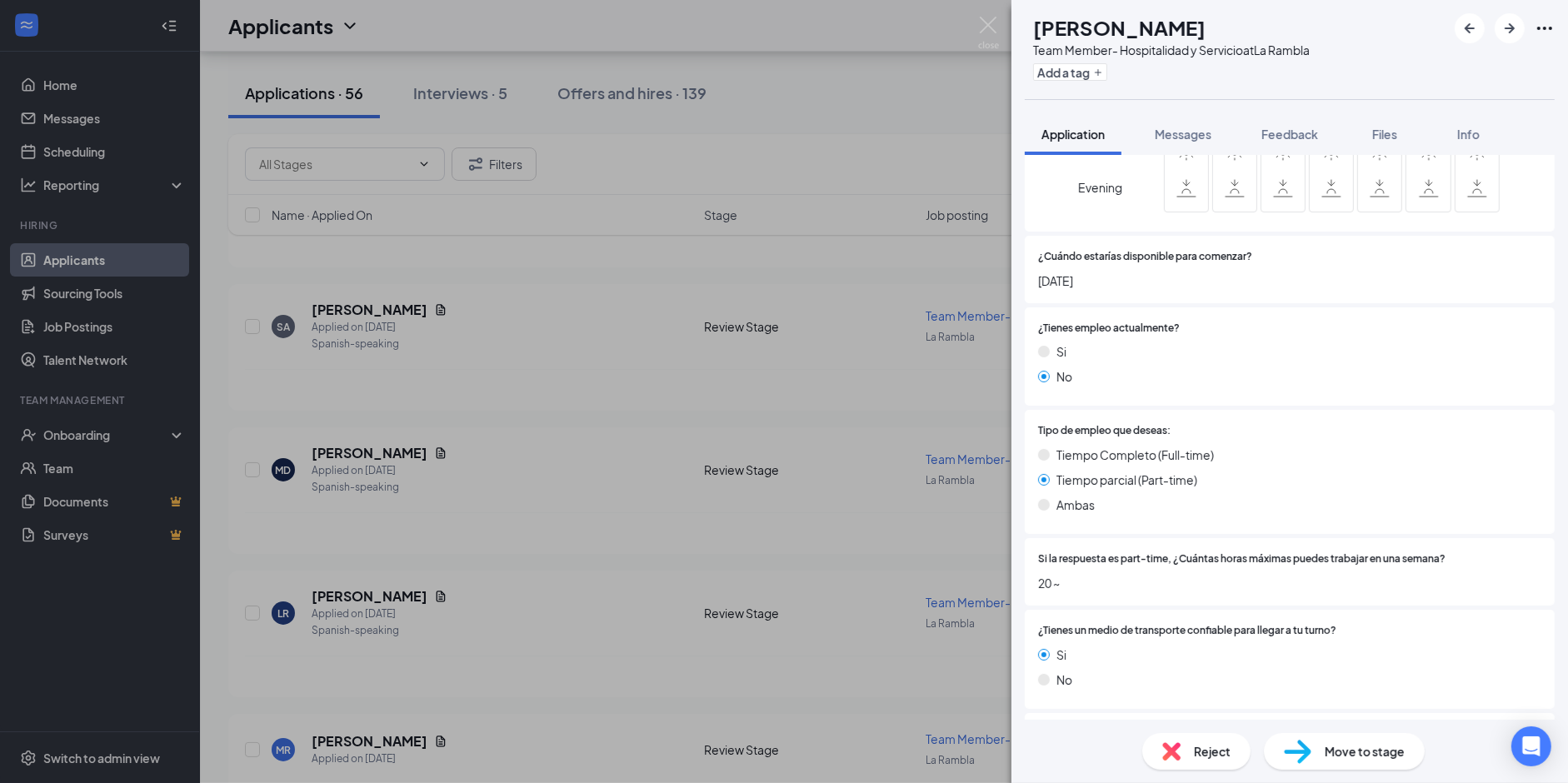
scroll to position [1330, 0]
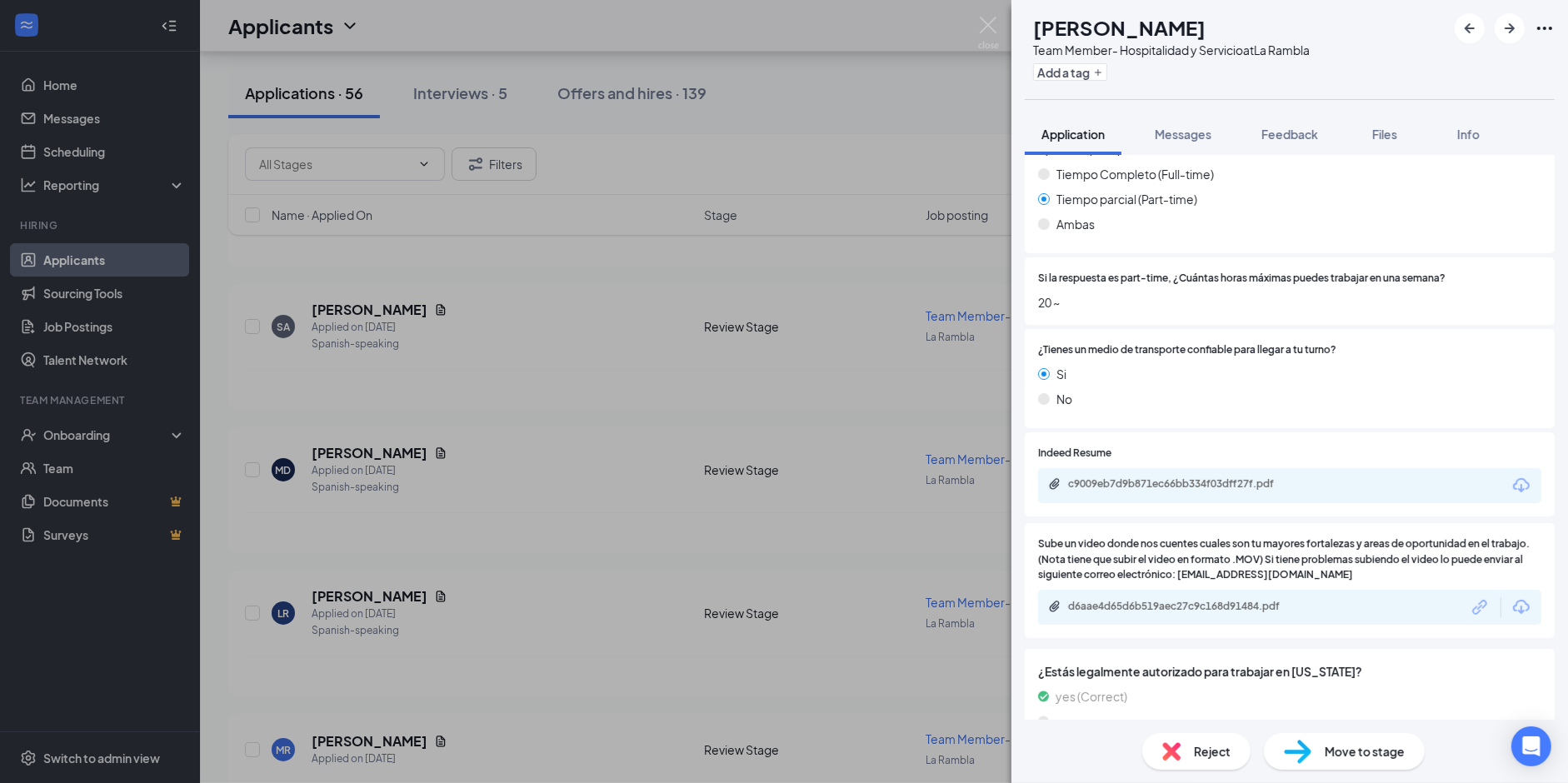
click at [1198, 757] on span "Reject" at bounding box center [1212, 751] width 36 height 18
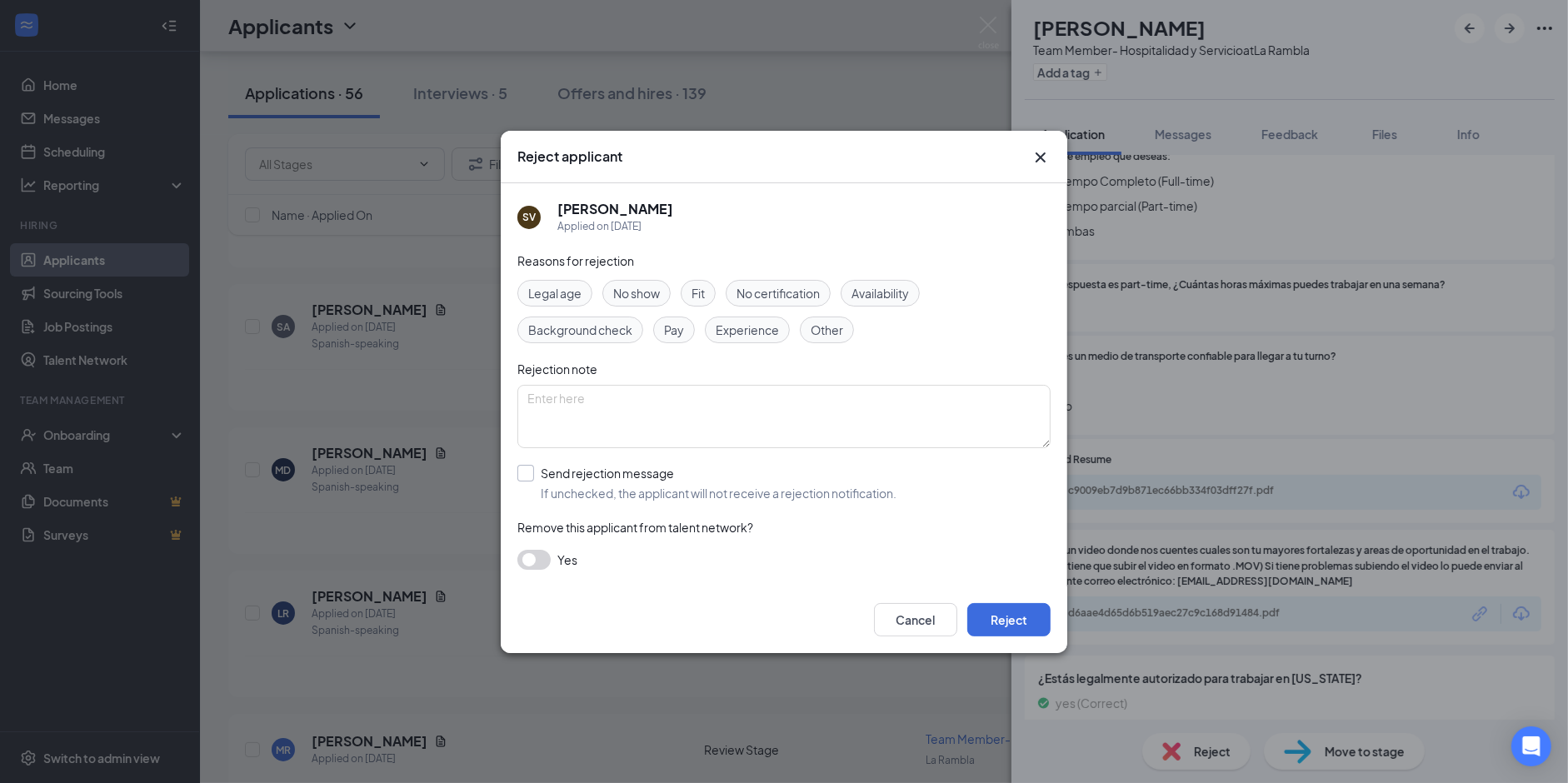
click at [566, 489] on input "Send rejection message If unchecked, the applicant will not receive a rejection…" at bounding box center [707, 483] width 379 height 36
checkbox input "true"
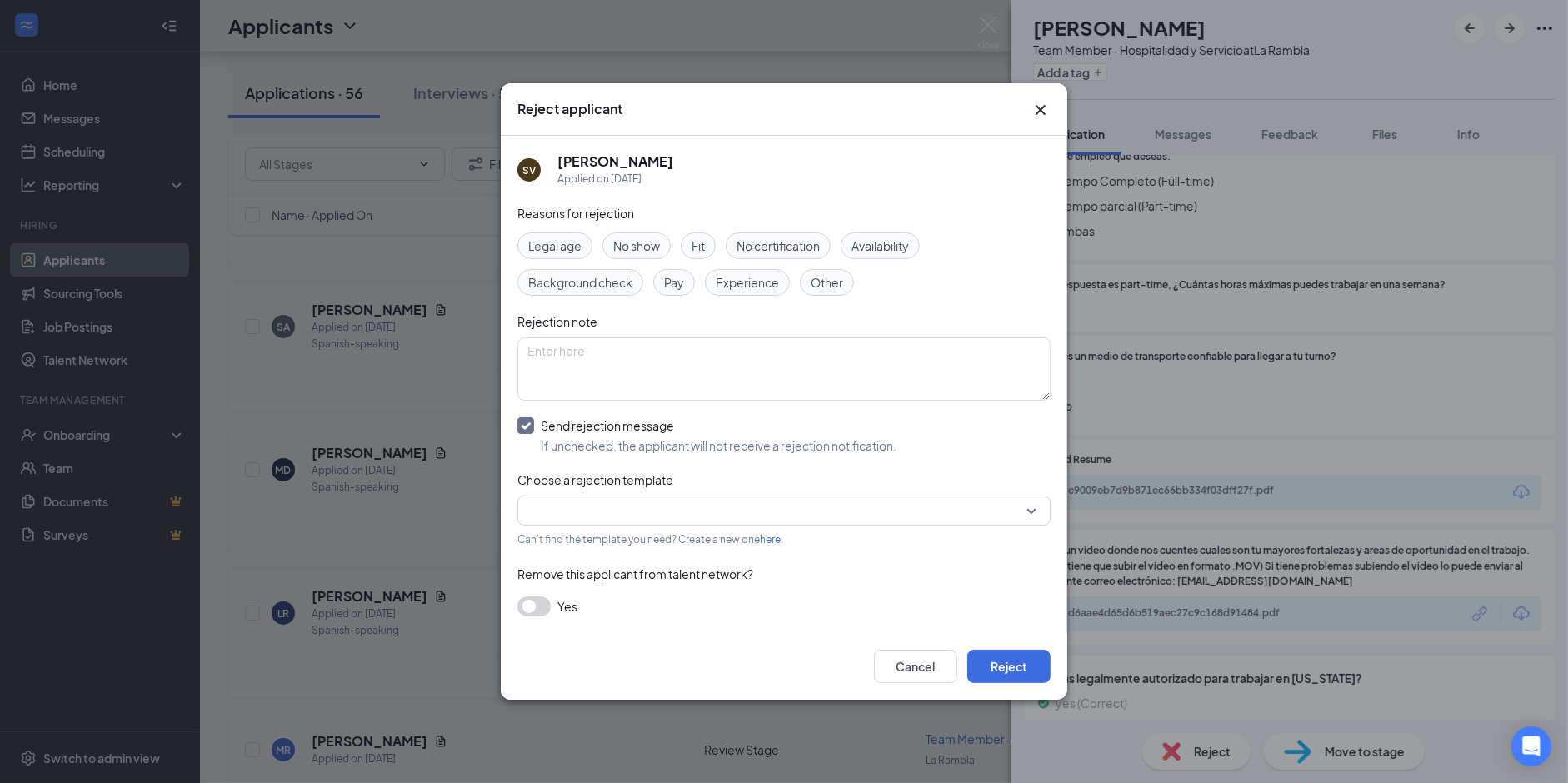
click at [656, 484] on span "Choose a rejection template" at bounding box center [595, 479] width 156 height 15
click at [660, 497] on input "search" at bounding box center [778, 510] width 501 height 28
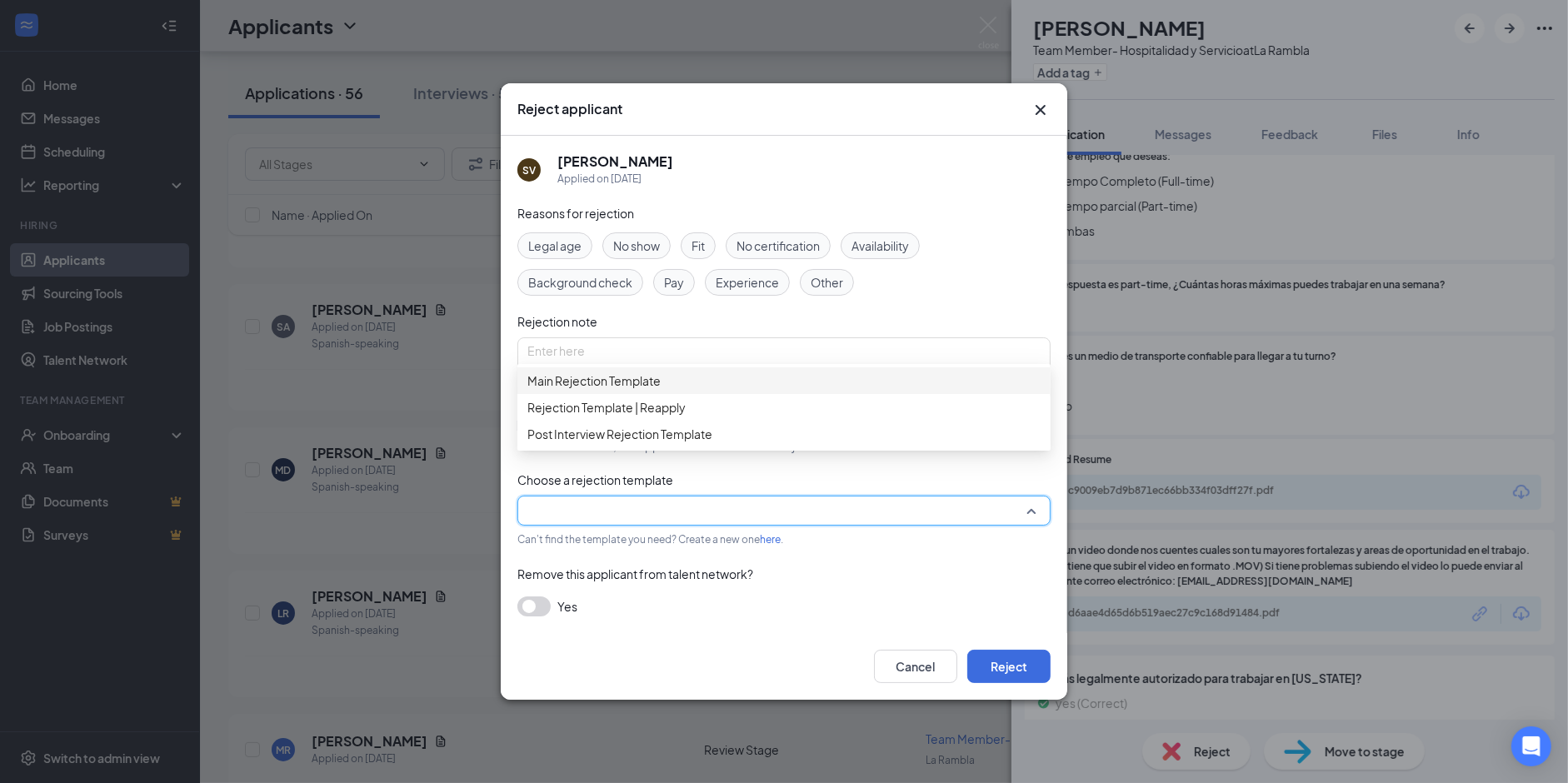
click at [588, 390] on span "Main Rejection Template" at bounding box center [594, 381] width 133 height 18
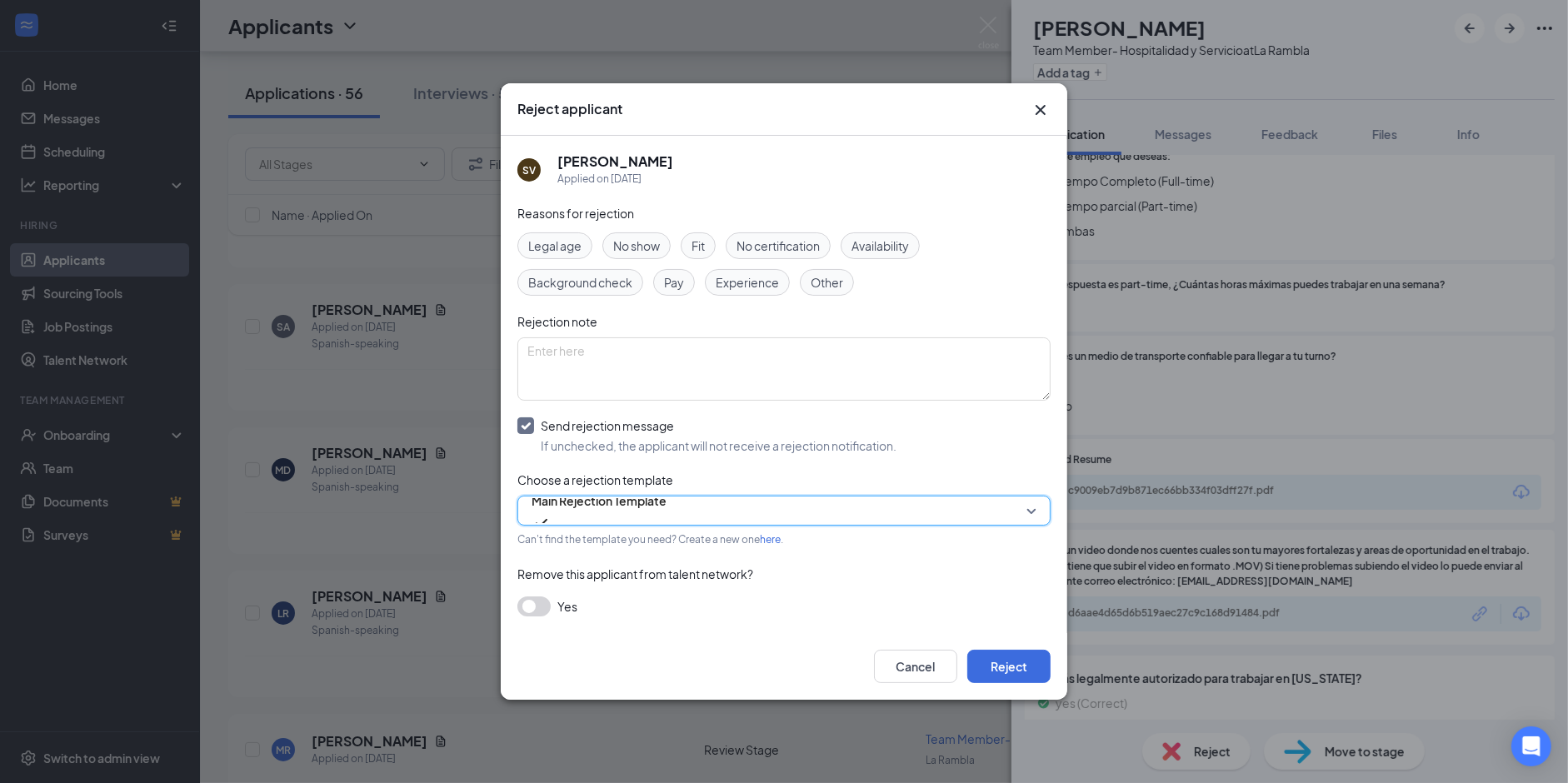
click at [1018, 640] on div "Cancel Reject" at bounding box center [783, 667] width 566 height 67
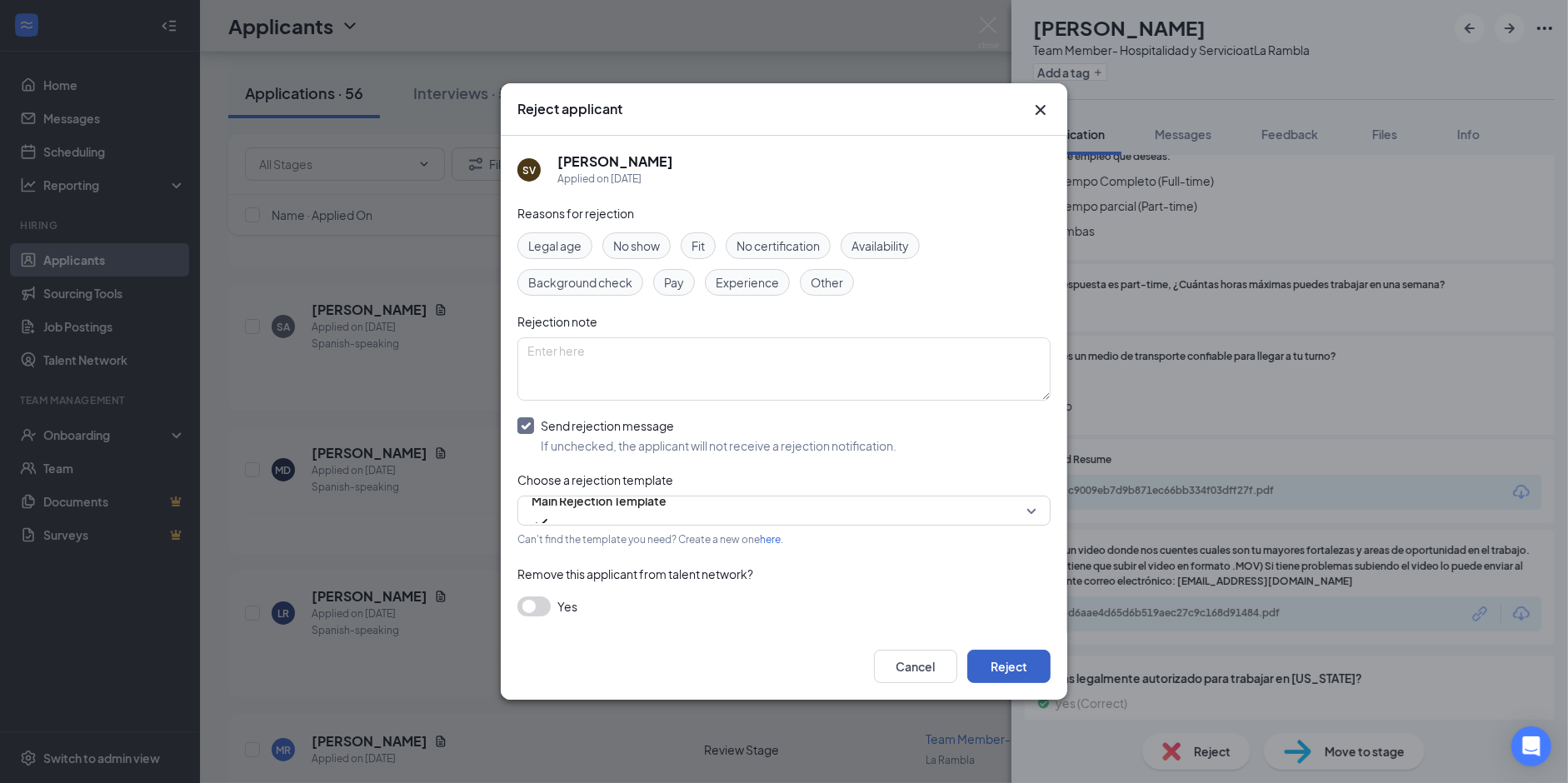
click at [999, 652] on button "Reject" at bounding box center [1009, 666] width 83 height 34
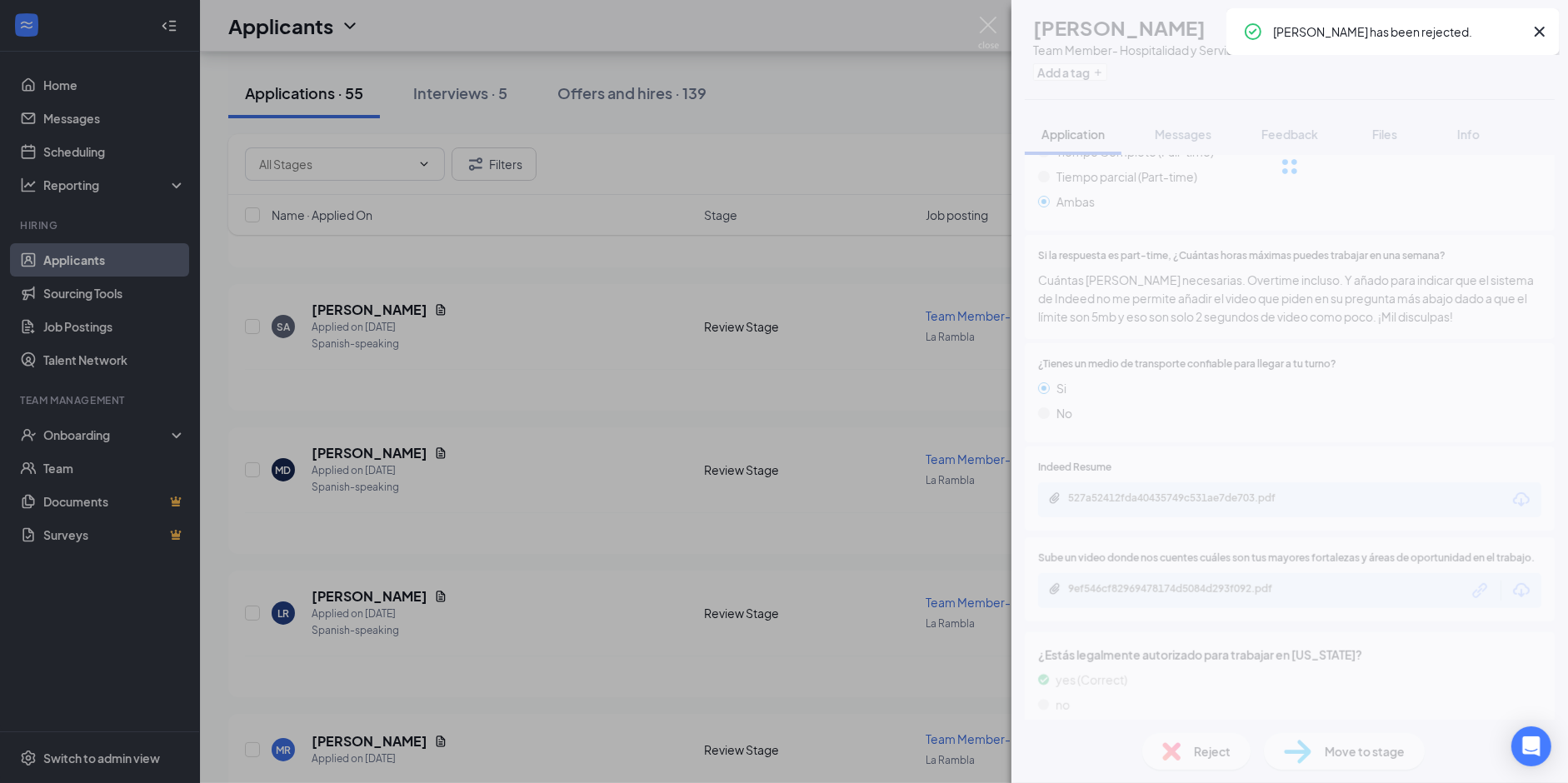
scroll to position [1287, 0]
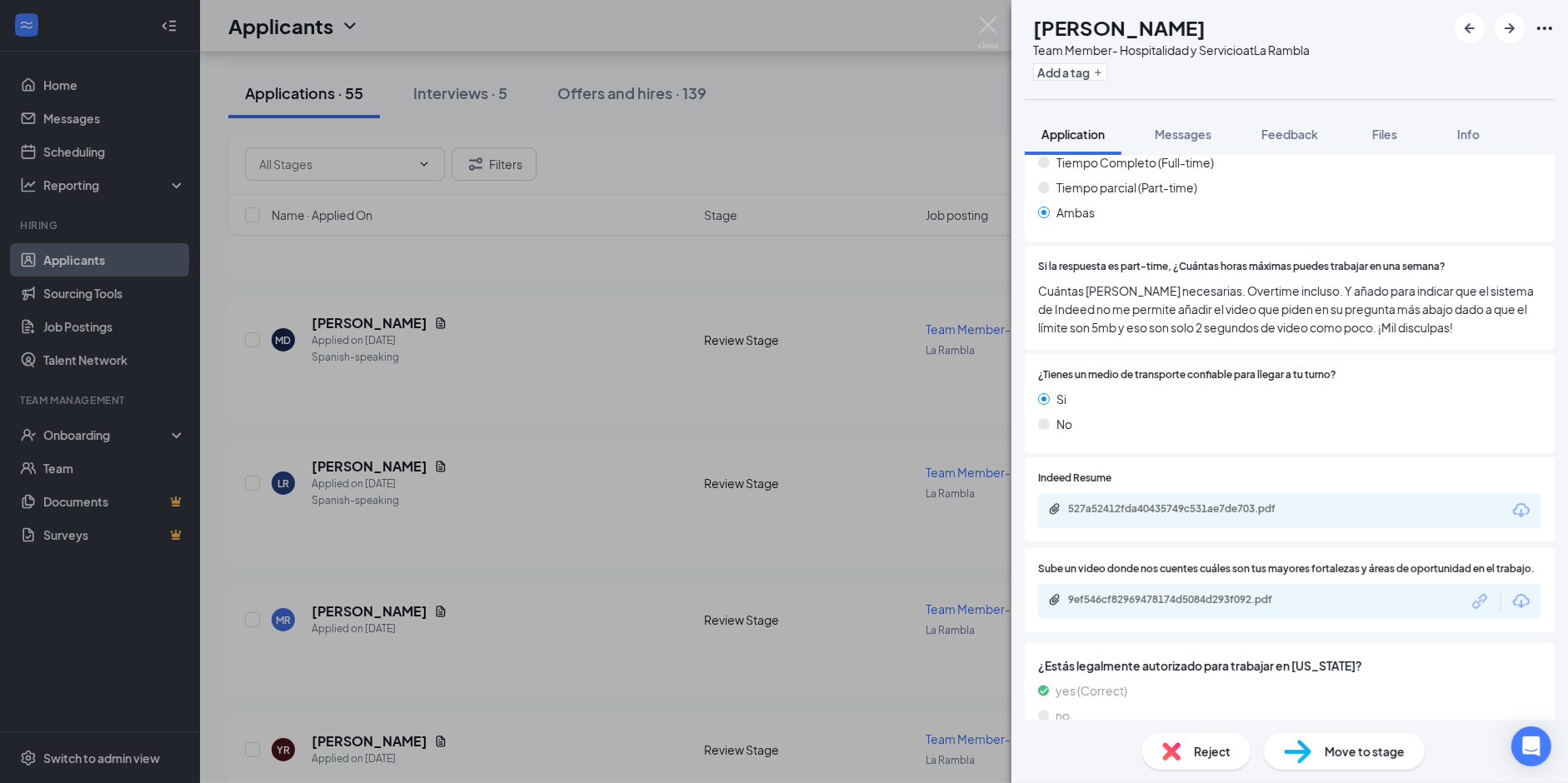
click at [283, 524] on div "RG [PERSON_NAME] Team Member- Hospitalidad y Servicio at [GEOGRAPHIC_DATA] Add …" at bounding box center [784, 392] width 1568 height 783
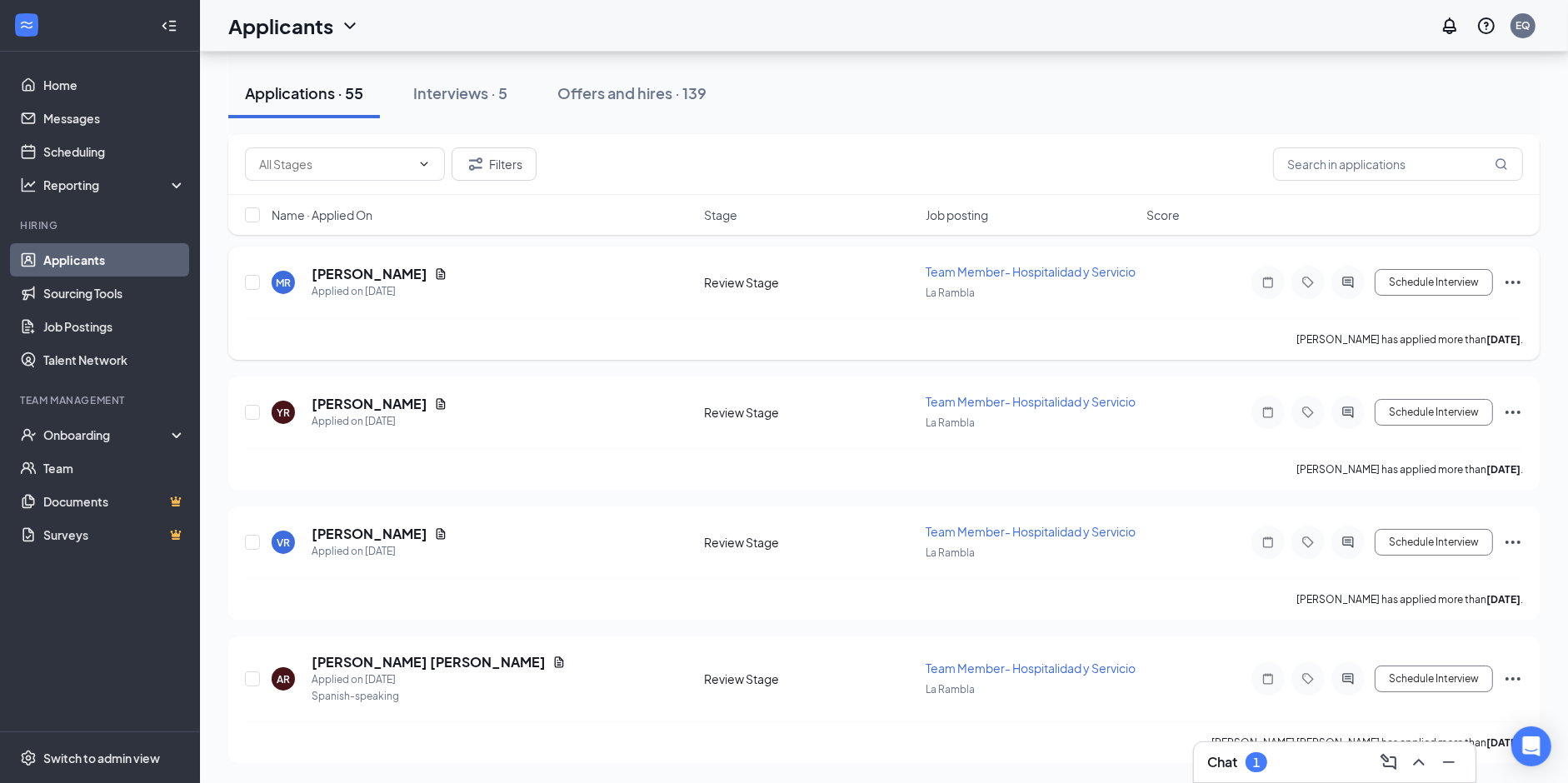
scroll to position [7302, 0]
click at [358, 139] on h5 "[PERSON_NAME]" at bounding box center [370, 129] width 116 height 18
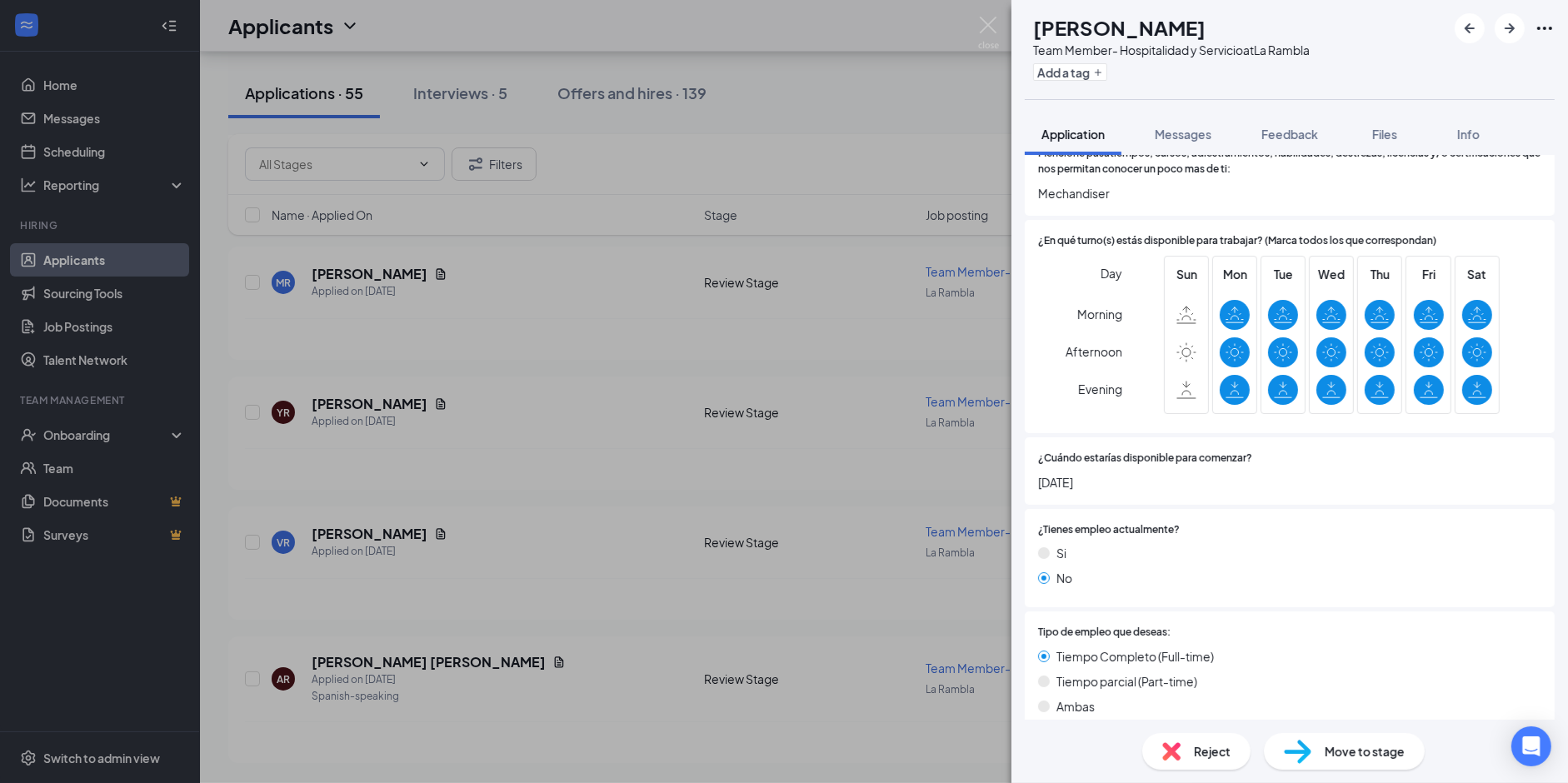
scroll to position [1226, 0]
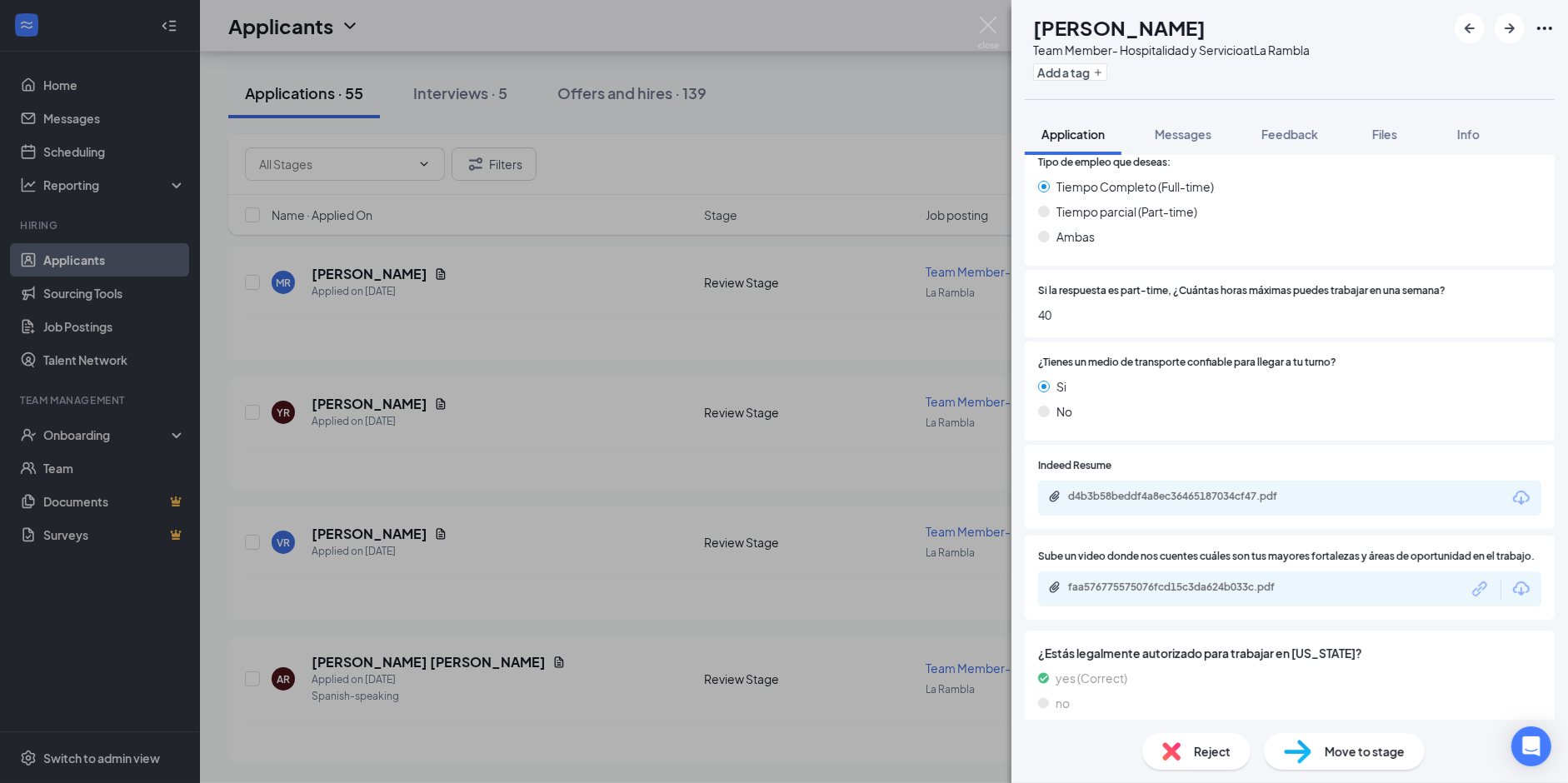
click at [692, 430] on div "LR [PERSON_NAME] Team Member- Hospitalidad y Servicio at [GEOGRAPHIC_DATA] Add …" at bounding box center [784, 392] width 1568 height 783
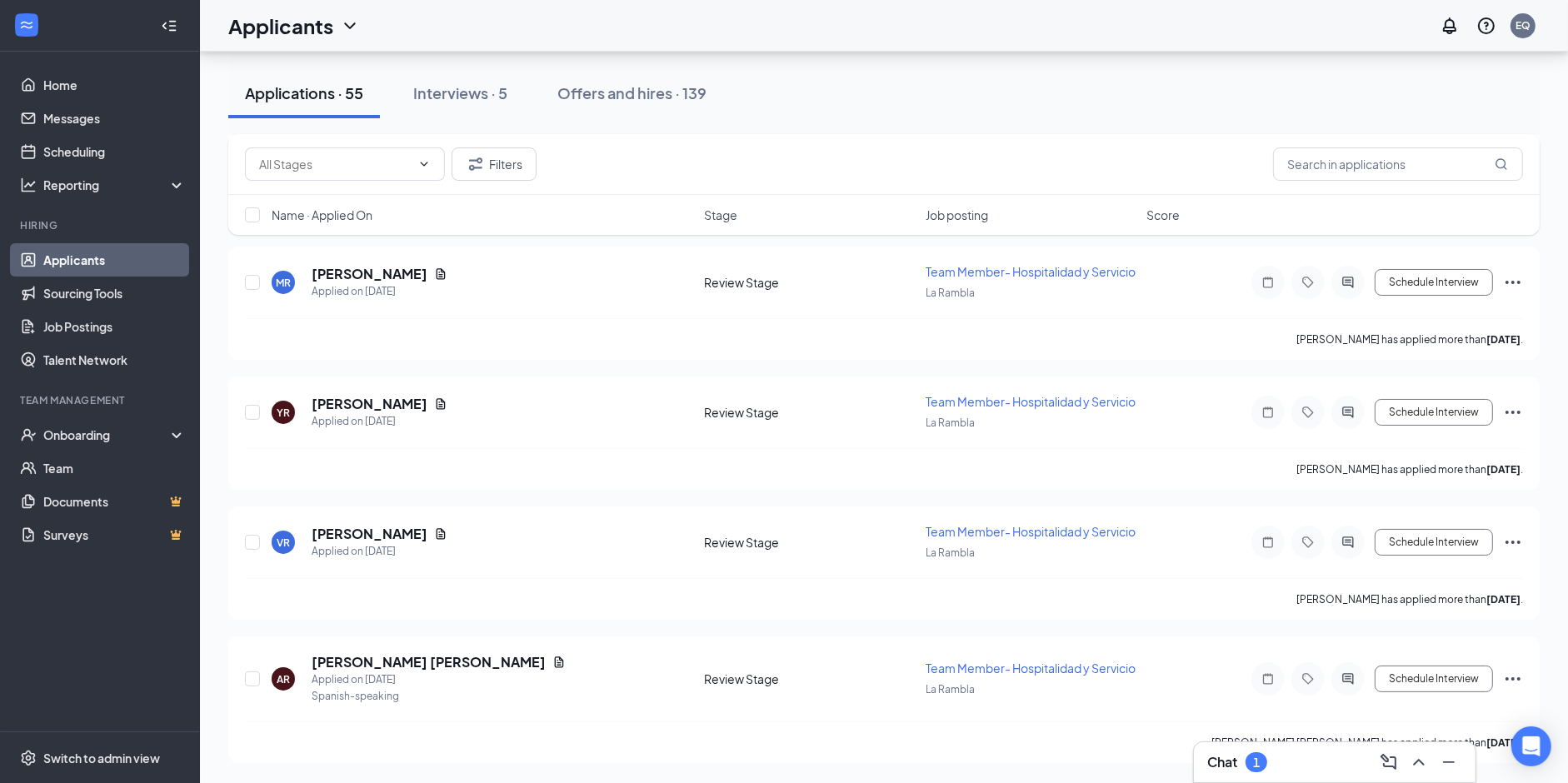
scroll to position [7180, 0]
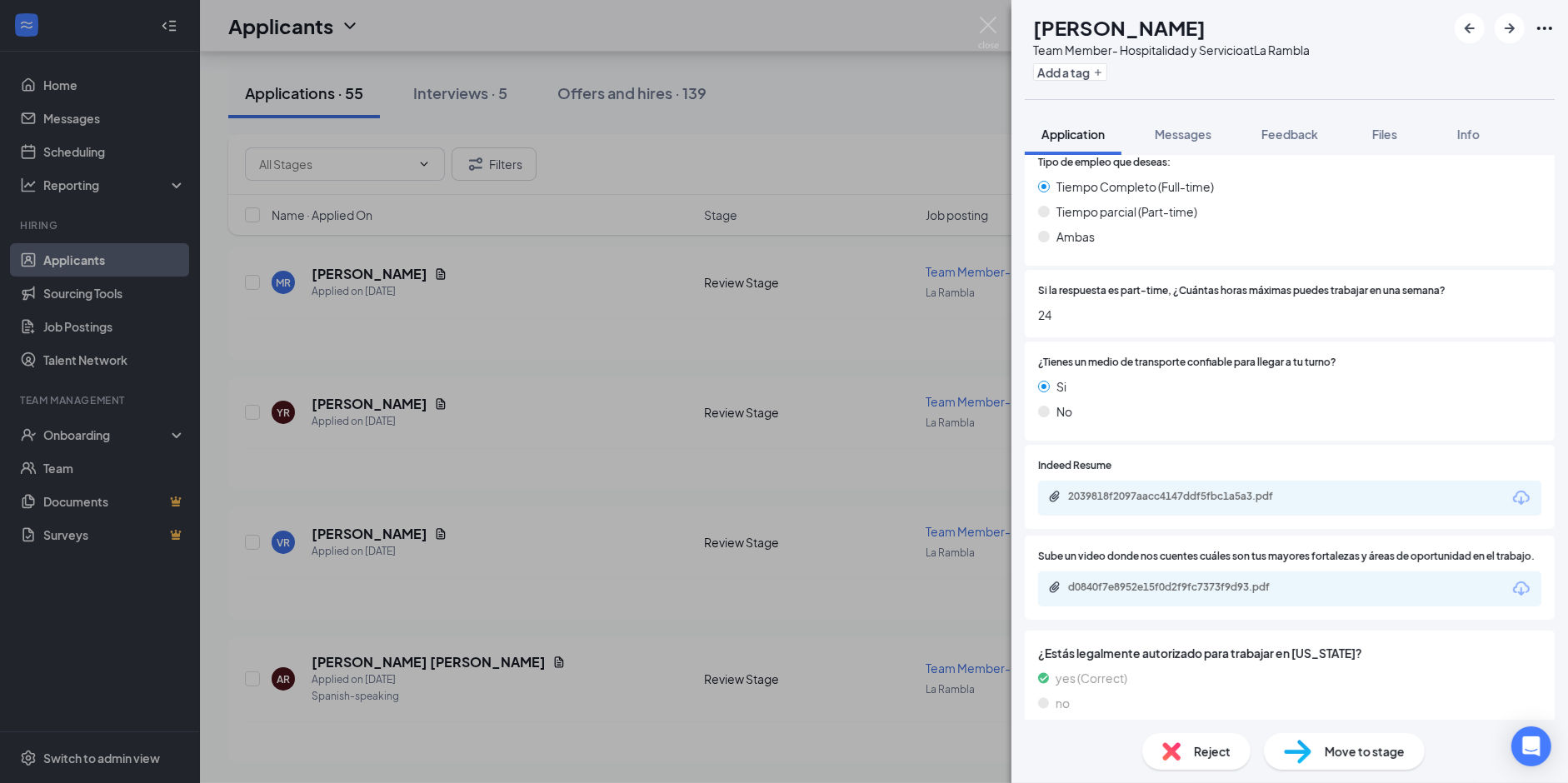
scroll to position [1220, 0]
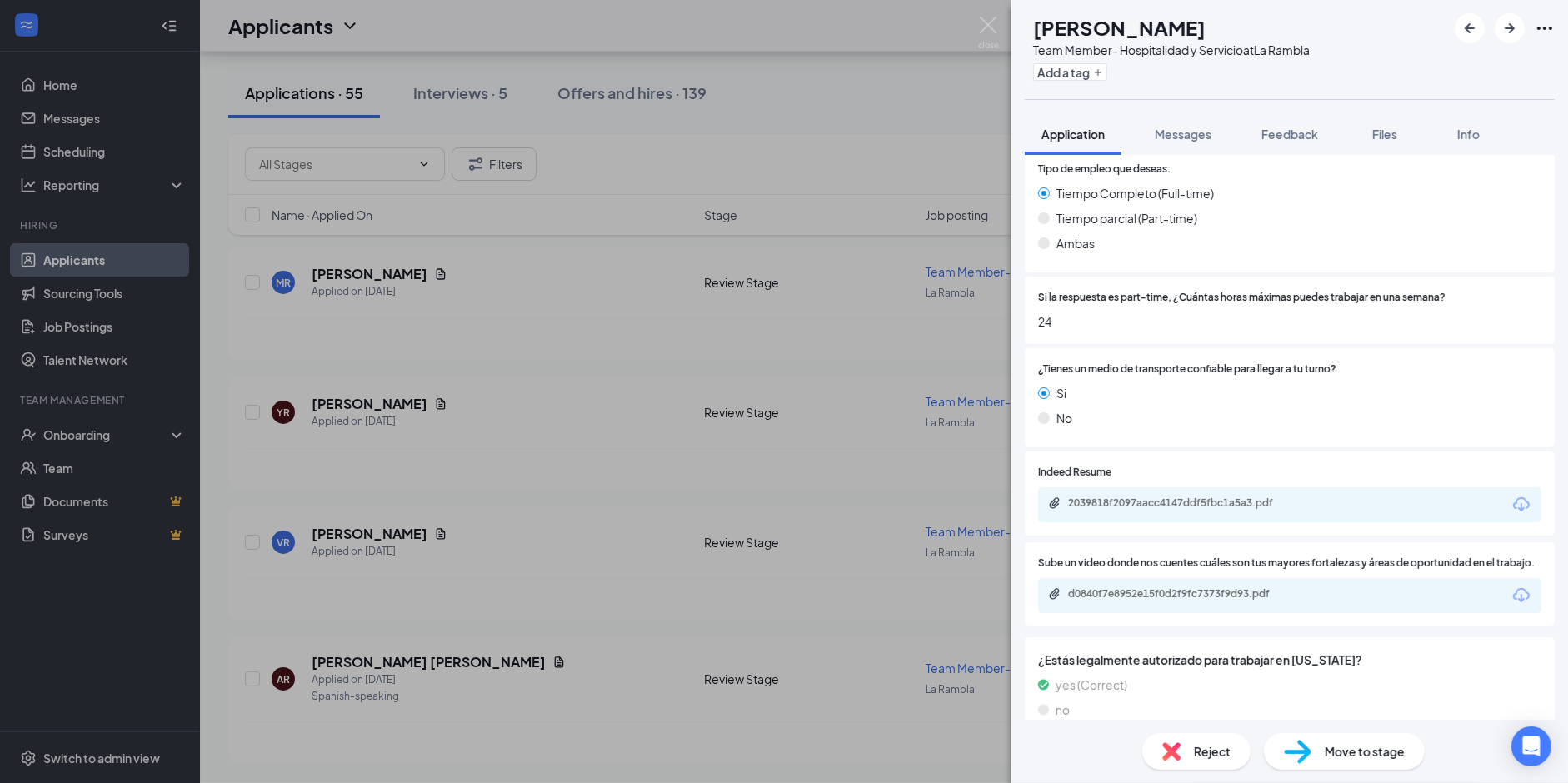
click at [616, 499] on div "MD [PERSON_NAME] Team Member- Hospitalidad y Servicio at [GEOGRAPHIC_DATA] Add …" at bounding box center [784, 392] width 1568 height 783
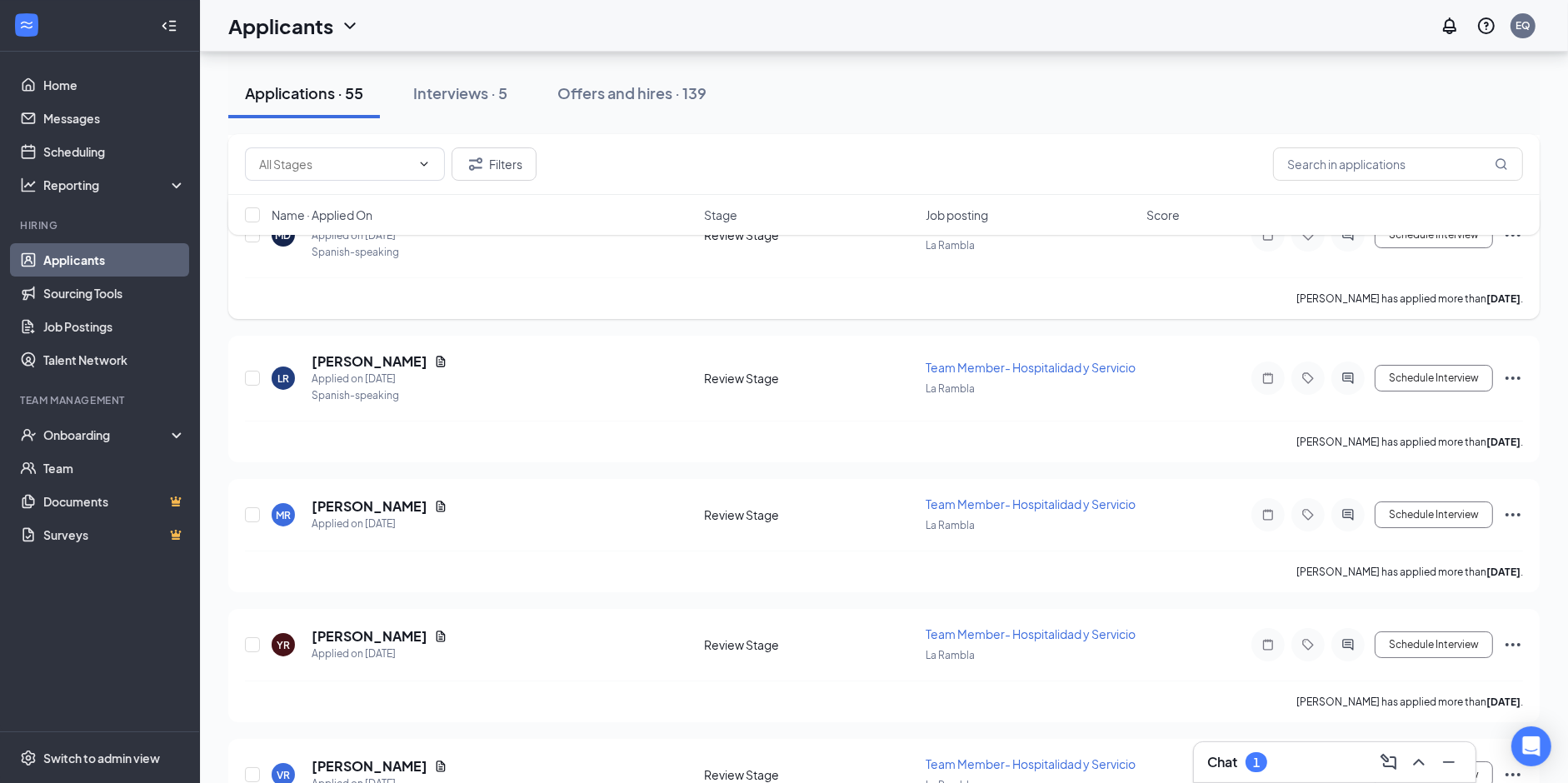
scroll to position [6835, 0]
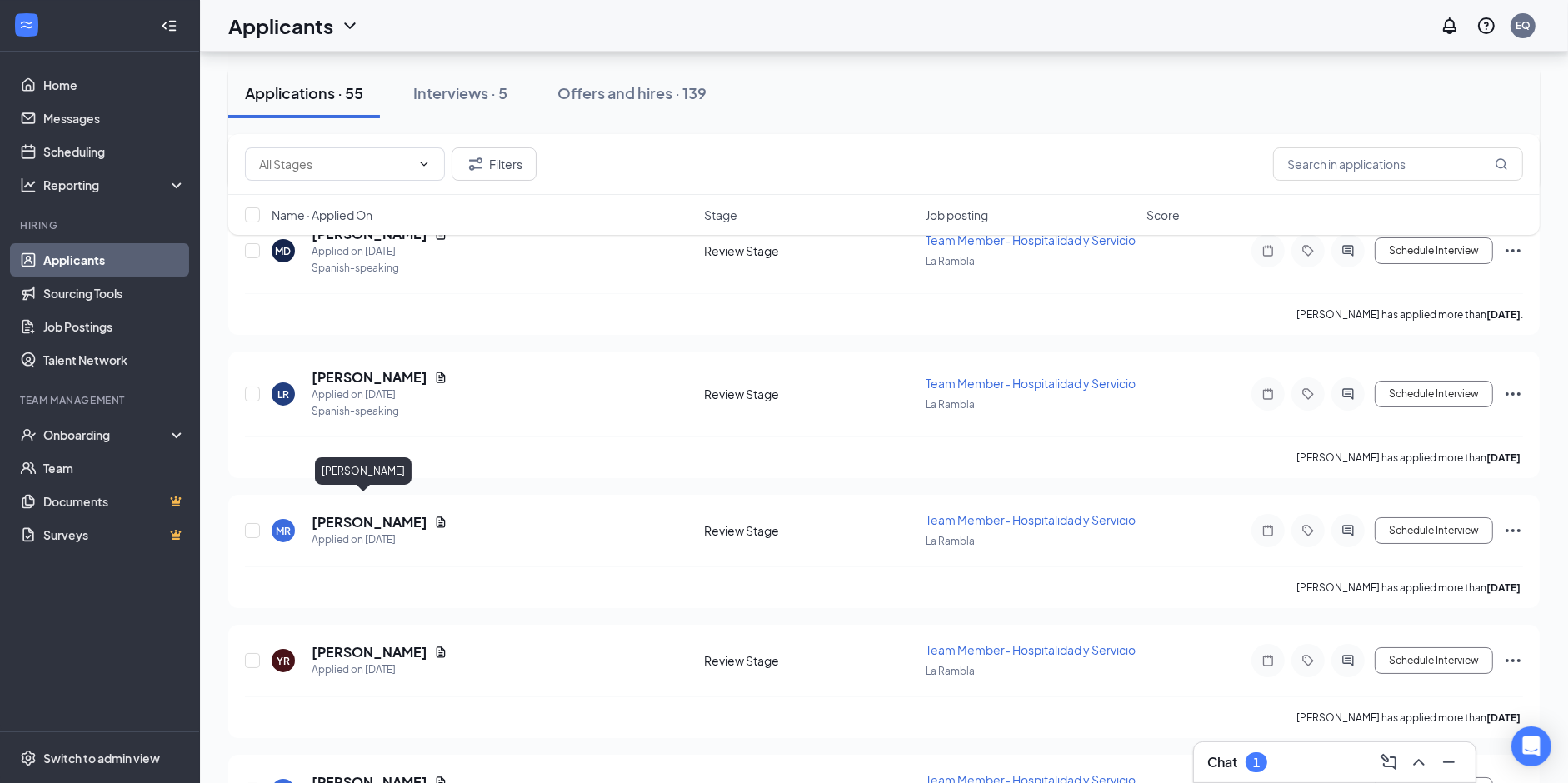
click at [337, 100] on h5 "[PERSON_NAME]" at bounding box center [370, 91] width 116 height 18
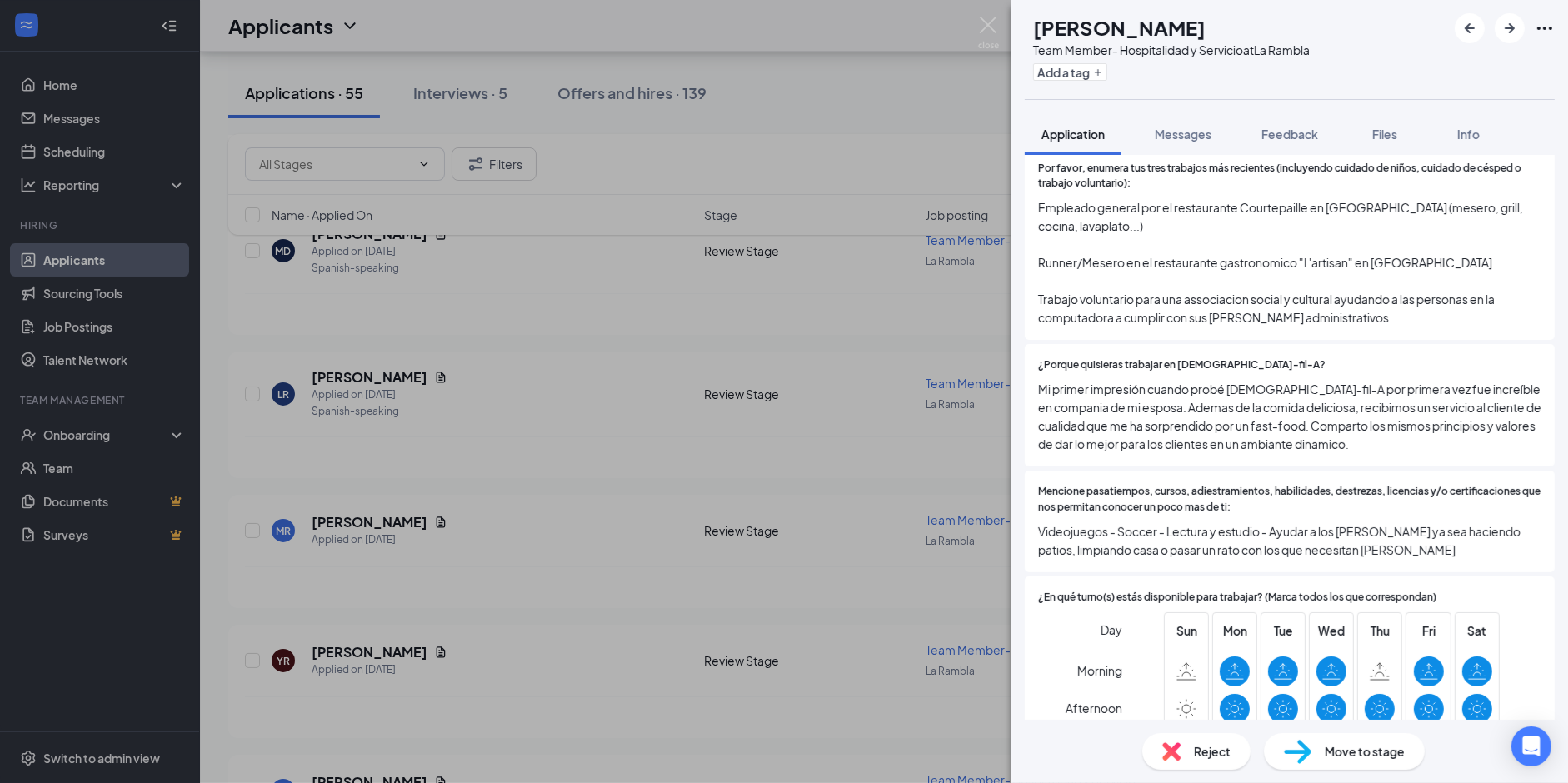
scroll to position [546, 0]
click at [1186, 523] on span "Videojuegos - Soccer - Lectura y estudio - Ayudar a los [PERSON_NAME] ya sea ha…" at bounding box center [1289, 541] width 503 height 36
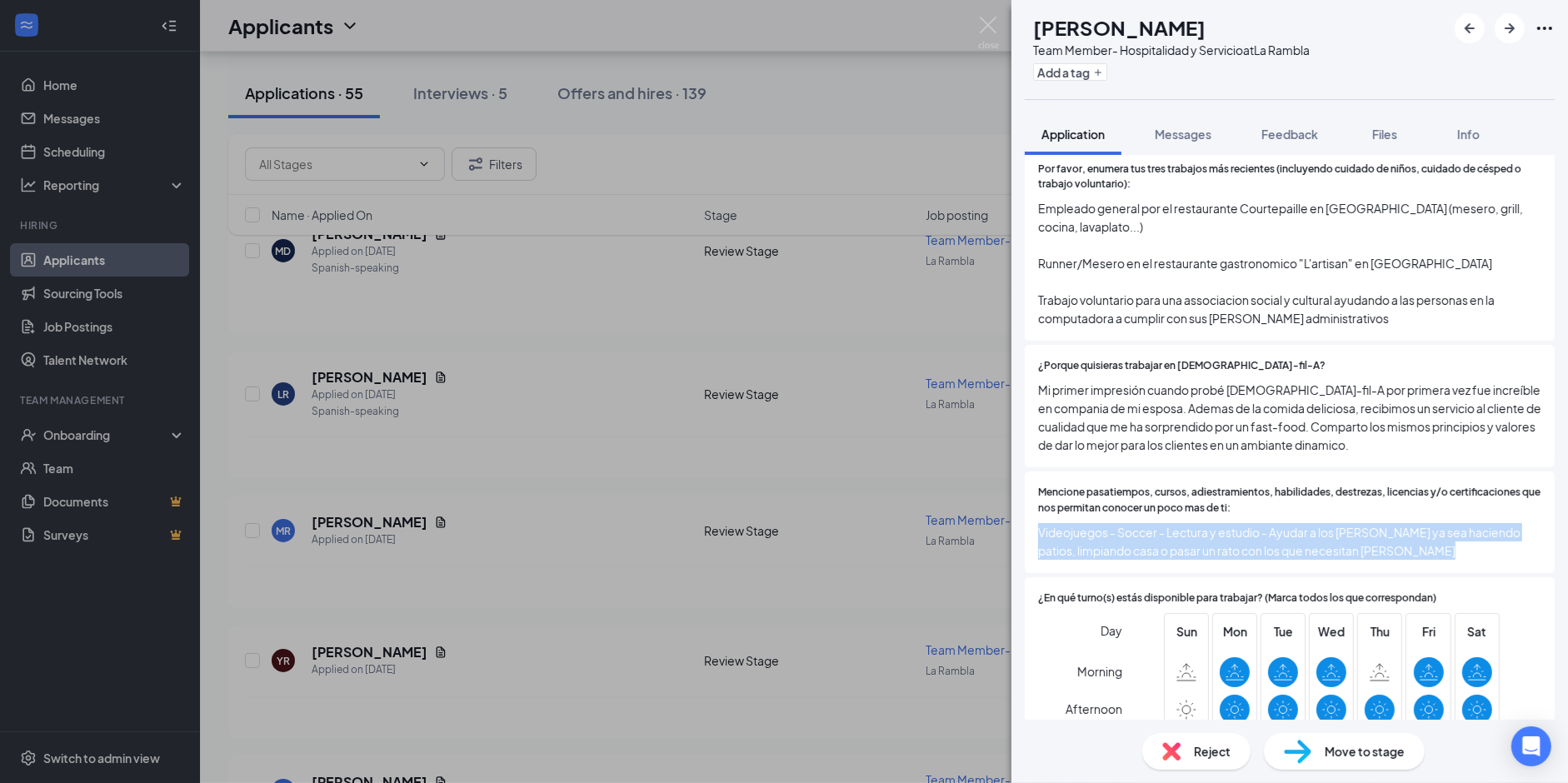
click at [1186, 523] on span "Videojuegos - Soccer - Lectura y estudio - Ayudar a los [PERSON_NAME] ya sea ha…" at bounding box center [1289, 541] width 503 height 36
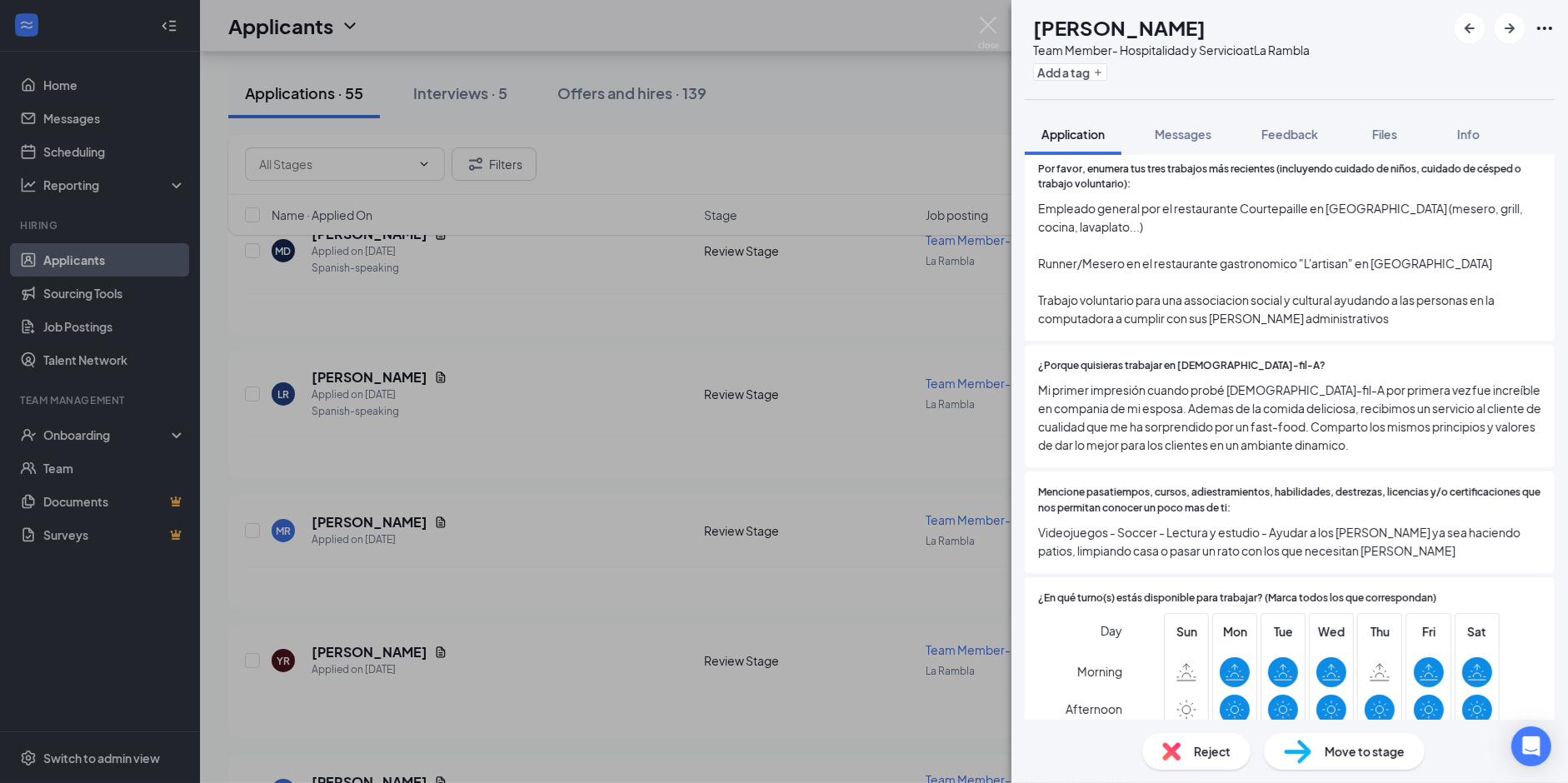
click at [1121, 381] on span "Mi primer impresión cuando probé [DEMOGRAPHIC_DATA]-fil-A por primera vez fue i…" at bounding box center [1289, 417] width 503 height 73
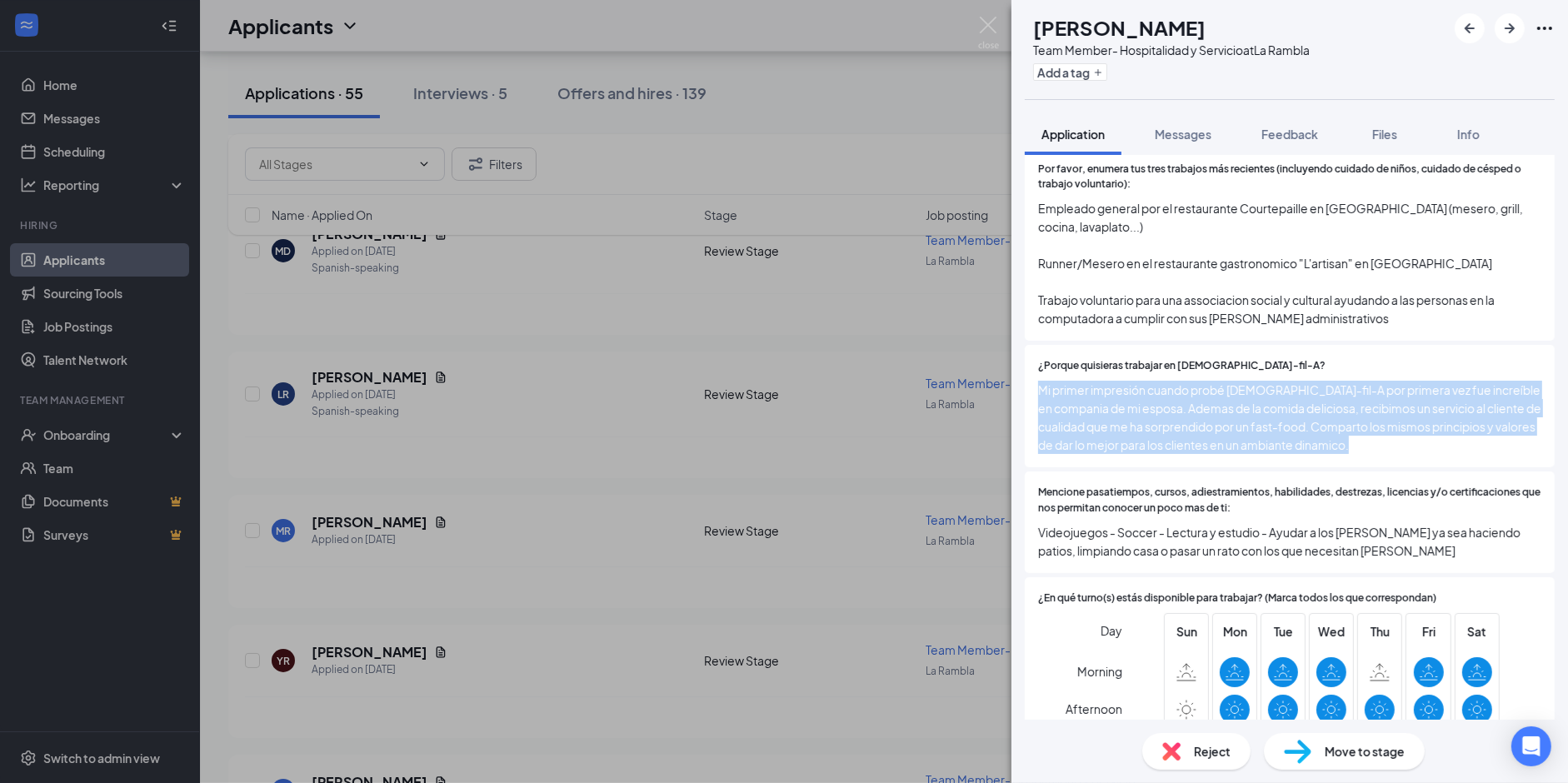
click at [1121, 381] on span "Mi primer impresión cuando probé [DEMOGRAPHIC_DATA]-fil-A por primera vez fue i…" at bounding box center [1289, 417] width 503 height 73
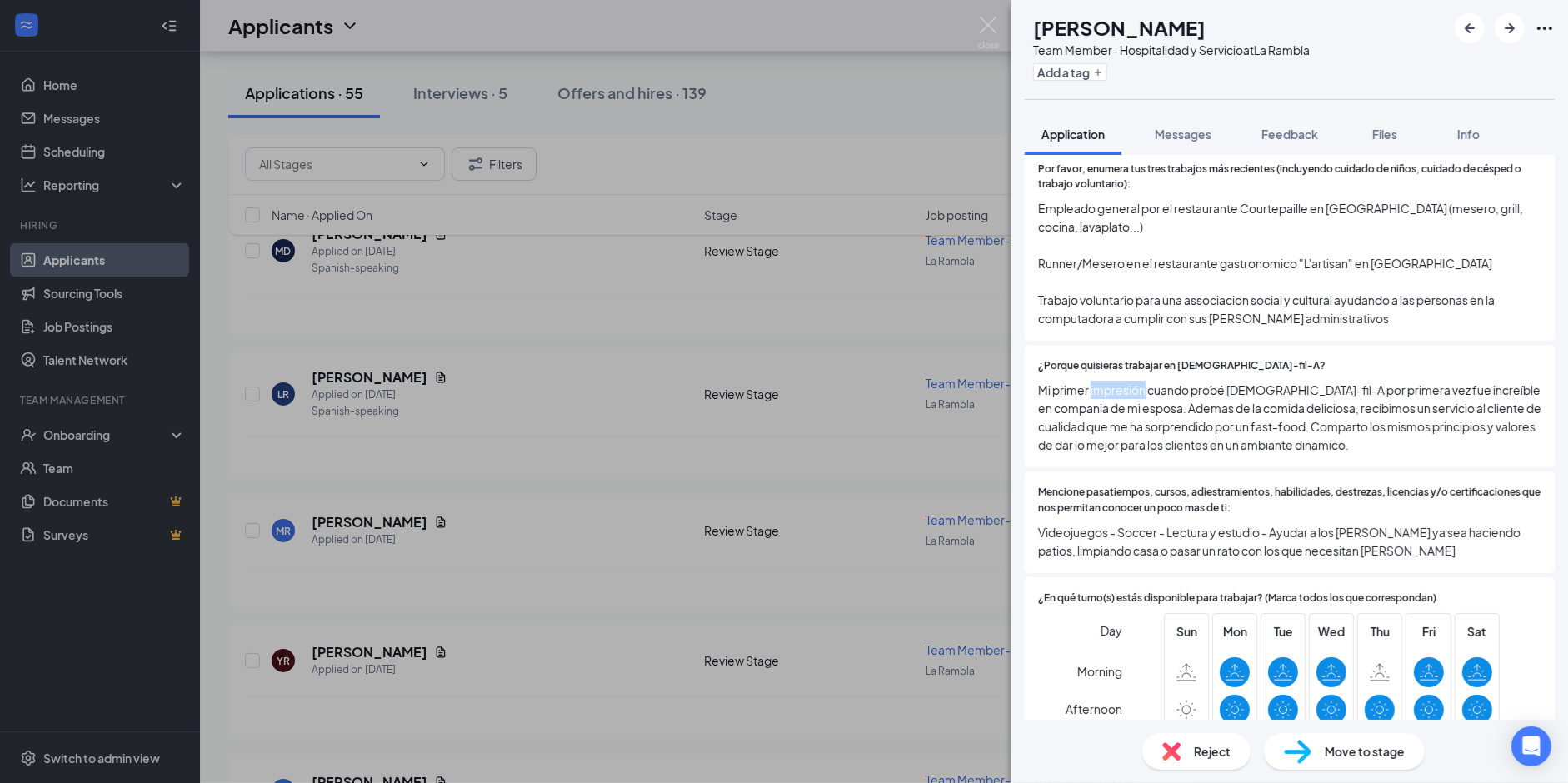
click at [1121, 381] on span "Mi primer impresión cuando probé [DEMOGRAPHIC_DATA]-fil-A por primera vez fue i…" at bounding box center [1289, 417] width 503 height 73
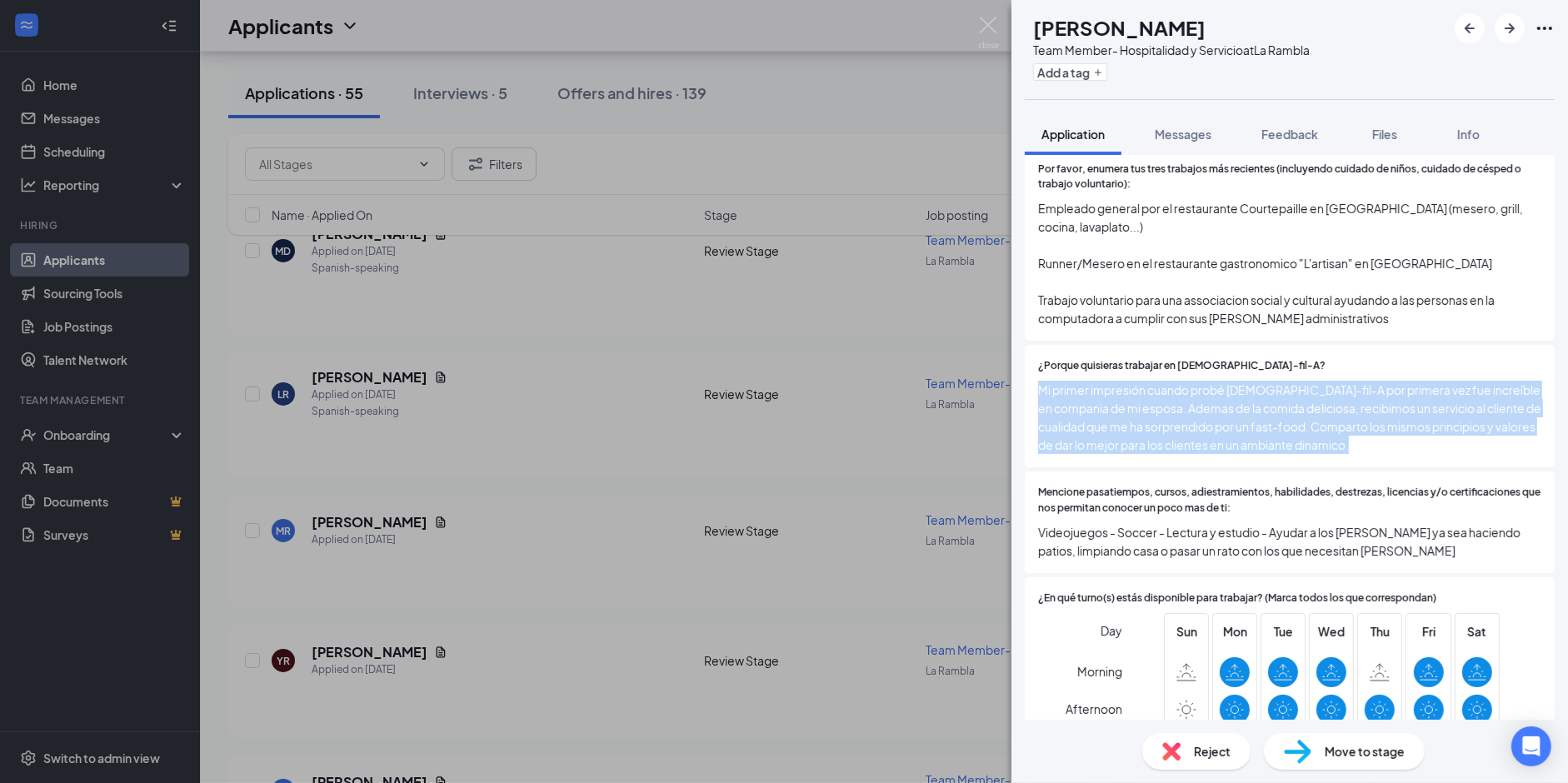
click at [1121, 381] on span "Mi primer impresión cuando probé [DEMOGRAPHIC_DATA]-fil-A por primera vez fue i…" at bounding box center [1289, 417] width 503 height 73
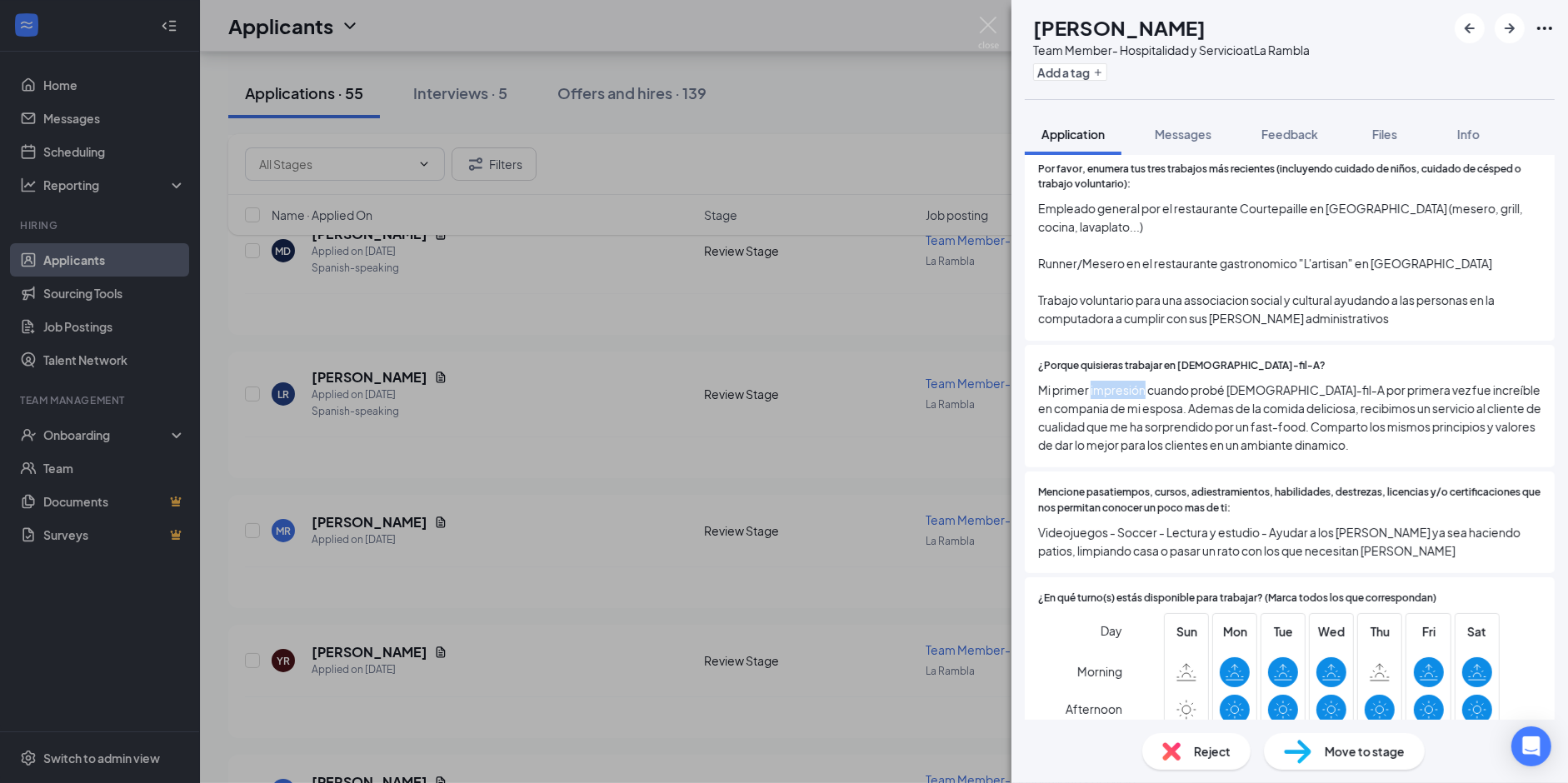
click at [1121, 381] on span "Mi primer impresión cuando probé [DEMOGRAPHIC_DATA]-fil-A por primera vez fue i…" at bounding box center [1289, 417] width 503 height 73
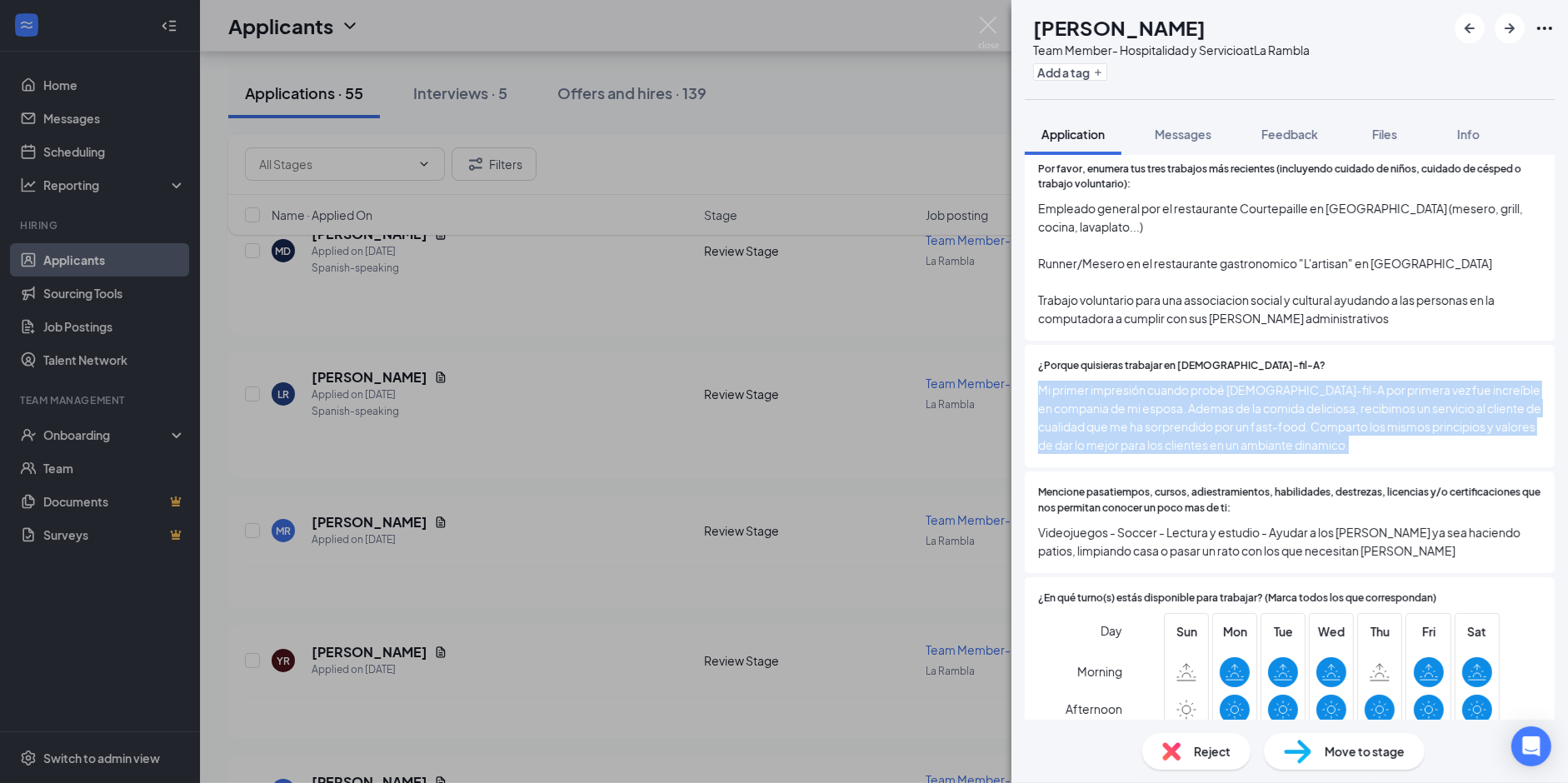
click at [1121, 381] on span "Mi primer impresión cuando probé [DEMOGRAPHIC_DATA]-fil-A por primera vez fue i…" at bounding box center [1289, 417] width 503 height 73
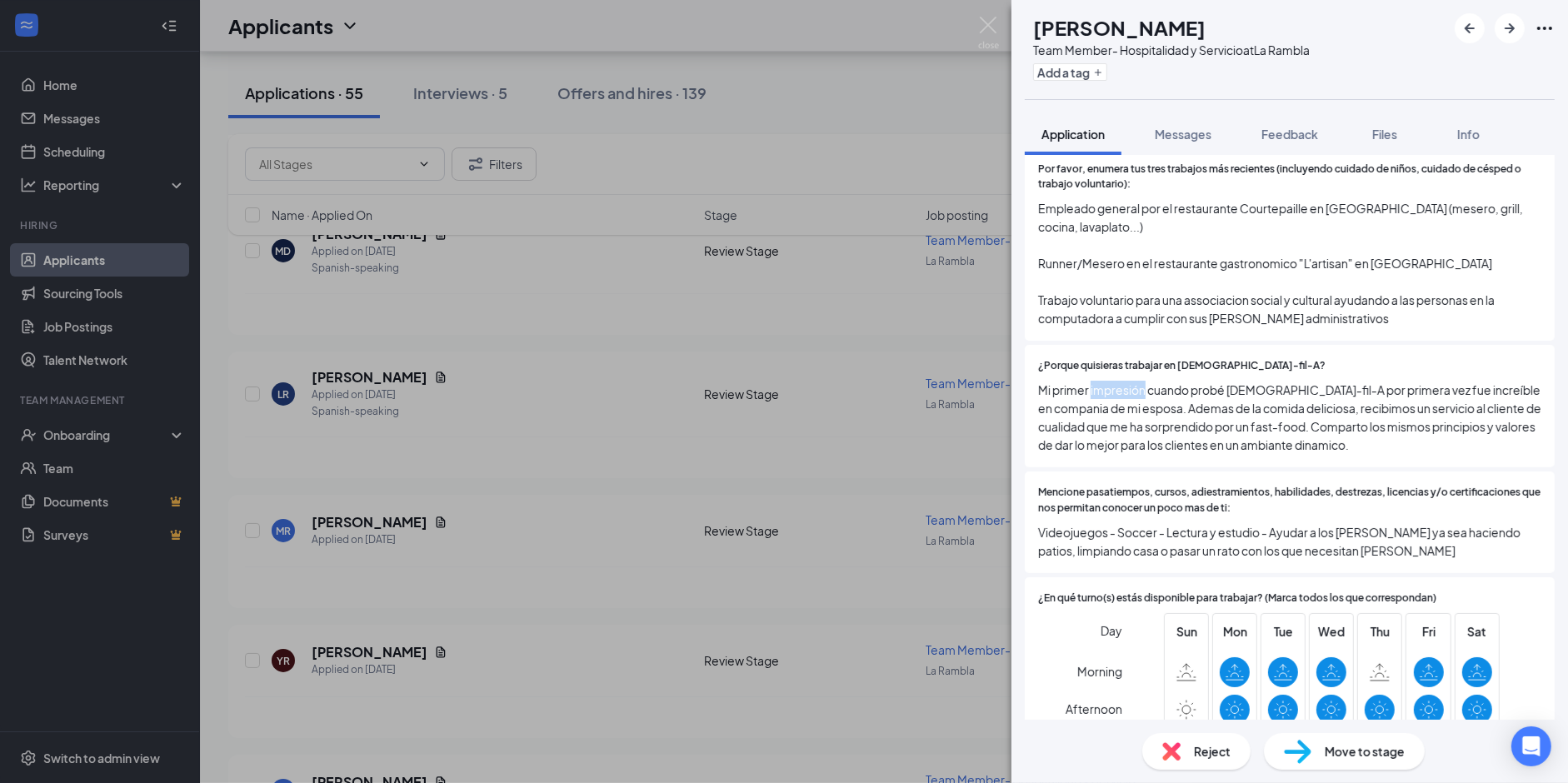
click at [1121, 381] on span "Mi primer impresión cuando probé [DEMOGRAPHIC_DATA]-fil-A por primera vez fue i…" at bounding box center [1289, 417] width 503 height 73
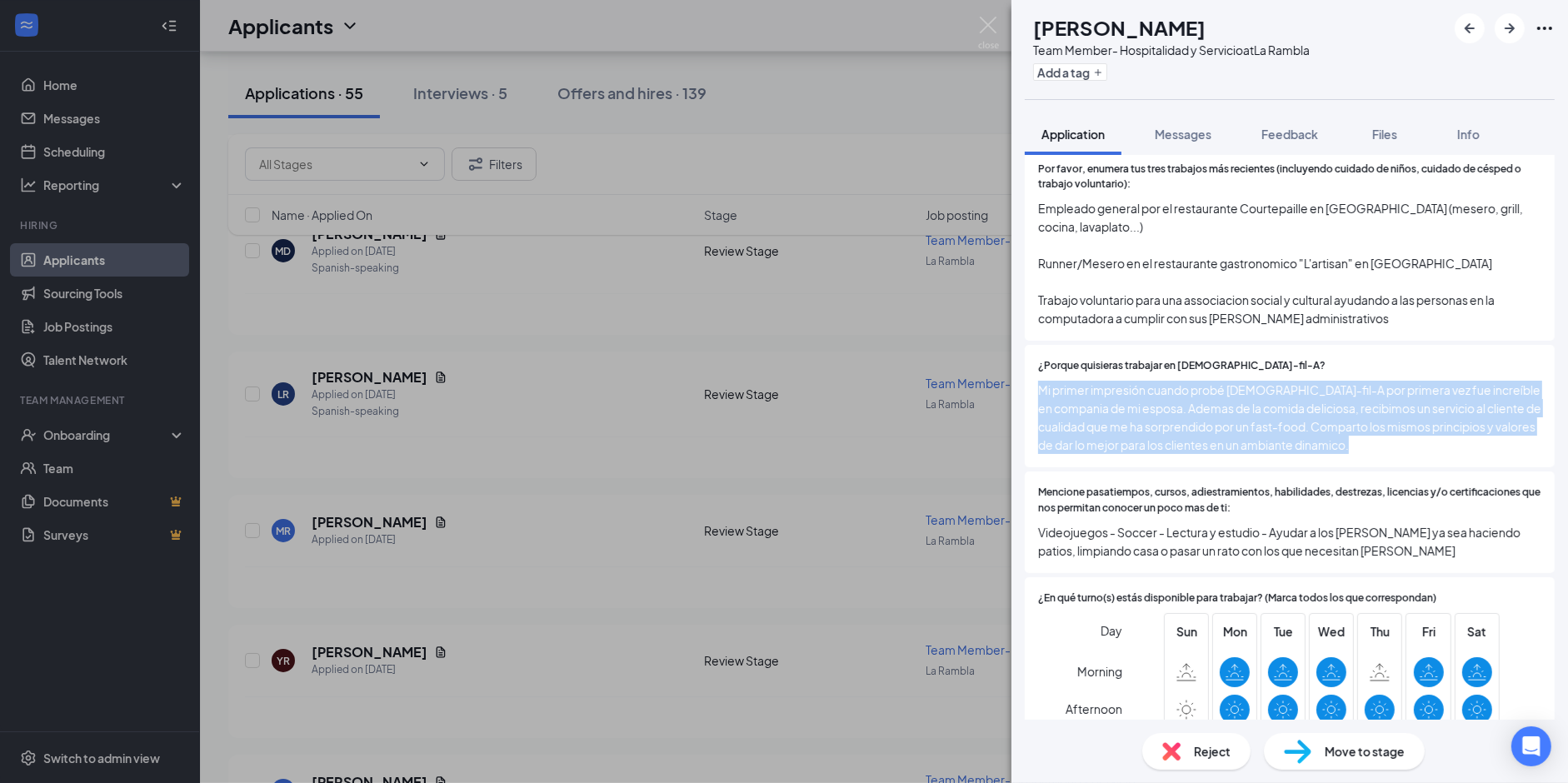
click at [1121, 381] on span "Mi primer impresión cuando probé [DEMOGRAPHIC_DATA]-fil-A por primera vez fue i…" at bounding box center [1289, 417] width 503 height 73
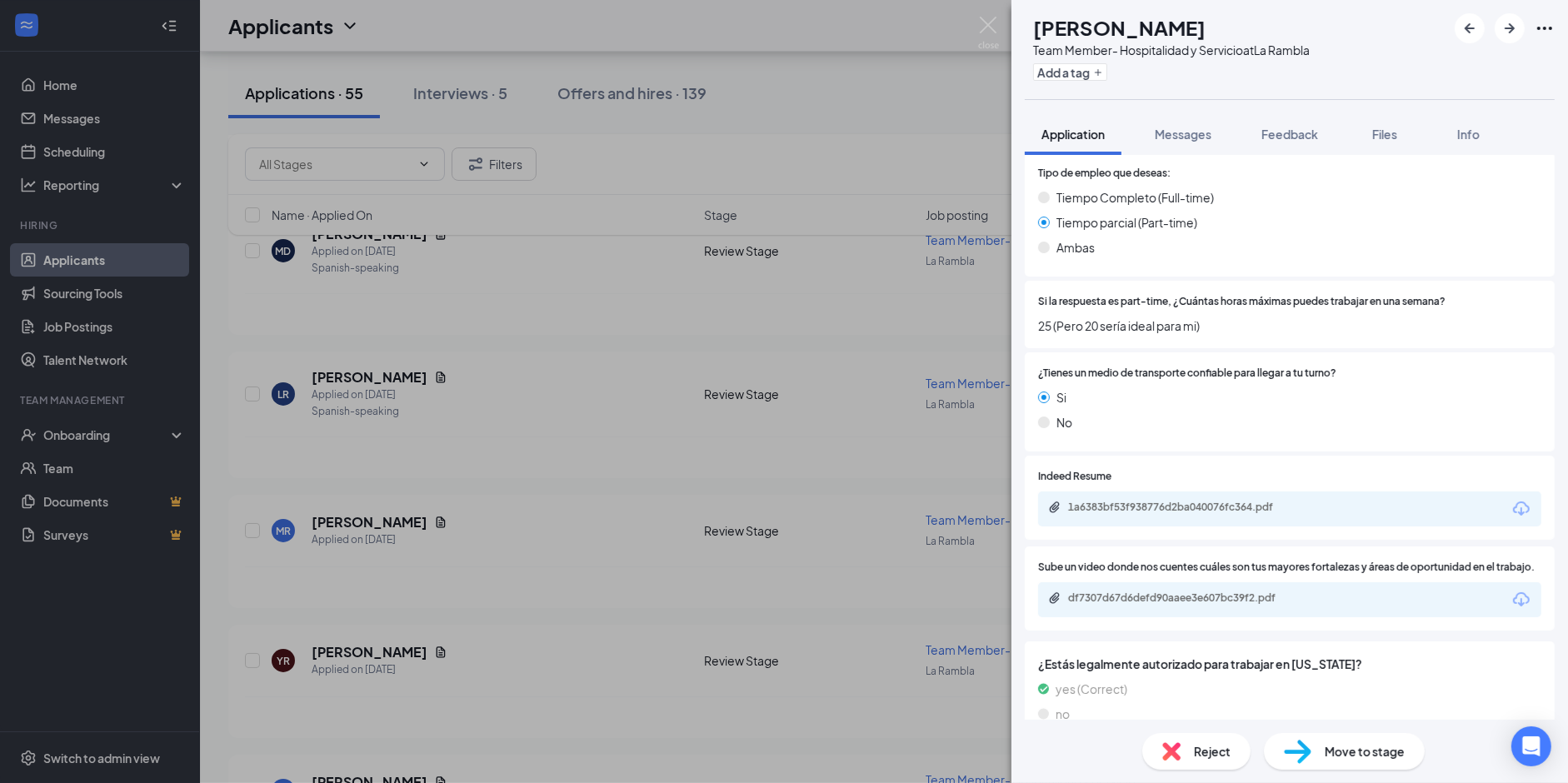
scroll to position [1372, 0]
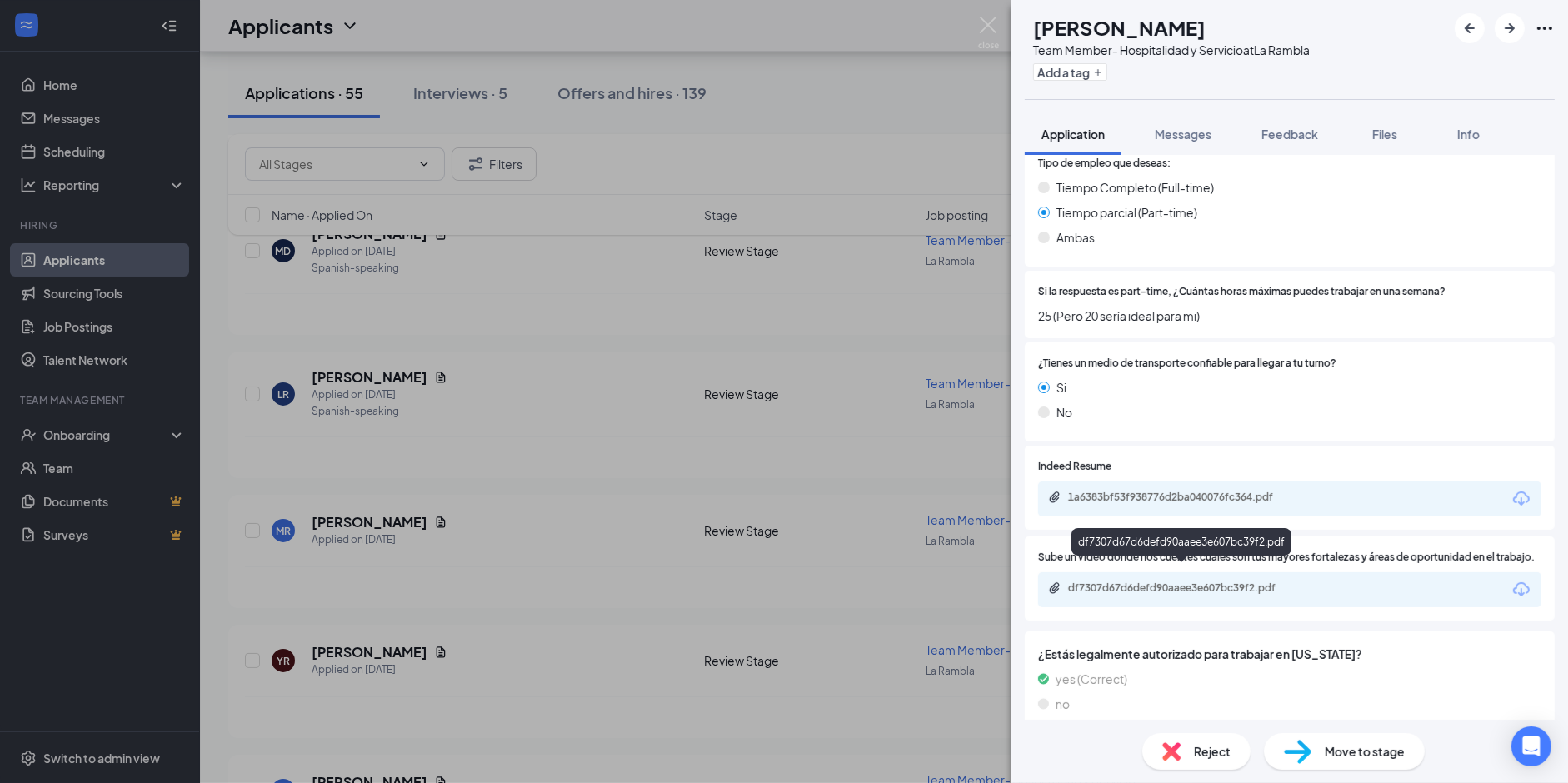
click at [1133, 582] on div "df7307d67d6defd90aaee3e607bc39f2.pdf" at bounding box center [1184, 588] width 233 height 14
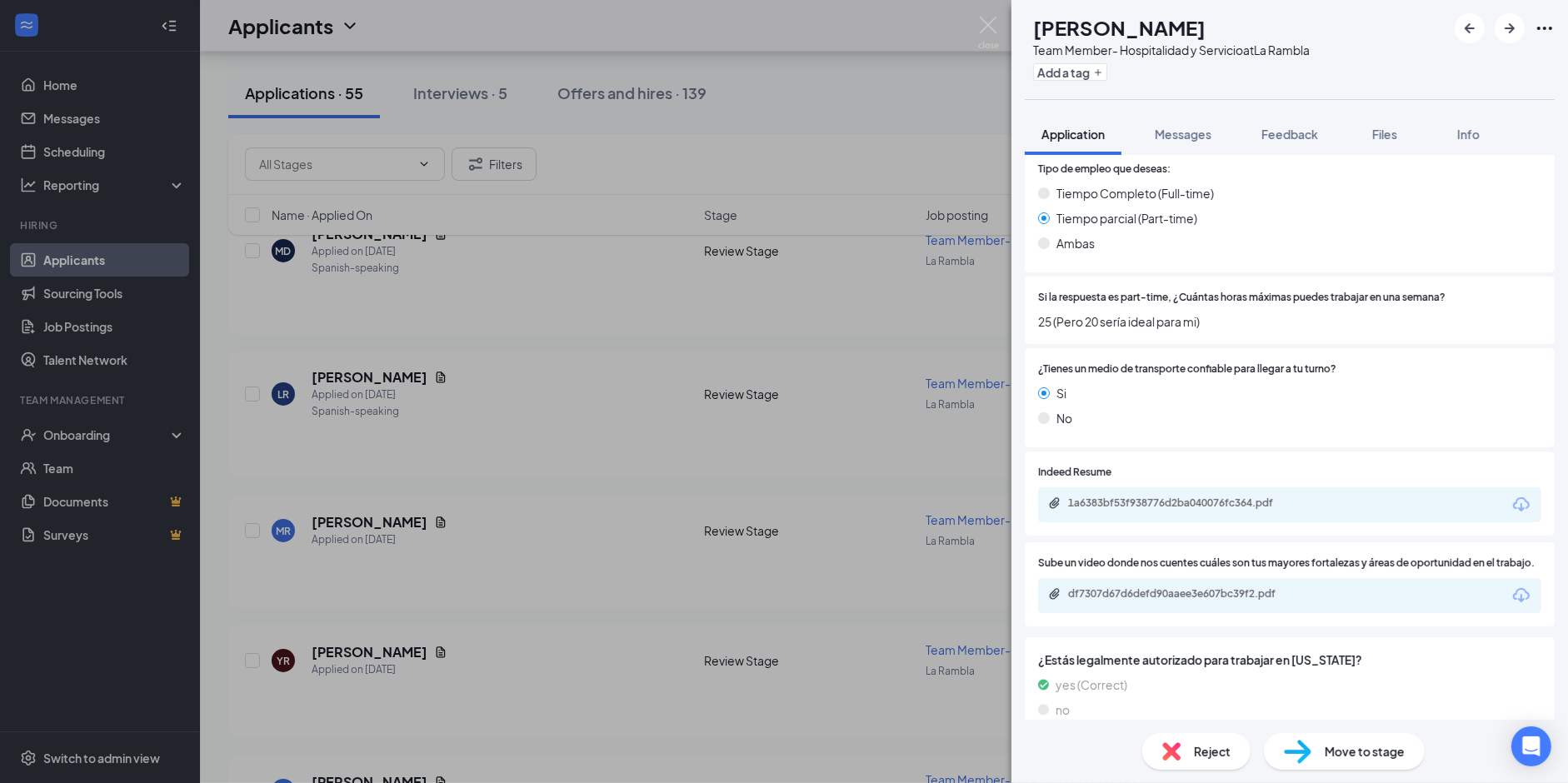
click at [613, 394] on div "SA [PERSON_NAME] Team Member- Hospitalidad y Servicio at [GEOGRAPHIC_DATA] Add …" at bounding box center [784, 392] width 1568 height 783
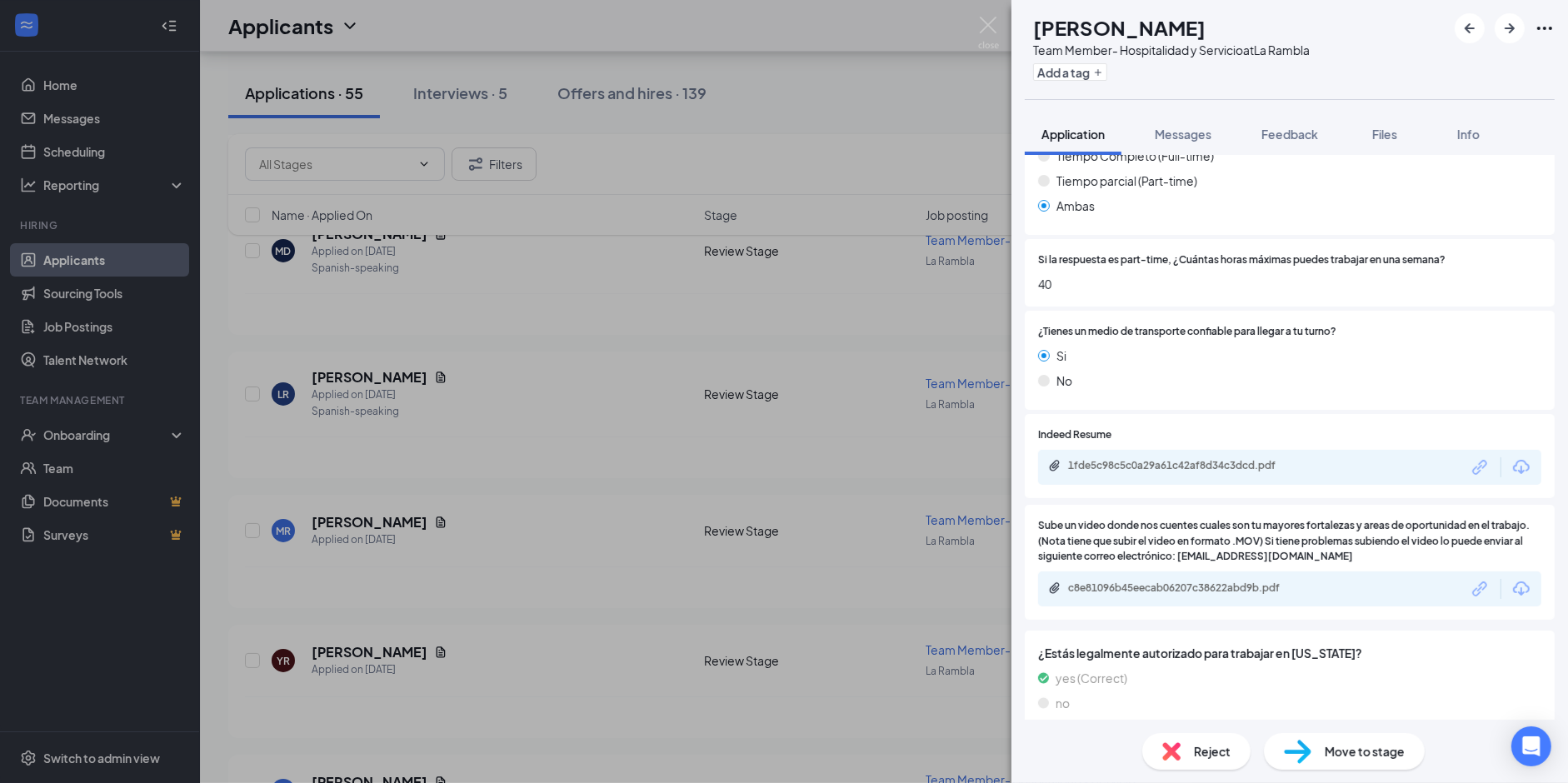
scroll to position [1232, 0]
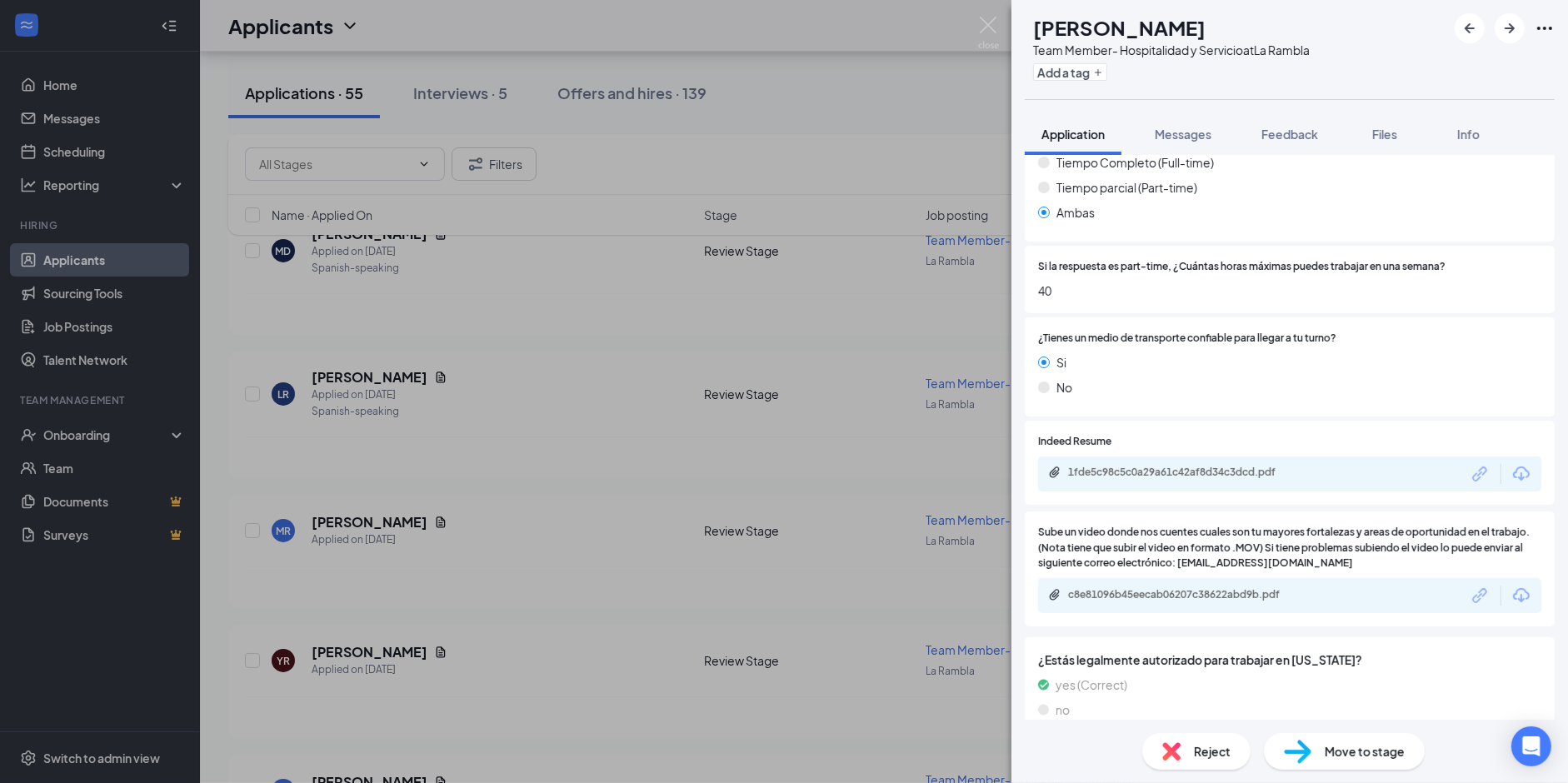
click at [673, 478] on div "SI [PERSON_NAME] Team Member- Hospitalidad y Servicio at La Rambla Add a tag Ap…" at bounding box center [784, 392] width 1568 height 783
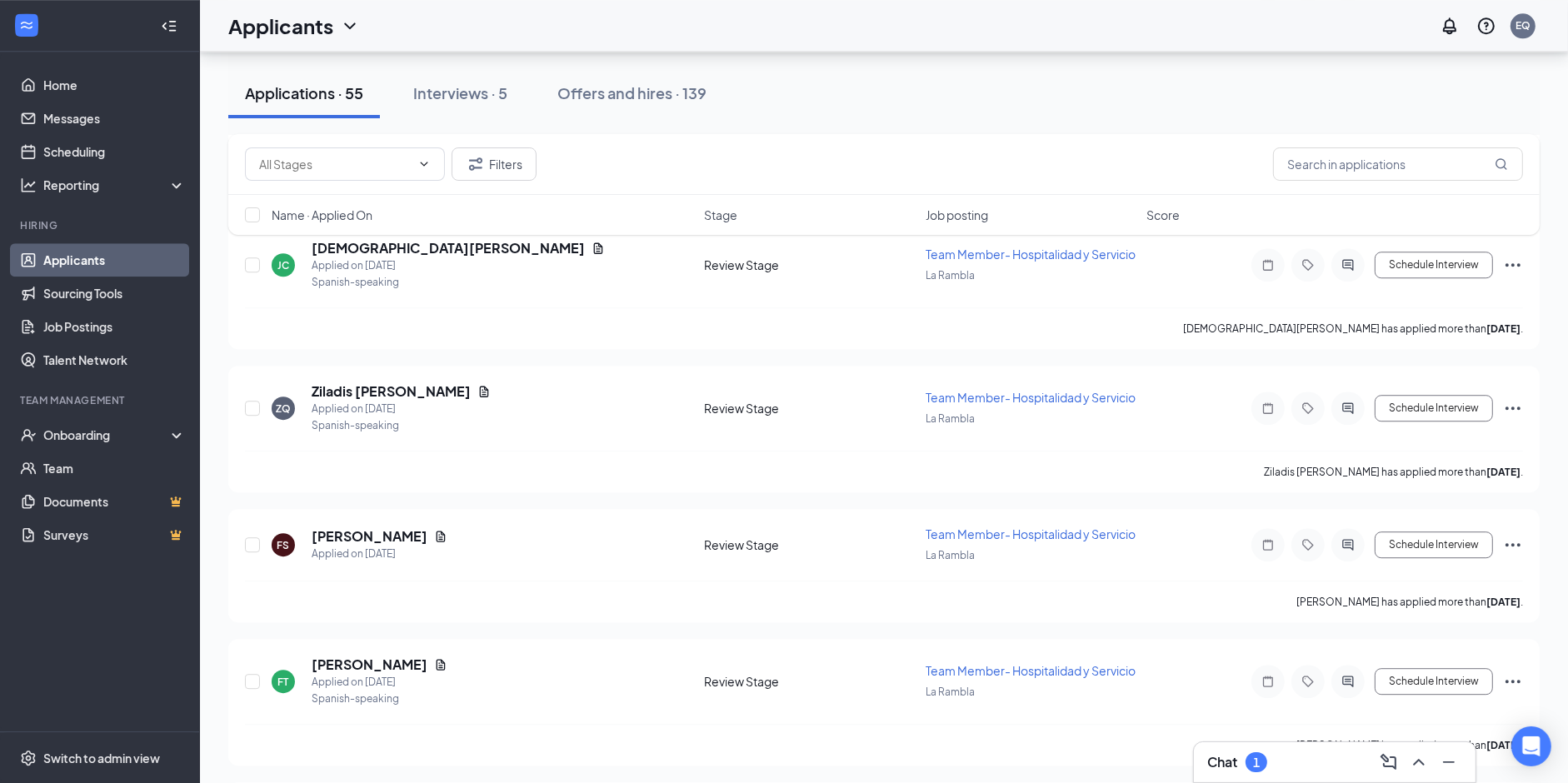
scroll to position [5035, 0]
